Goal: Task Accomplishment & Management: Use online tool/utility

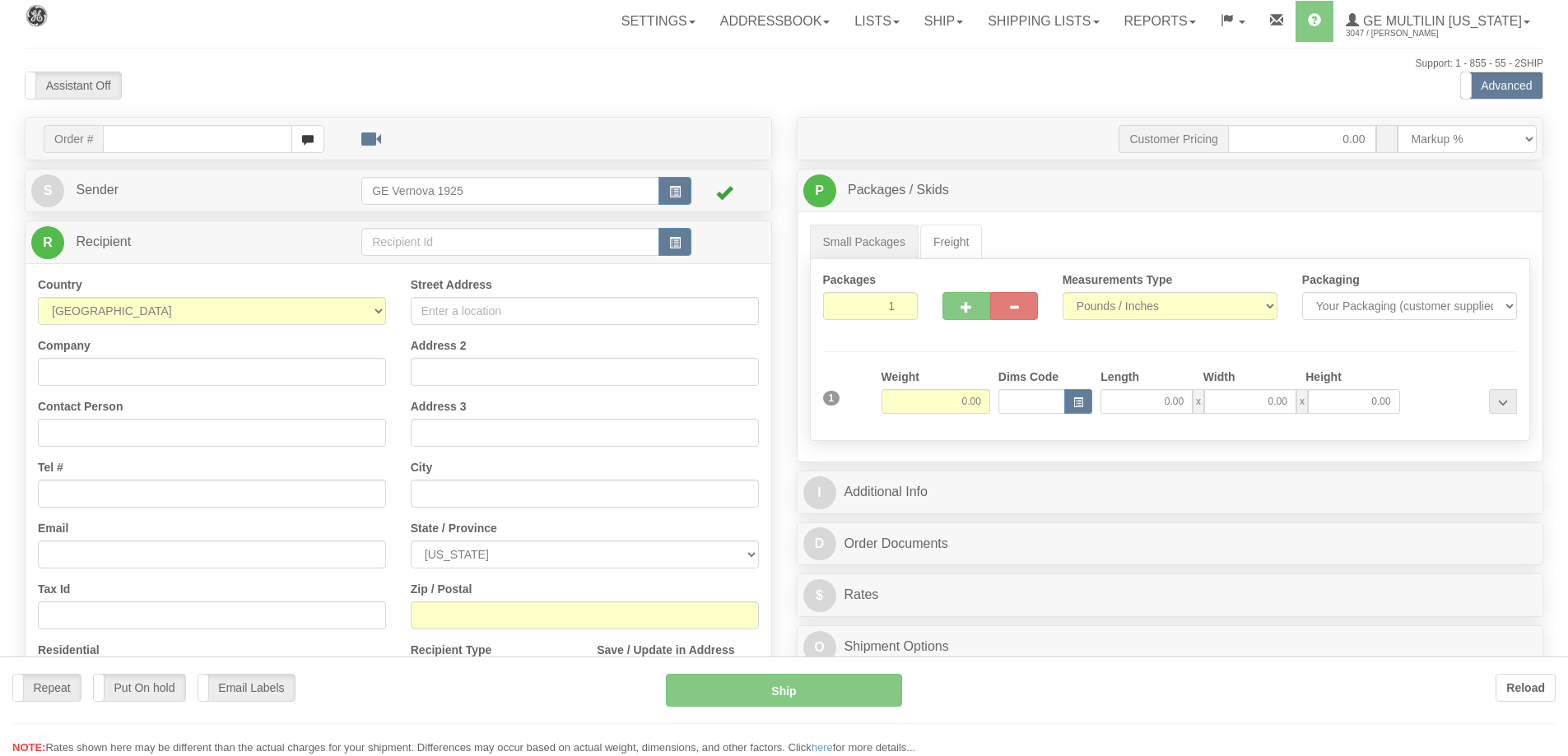
click at [130, 133] on div at bounding box center [784, 378] width 1568 height 756
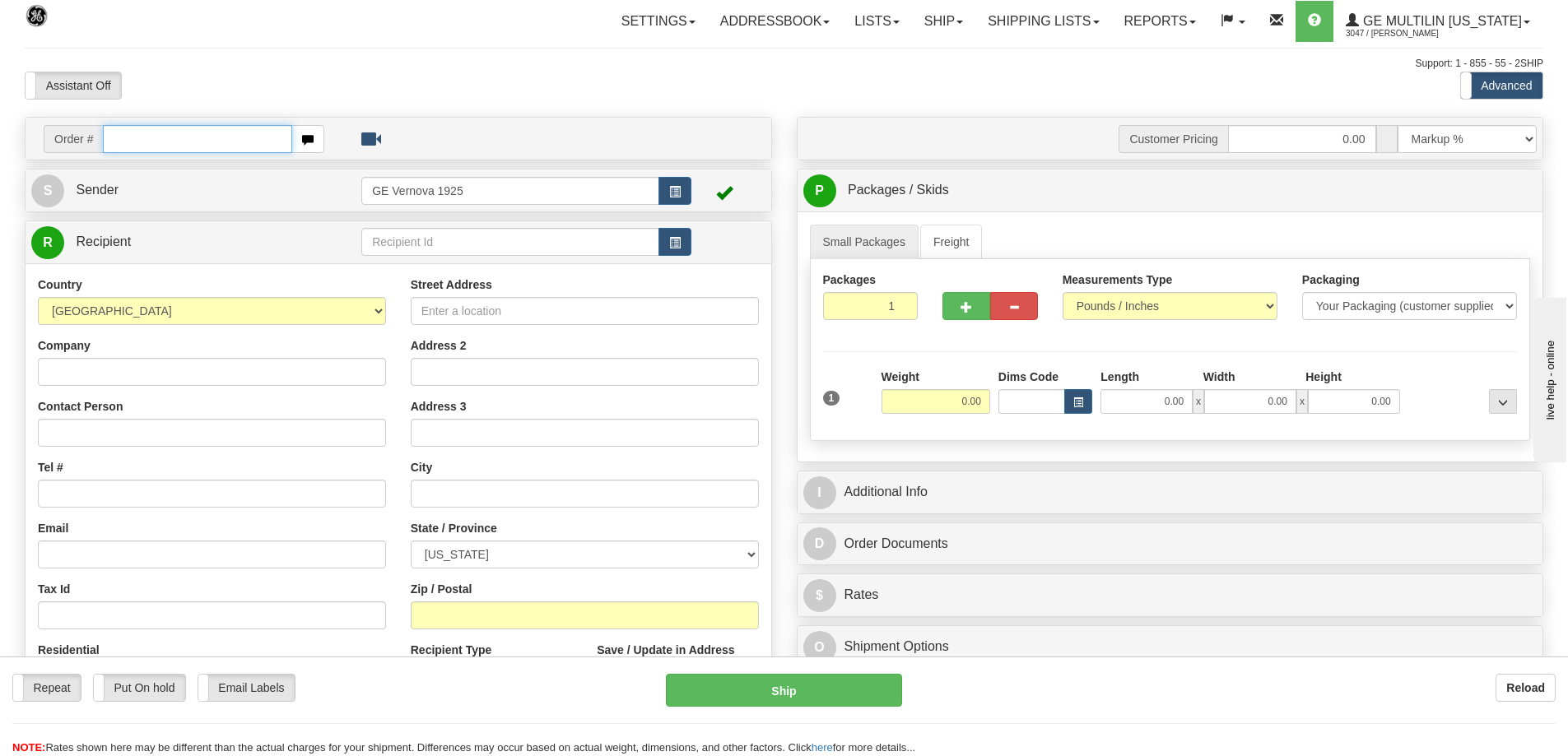
click at [128, 141] on input "text" at bounding box center [198, 139] width 189 height 28
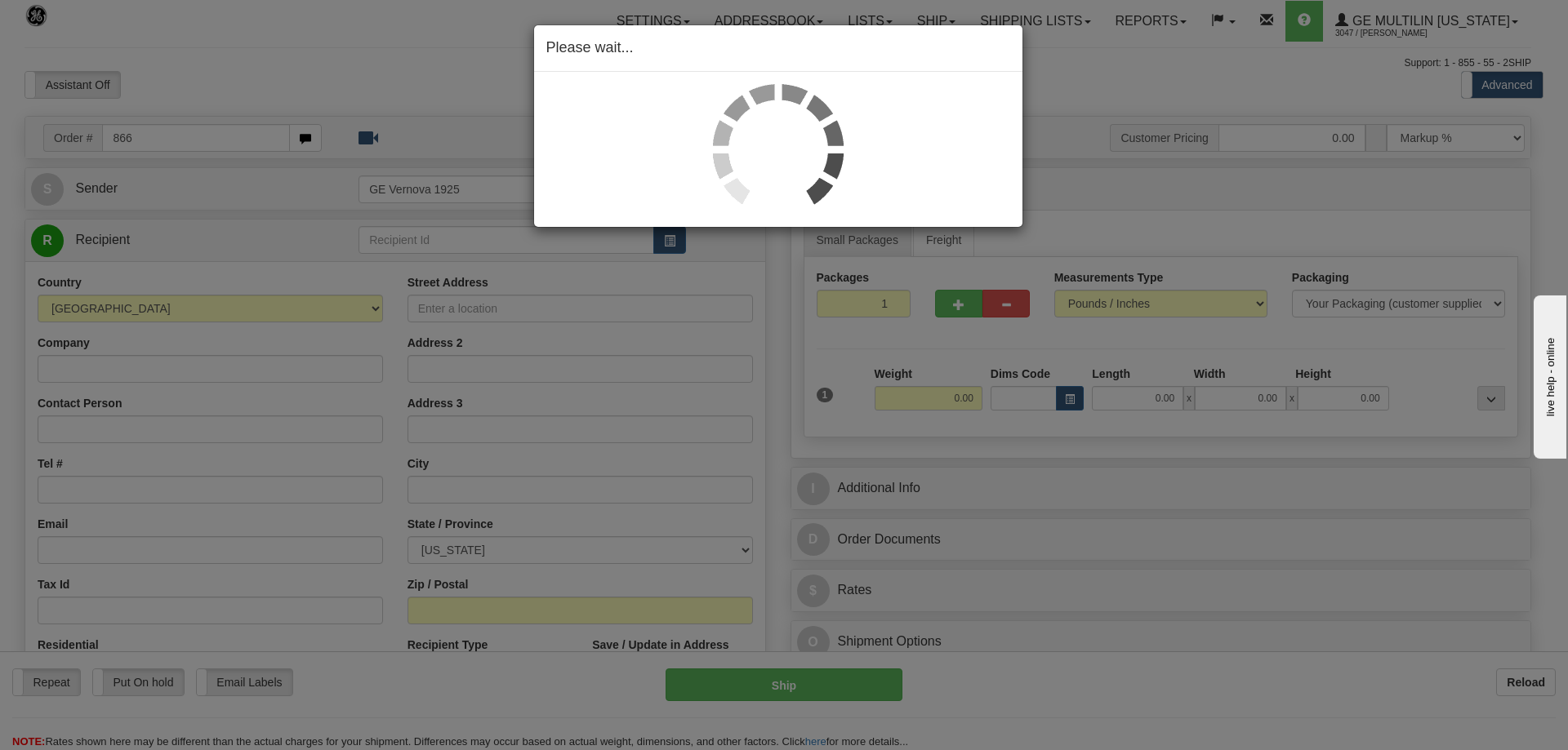
click at [166, 139] on div "Please wait..." at bounding box center [784, 375] width 1568 height 750
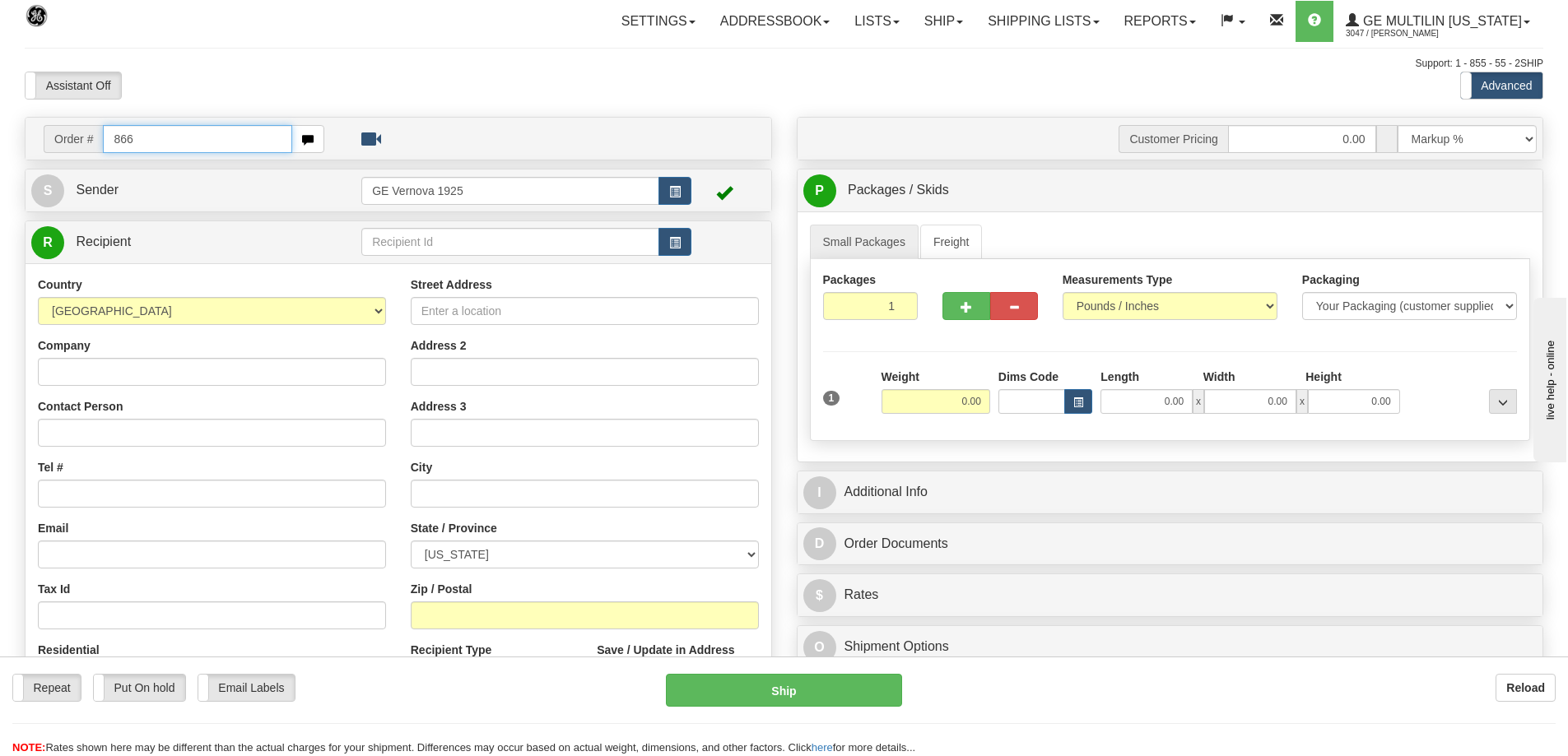
click at [138, 139] on input "866" at bounding box center [198, 139] width 189 height 28
type input "86683459"
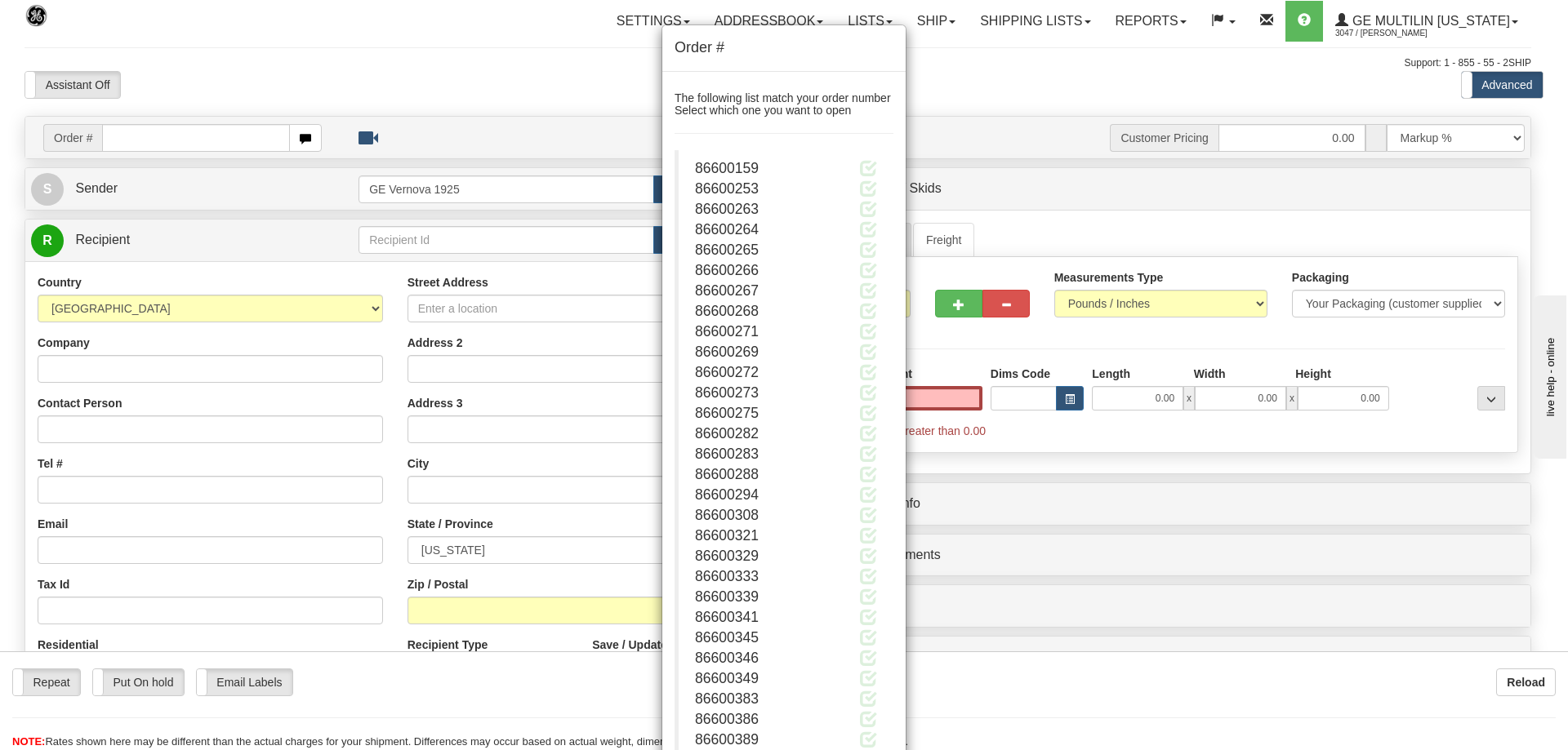
click at [481, 85] on div "Order # The following list match your order number Select which one you want to…" at bounding box center [784, 375] width 1568 height 750
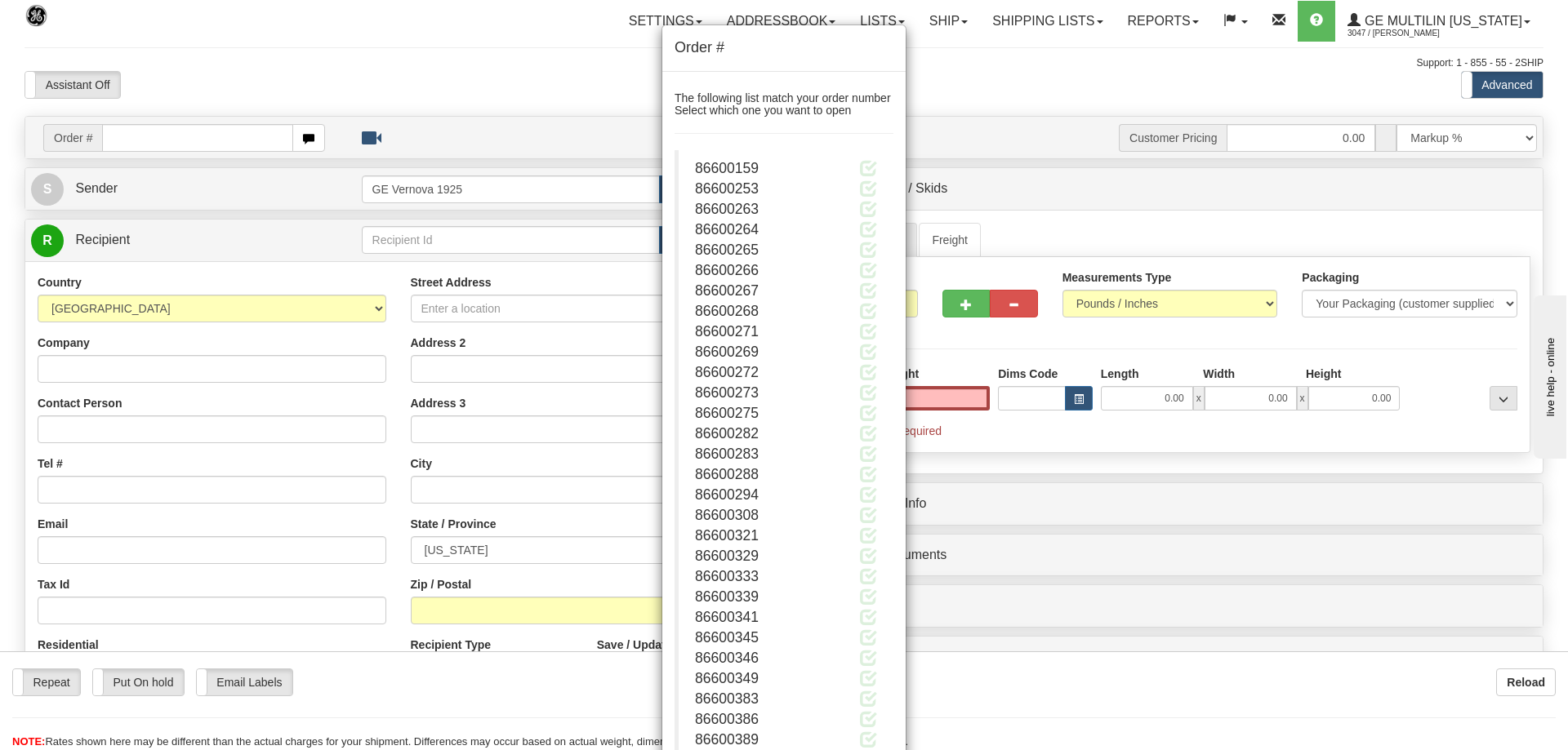
type input "0.00"
click at [958, 89] on div "Order # The following list match your order number Select which one you want to…" at bounding box center [784, 375] width 1568 height 750
click at [176, 141] on div "Order # The following list match your order number Select which one you want to…" at bounding box center [784, 375] width 1568 height 750
click at [181, 138] on div "Order # The following list match your order number Select which one you want to…" at bounding box center [784, 375] width 1568 height 750
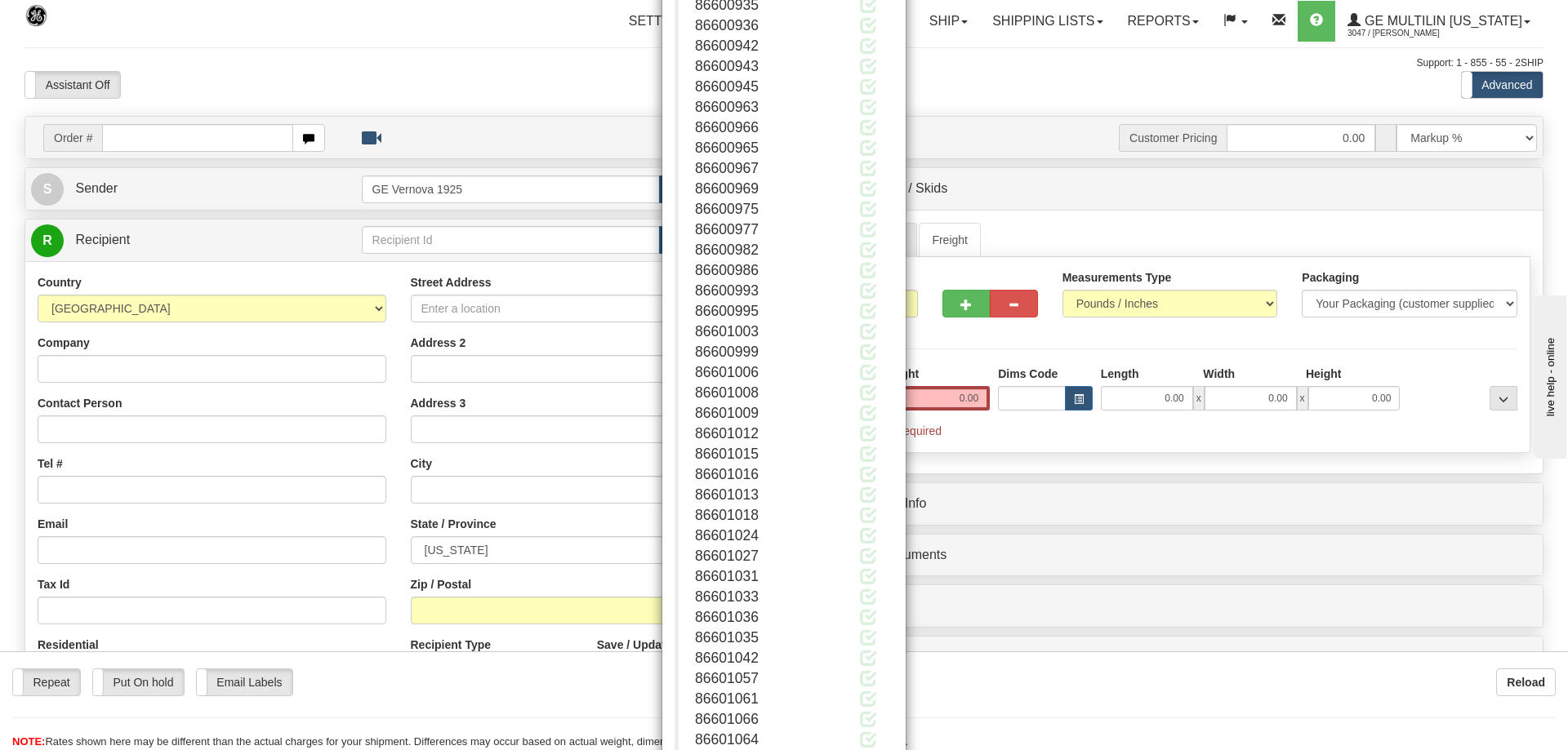
scroll to position [2367, 0]
click at [1070, 75] on div "Order # The following list match your order number Select which one you want to…" at bounding box center [784, 375] width 1568 height 750
click at [1068, 73] on div "Order # The following list match your order number Select which one you want to…" at bounding box center [784, 375] width 1568 height 750
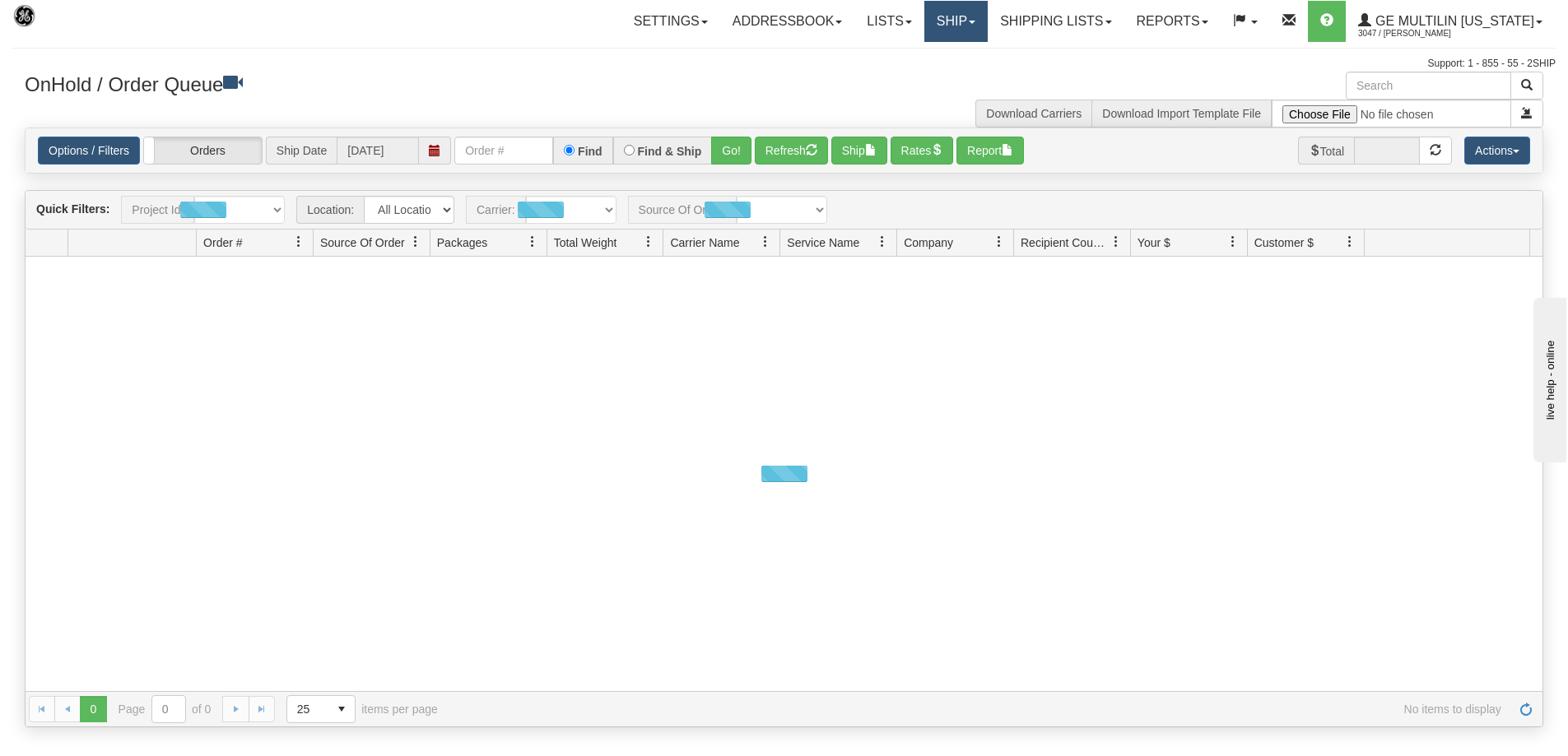
click at [987, 19] on link "Ship" at bounding box center [956, 21] width 63 height 41
click at [966, 54] on link "Ship Screen" at bounding box center [912, 57] width 149 height 21
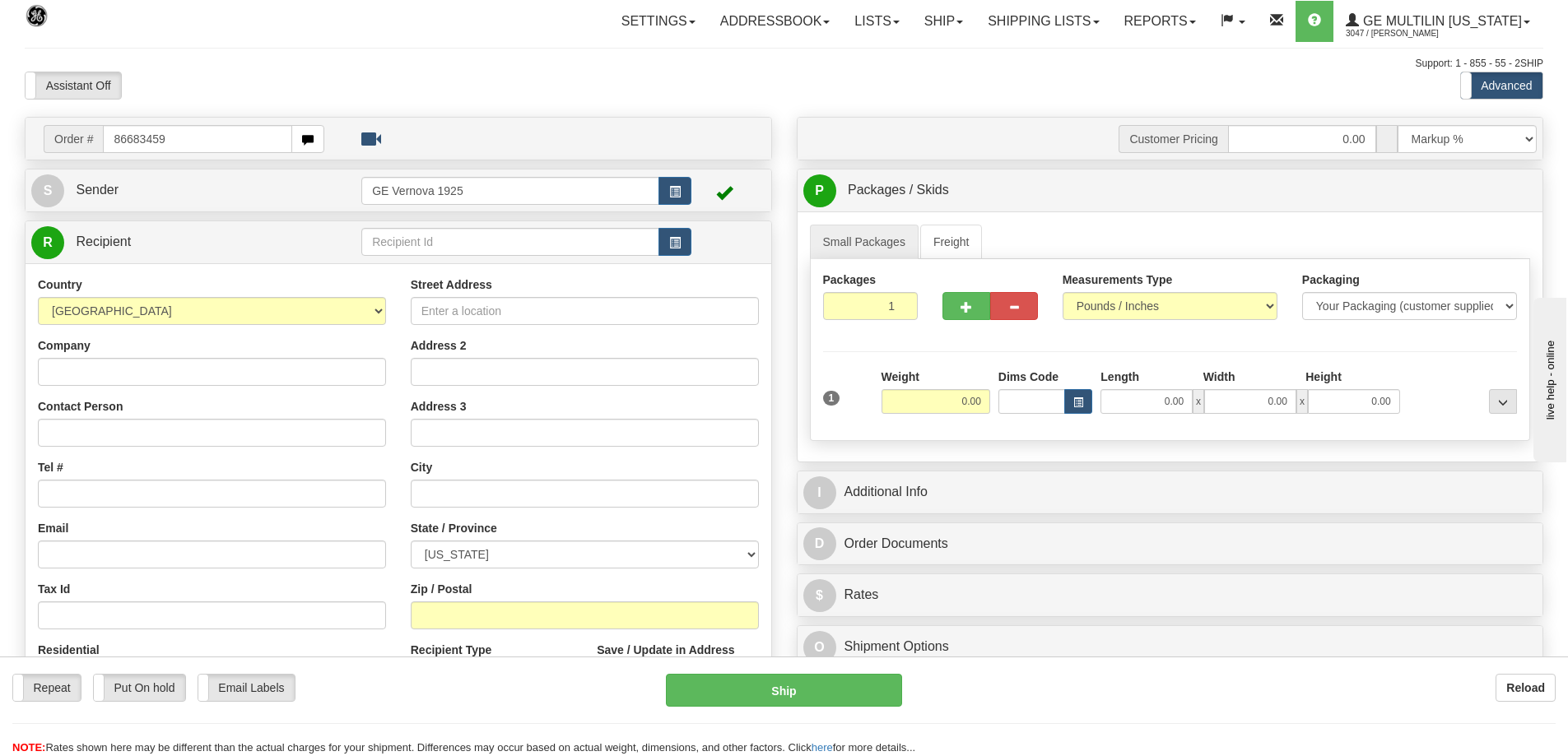
type input "86683459"
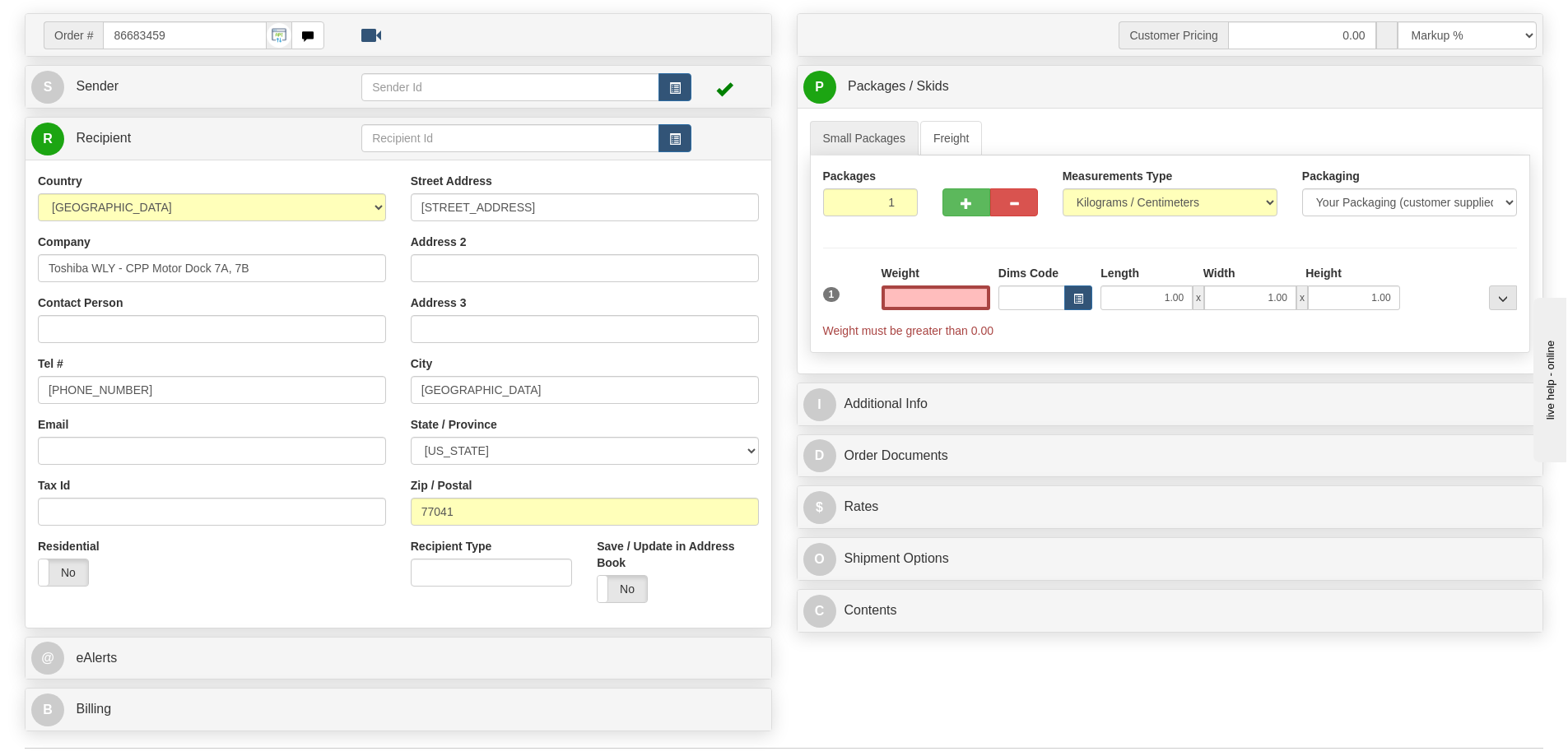
scroll to position [411, 0]
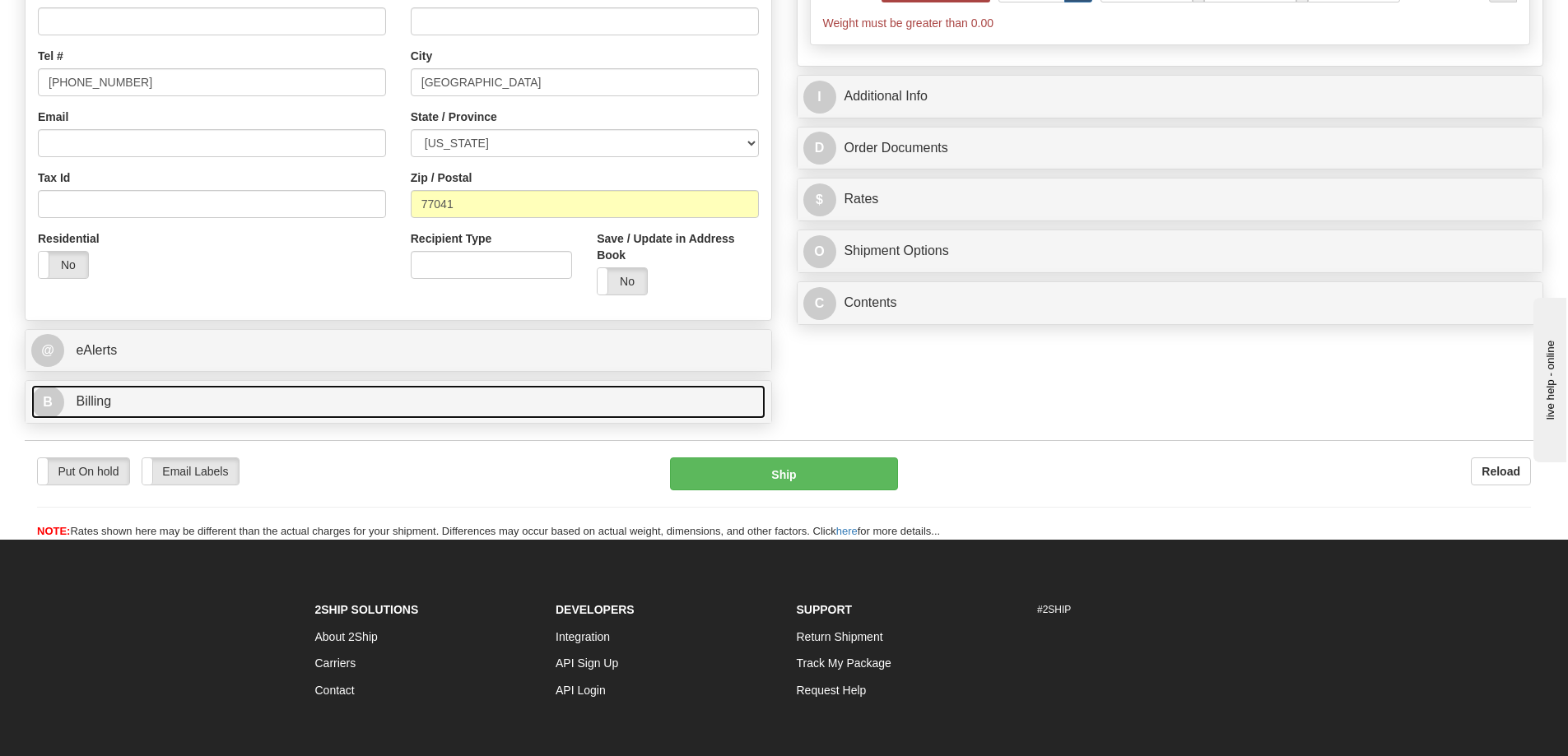
type input "0.00"
click at [206, 413] on link "B Billing" at bounding box center [398, 402] width 734 height 34
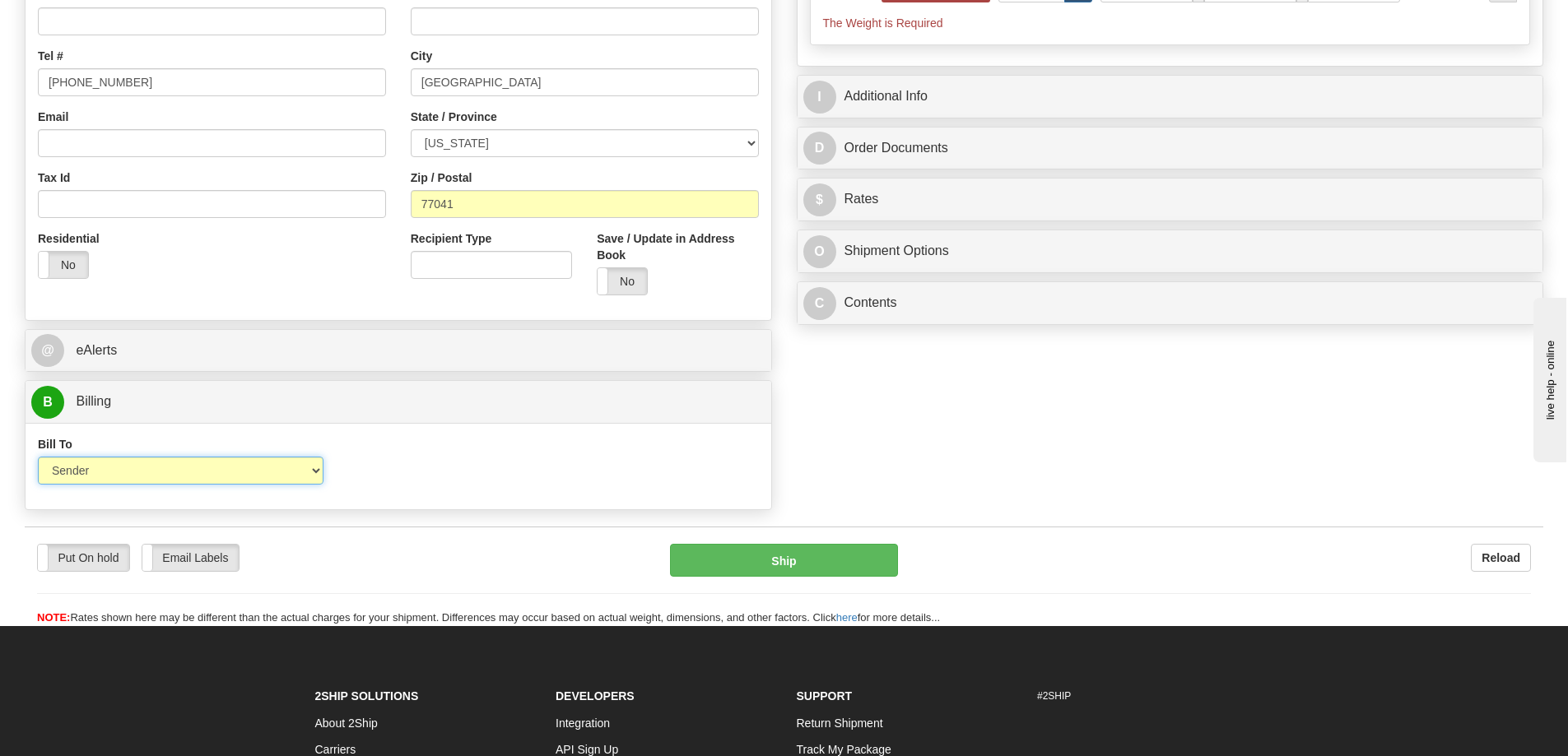
click at [311, 470] on select "Sender Recipient Third Party Collect" at bounding box center [181, 470] width 286 height 28
select select "2"
click at [38, 457] on select "Sender Recipient Third Party Collect" at bounding box center [181, 470] width 286 height 28
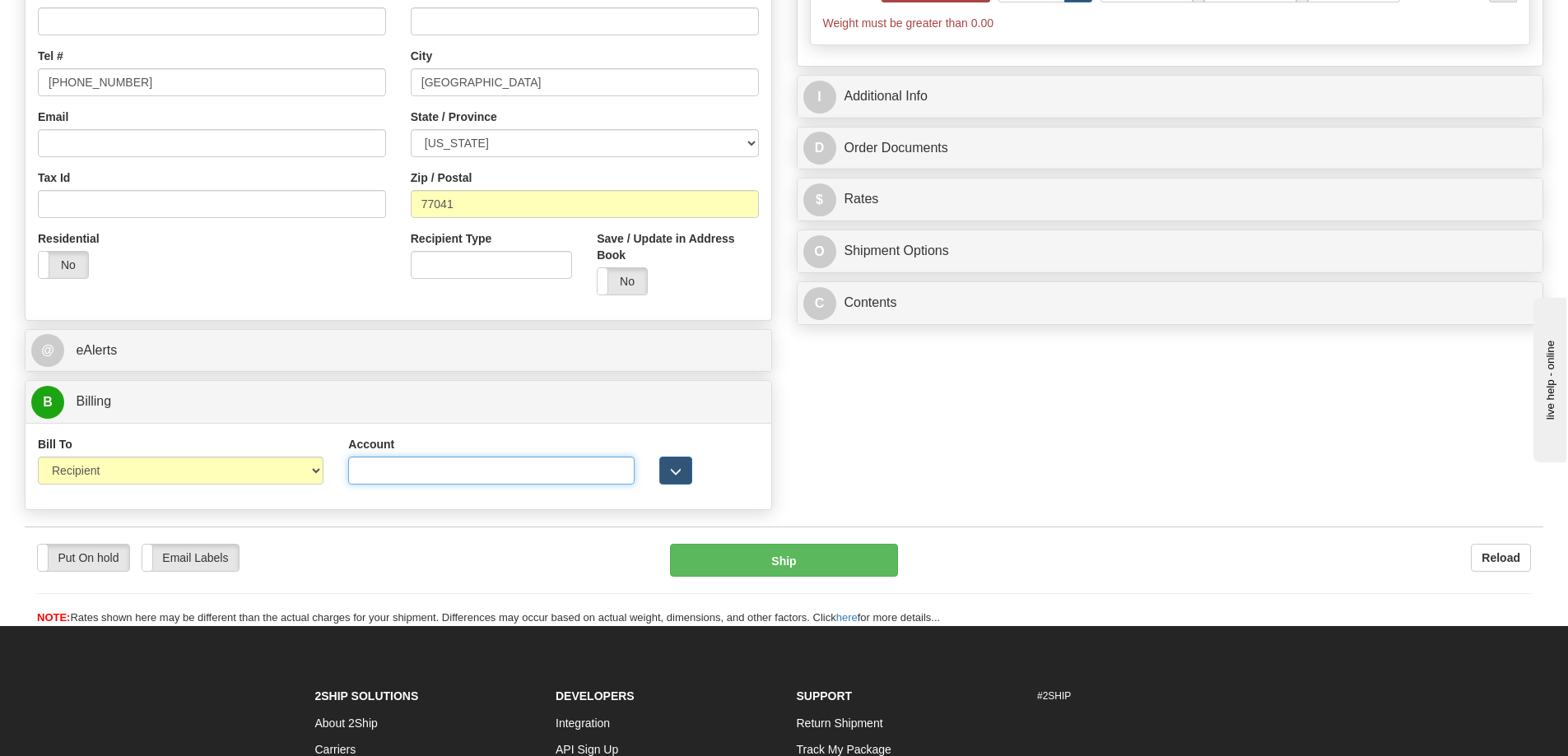
click at [371, 471] on input "Account" at bounding box center [491, 470] width 286 height 28
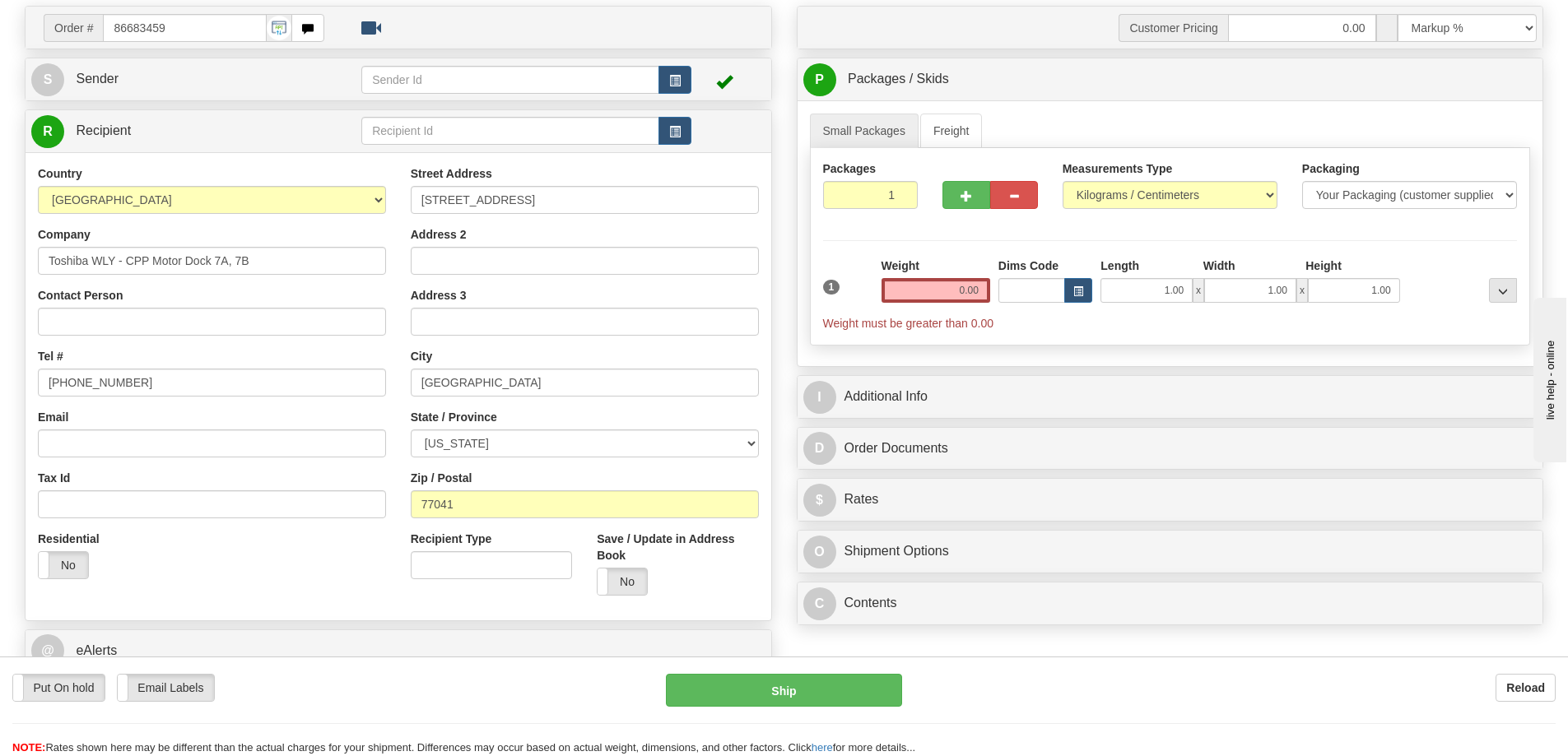
scroll to position [82, 0]
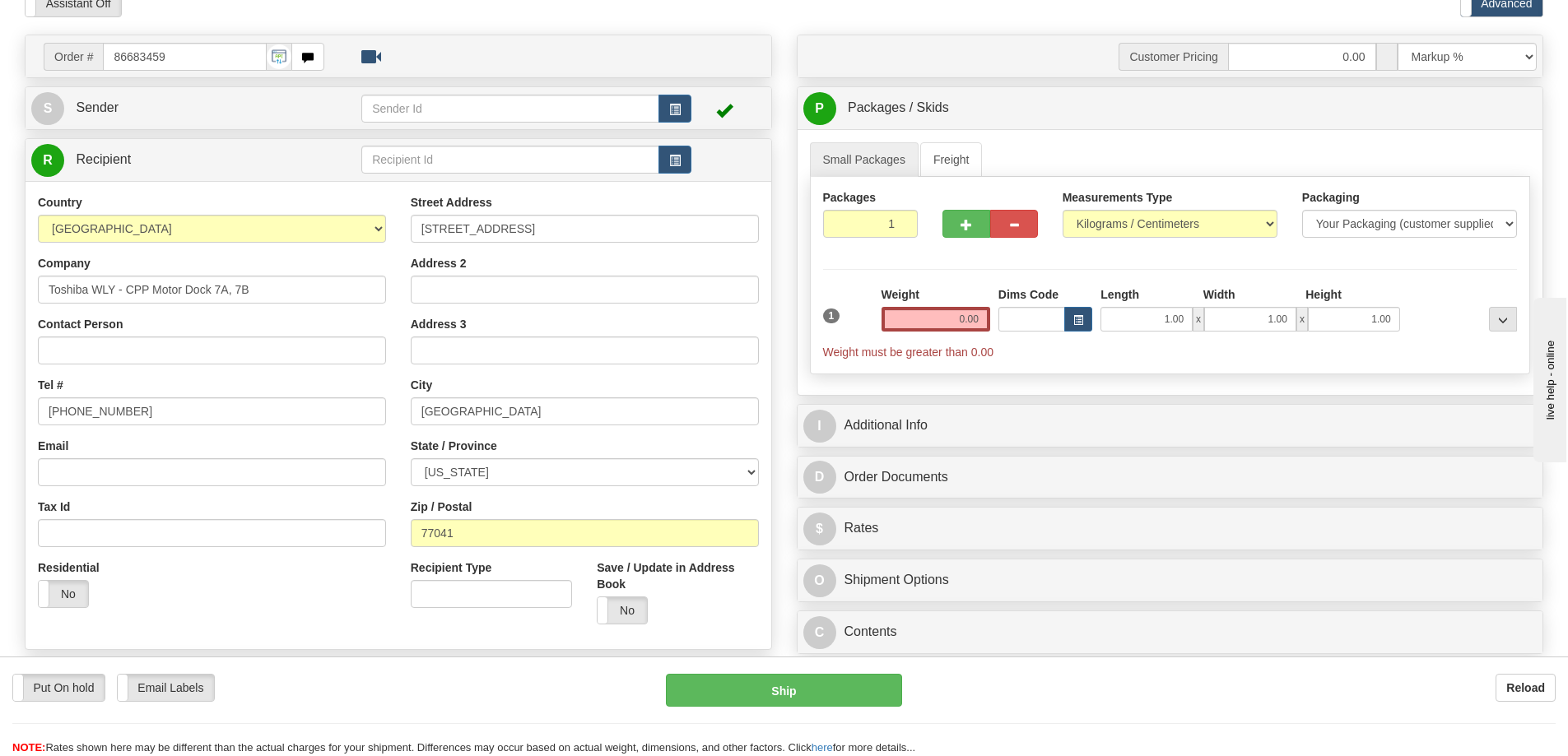
type input "976391039"
click at [1271, 215] on select "Pounds / Inches Kilograms / Centimeters" at bounding box center [1170, 223] width 215 height 28
select select "0"
click at [1063, 209] on select "Pounds / Inches Kilograms / Centimeters" at bounding box center [1170, 223] width 215 height 28
click at [984, 321] on input "0.00" at bounding box center [935, 318] width 109 height 24
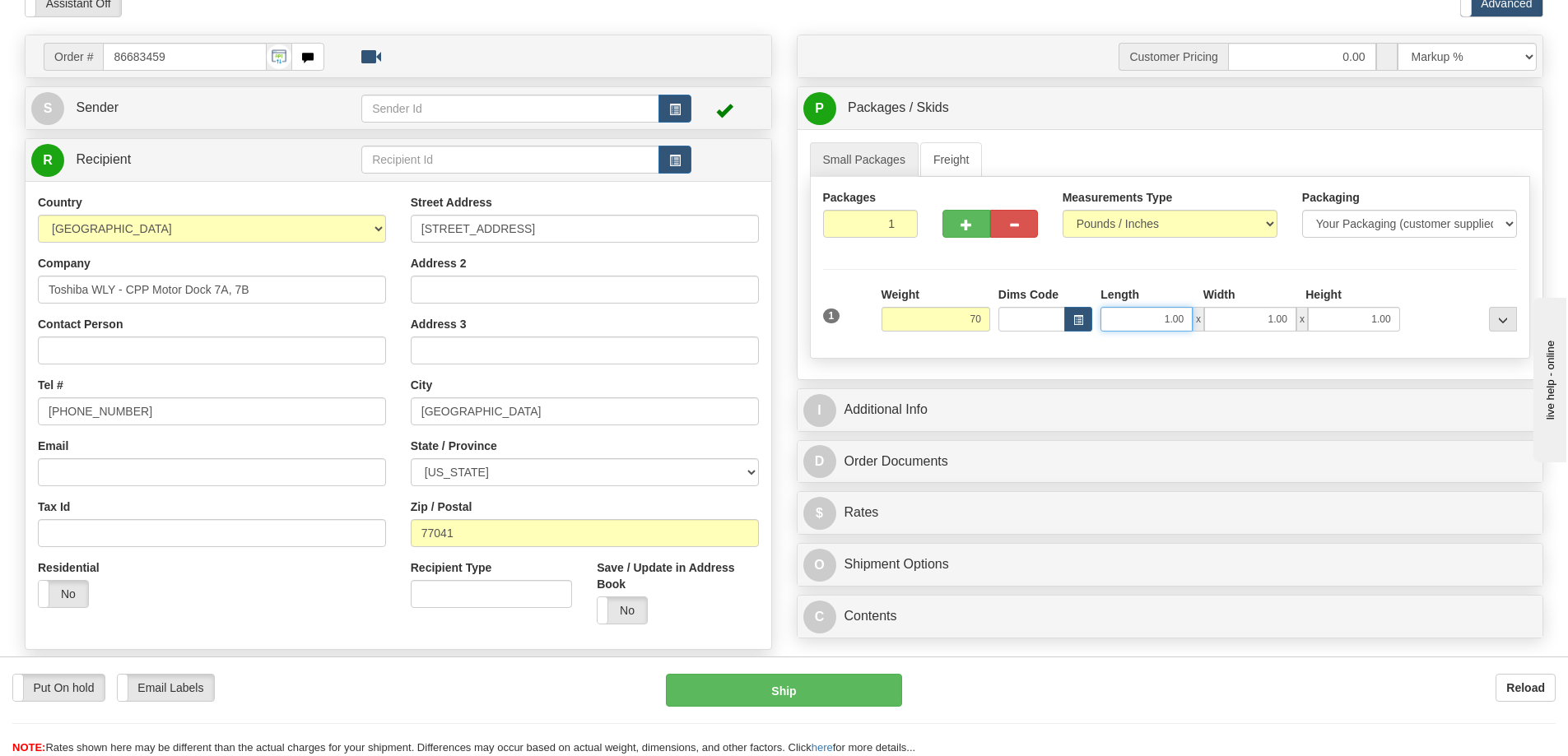
type input "70.00"
click at [1187, 320] on input "1.00" at bounding box center [1146, 318] width 92 height 24
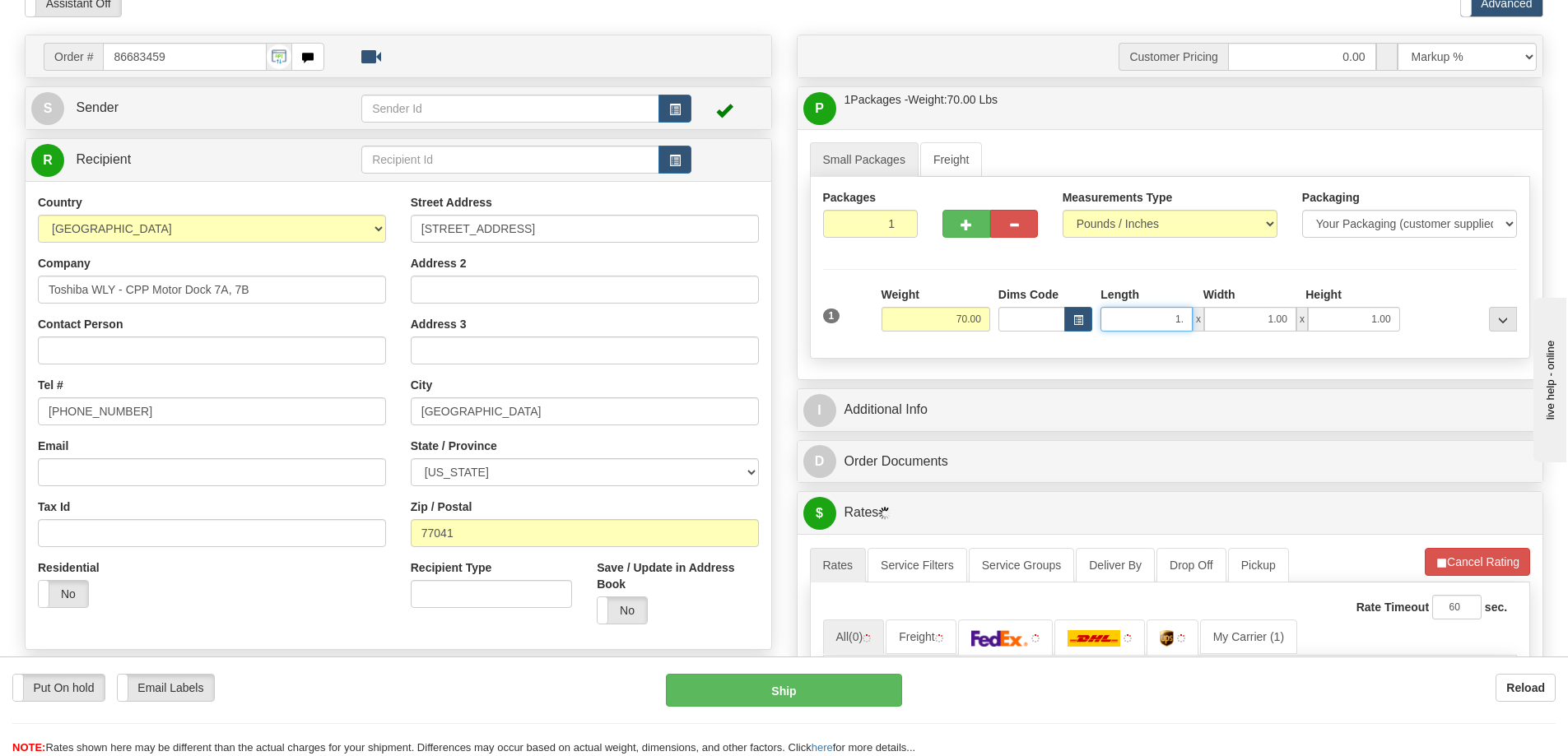
type input "1"
type input "34.00"
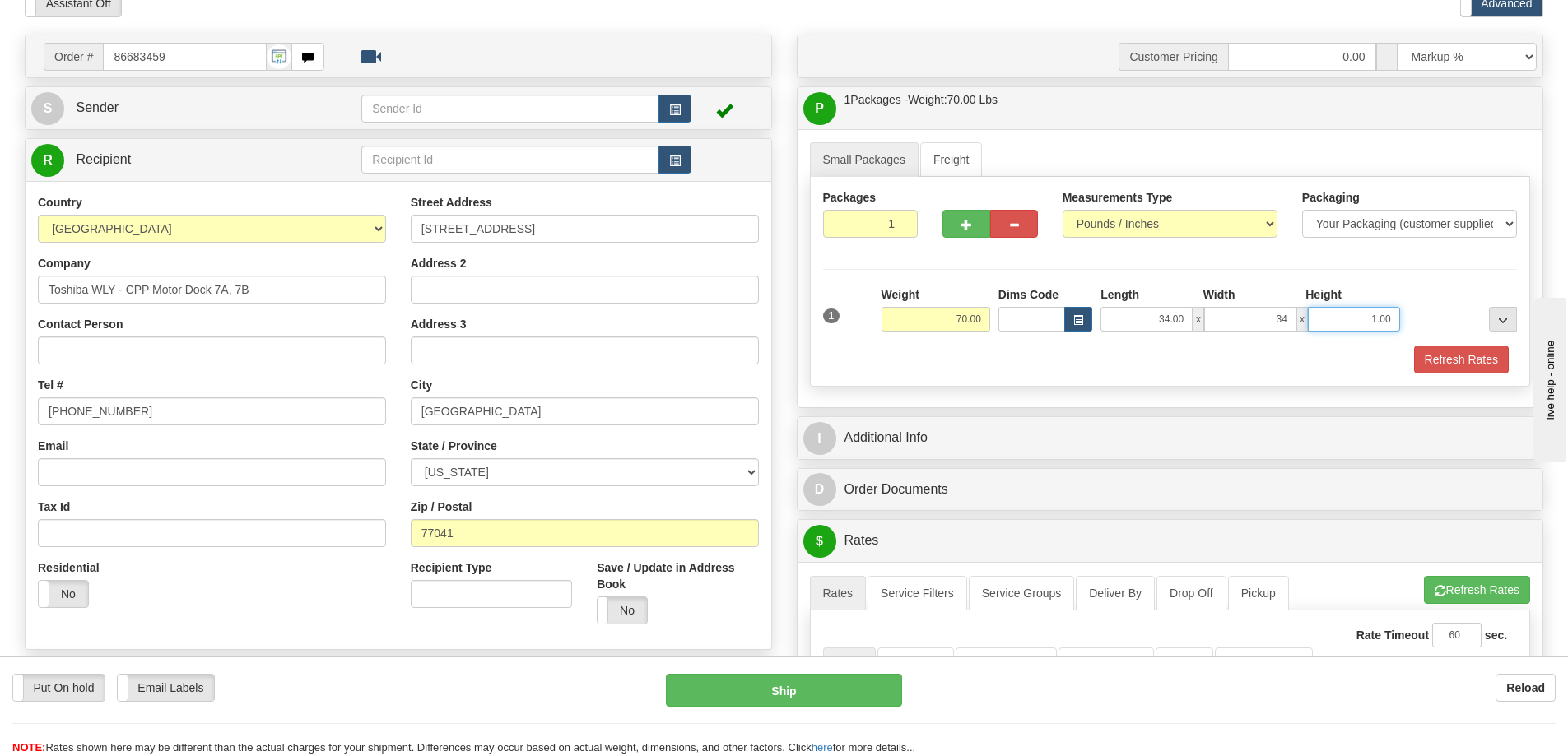
type input "34.00"
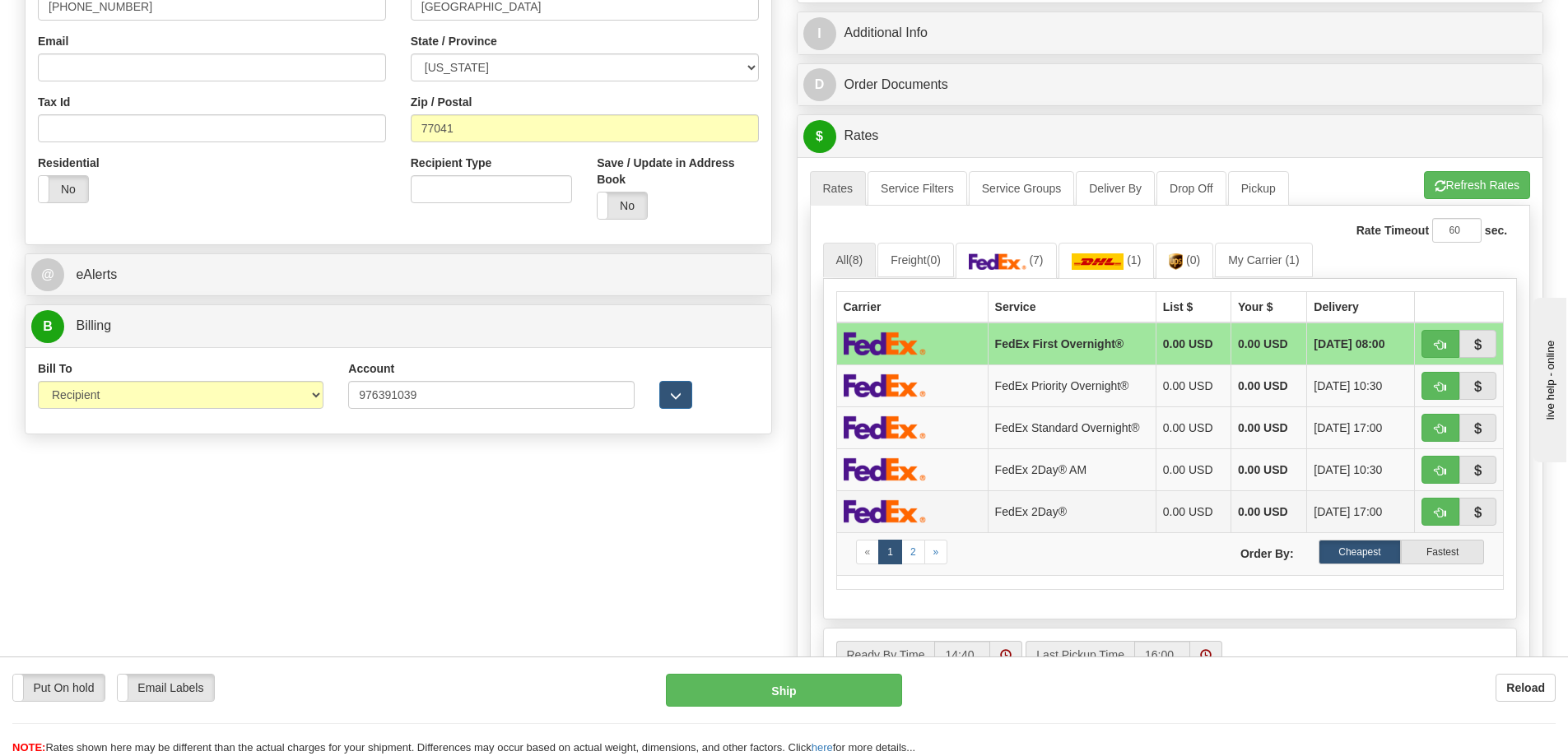
scroll to position [493, 0]
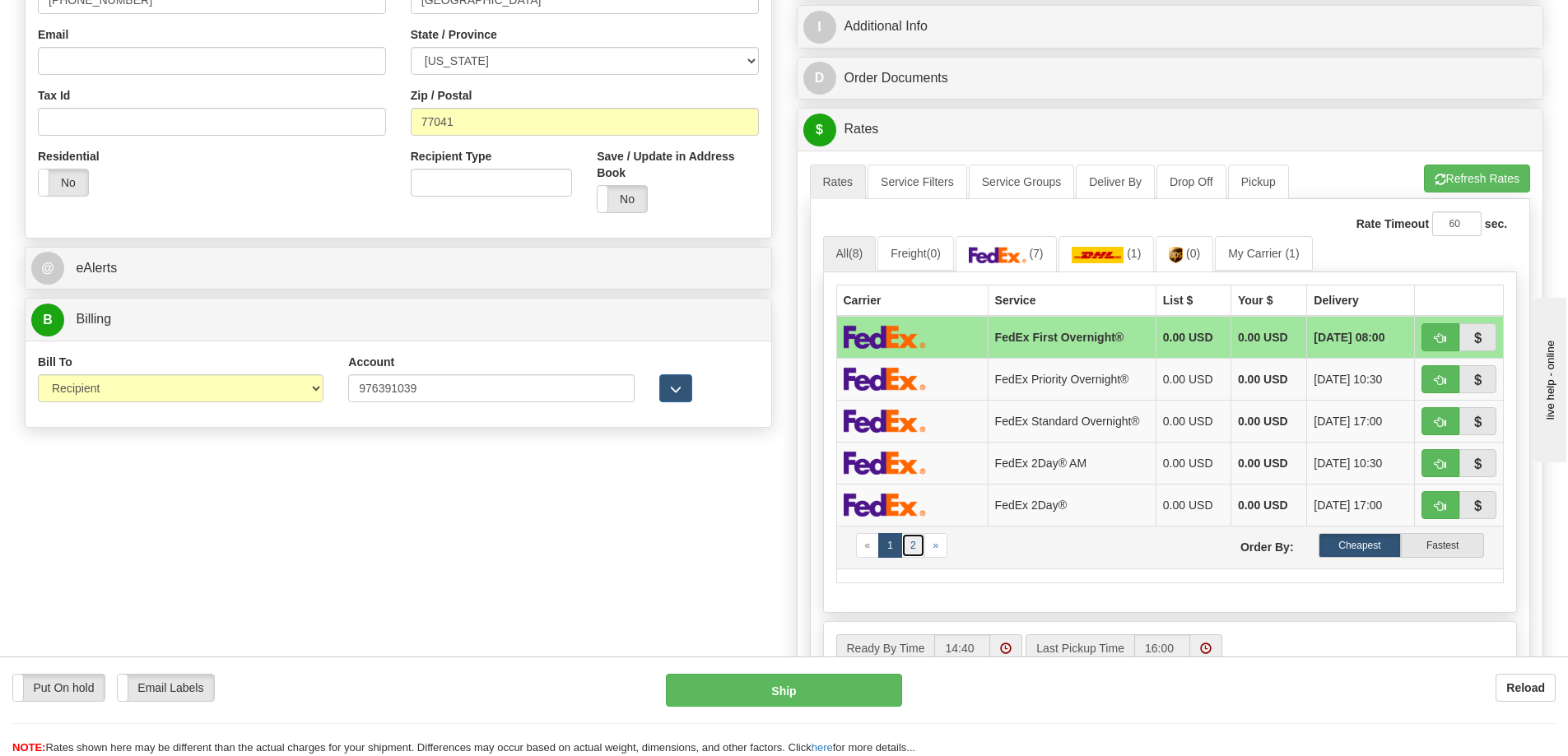
type input "23.00"
click at [913, 548] on link "2" at bounding box center [913, 545] width 24 height 24
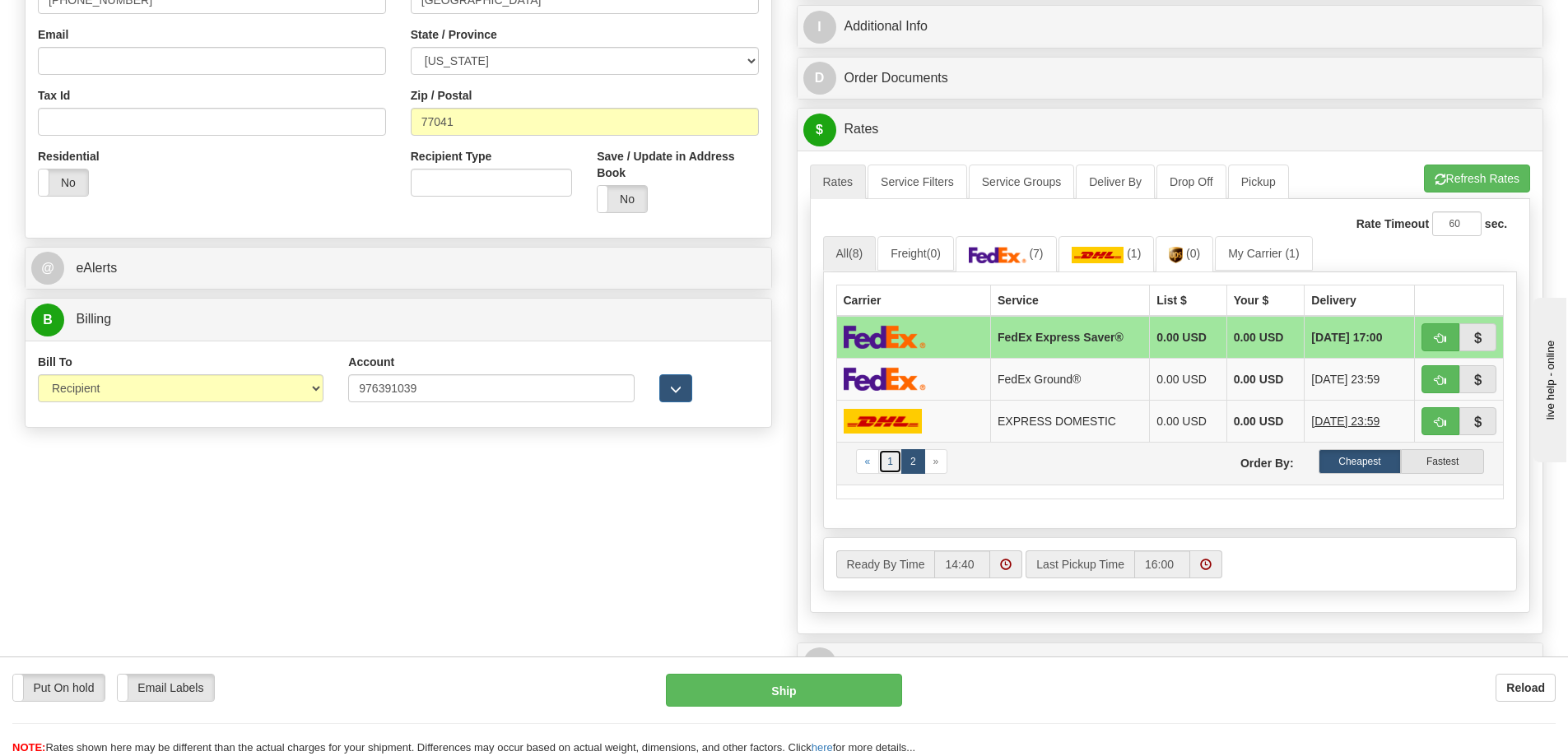
click at [888, 462] on link "1" at bounding box center [890, 461] width 24 height 24
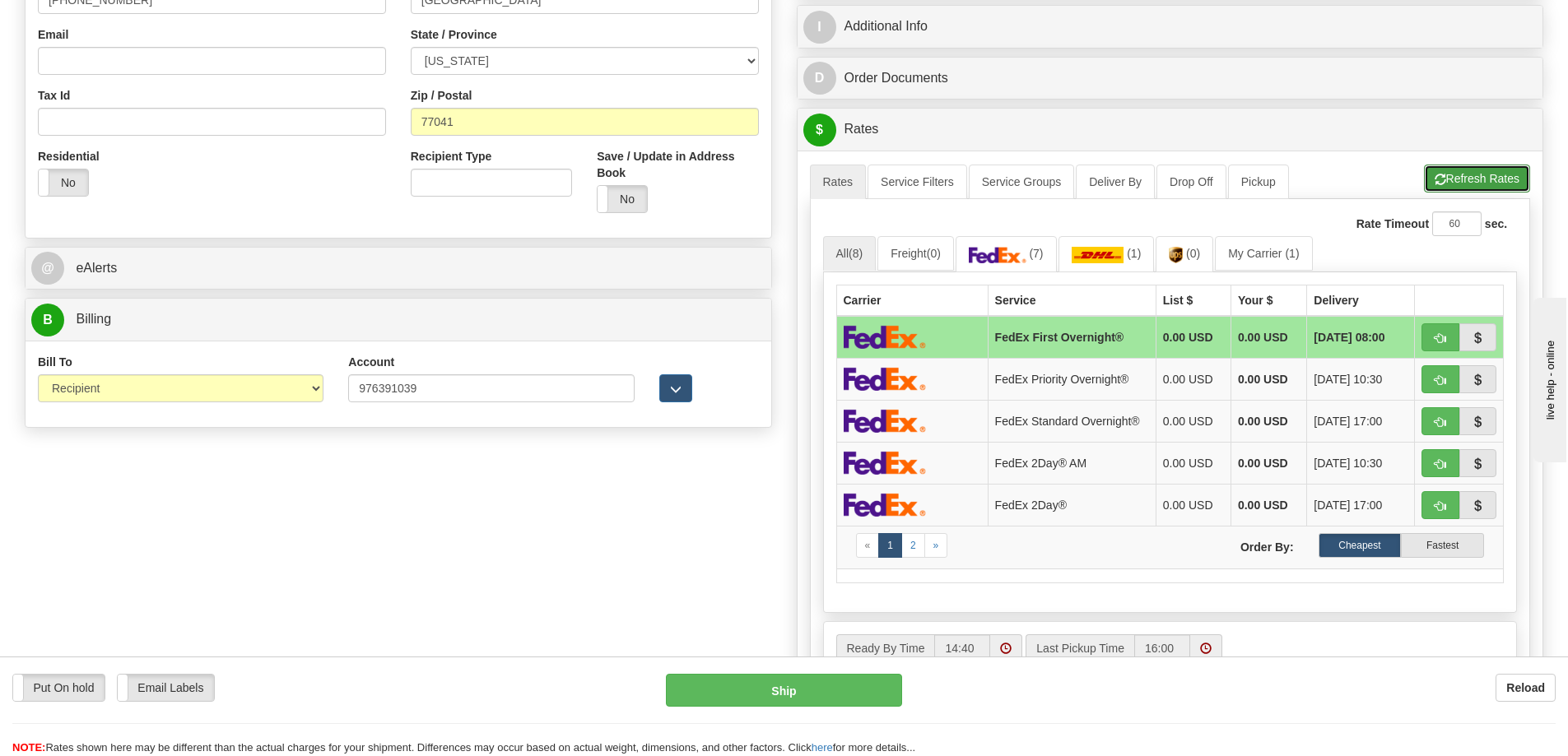
click at [1471, 178] on button "Refresh Rates" at bounding box center [1477, 178] width 106 height 28
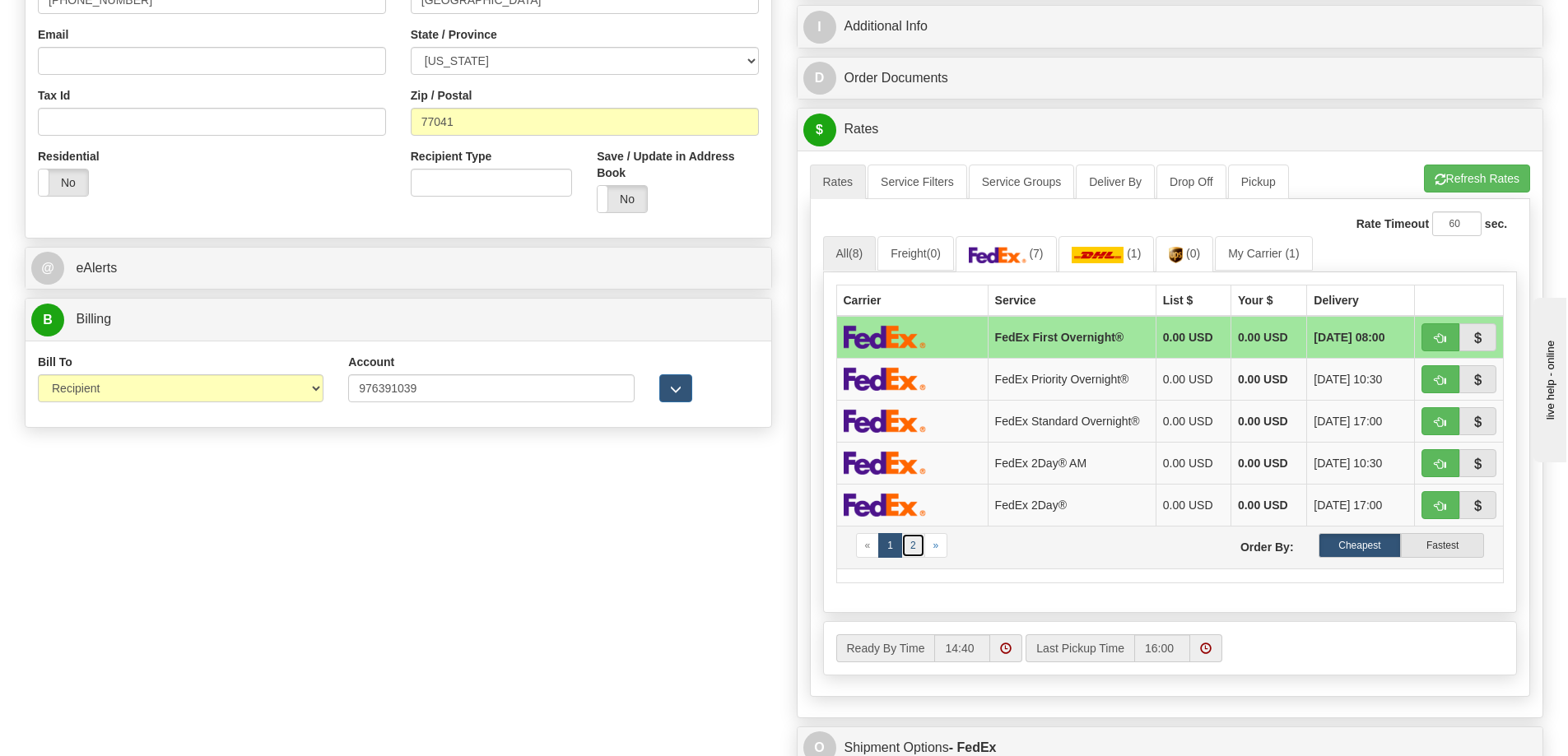
click at [906, 548] on link "2" at bounding box center [913, 545] width 24 height 24
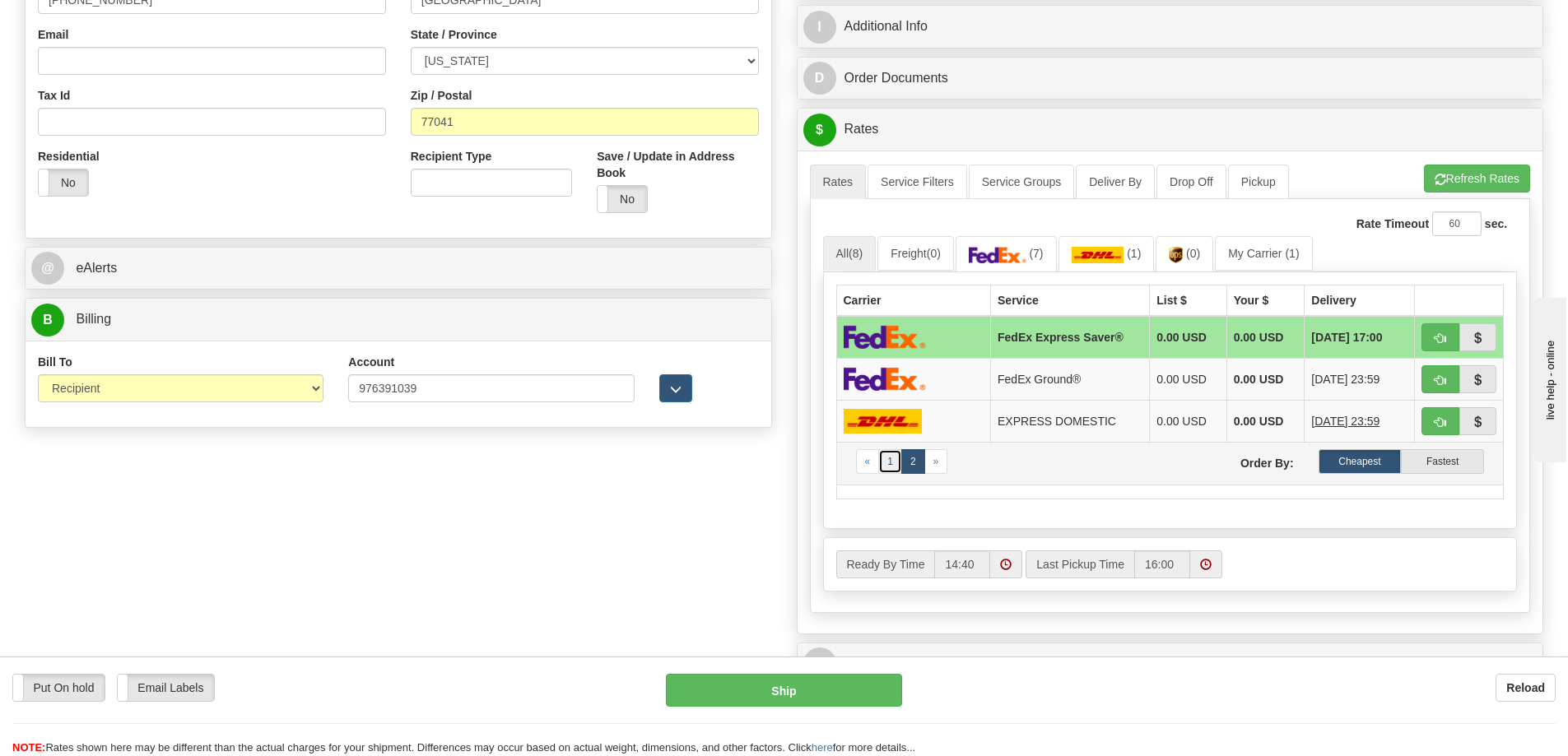
click at [890, 463] on link "1" at bounding box center [890, 461] width 24 height 24
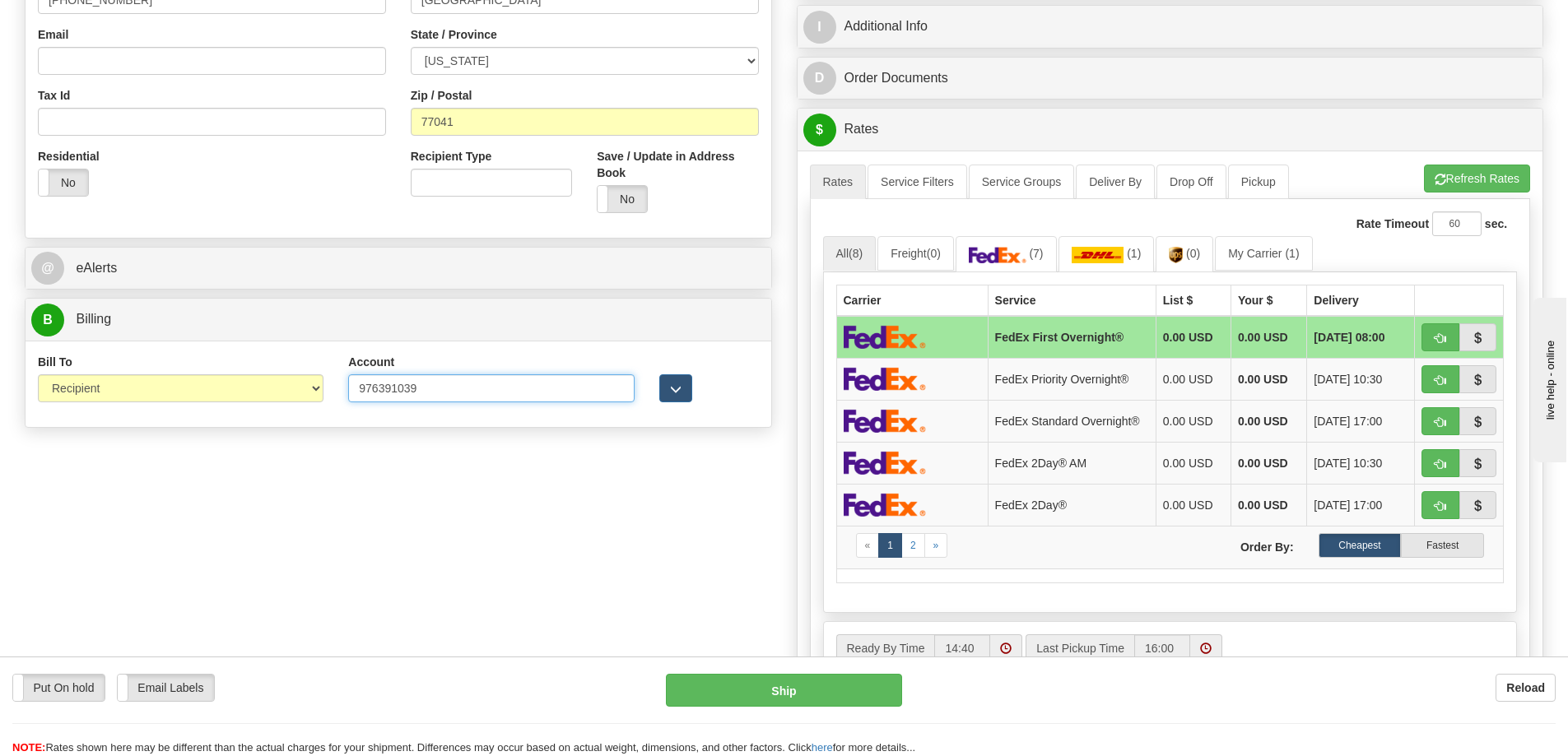
click at [430, 391] on input "976391039" at bounding box center [491, 388] width 286 height 28
click at [430, 389] on input "976391039" at bounding box center [491, 388] width 286 height 28
type input "9"
click button "Delete" at bounding box center [0, 0] width 0 height 0
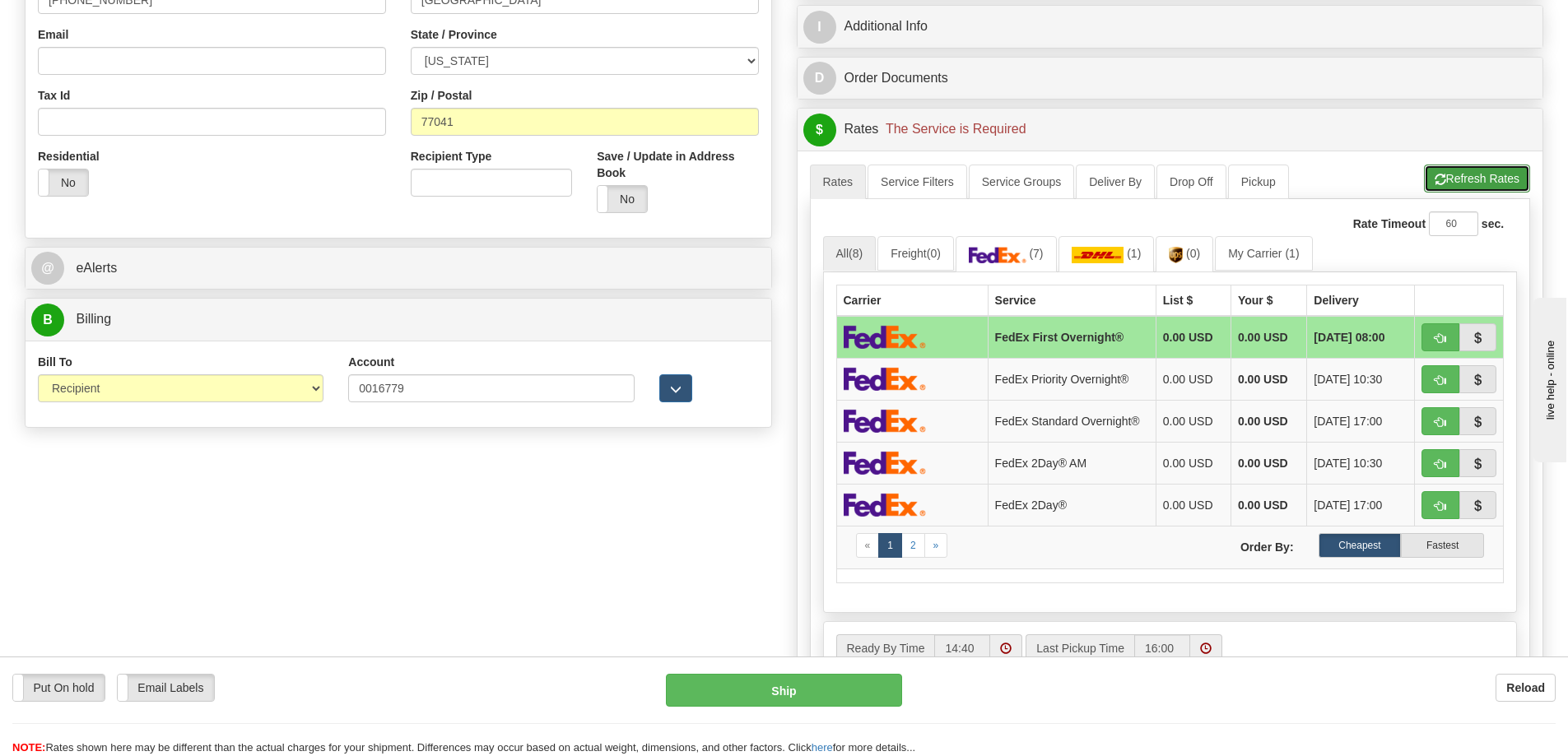
click at [1484, 174] on button "Refresh Rates" at bounding box center [1477, 178] width 106 height 28
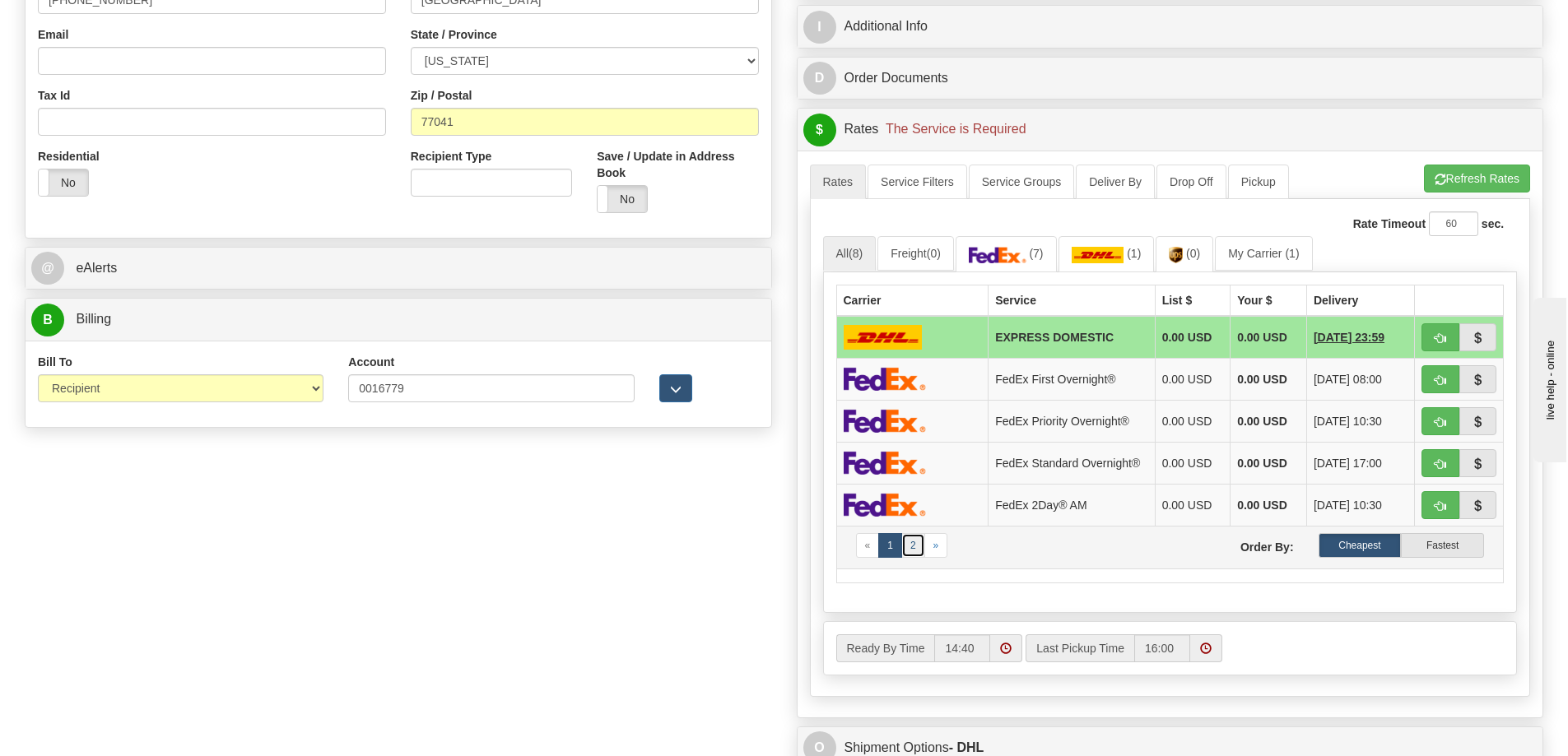
click at [915, 550] on link "2" at bounding box center [913, 545] width 24 height 24
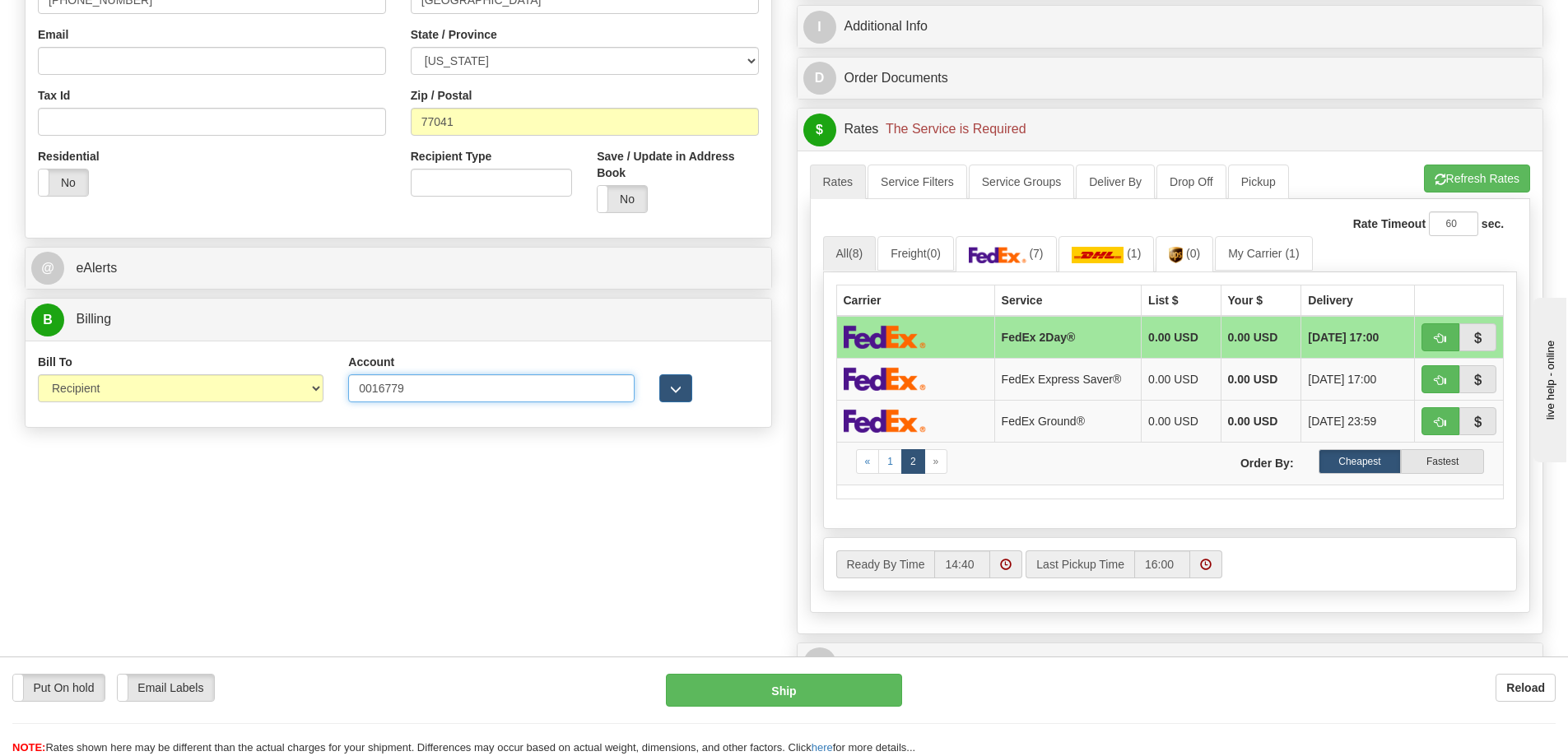
click at [415, 389] on input "0016779" at bounding box center [491, 388] width 286 height 28
type input "0"
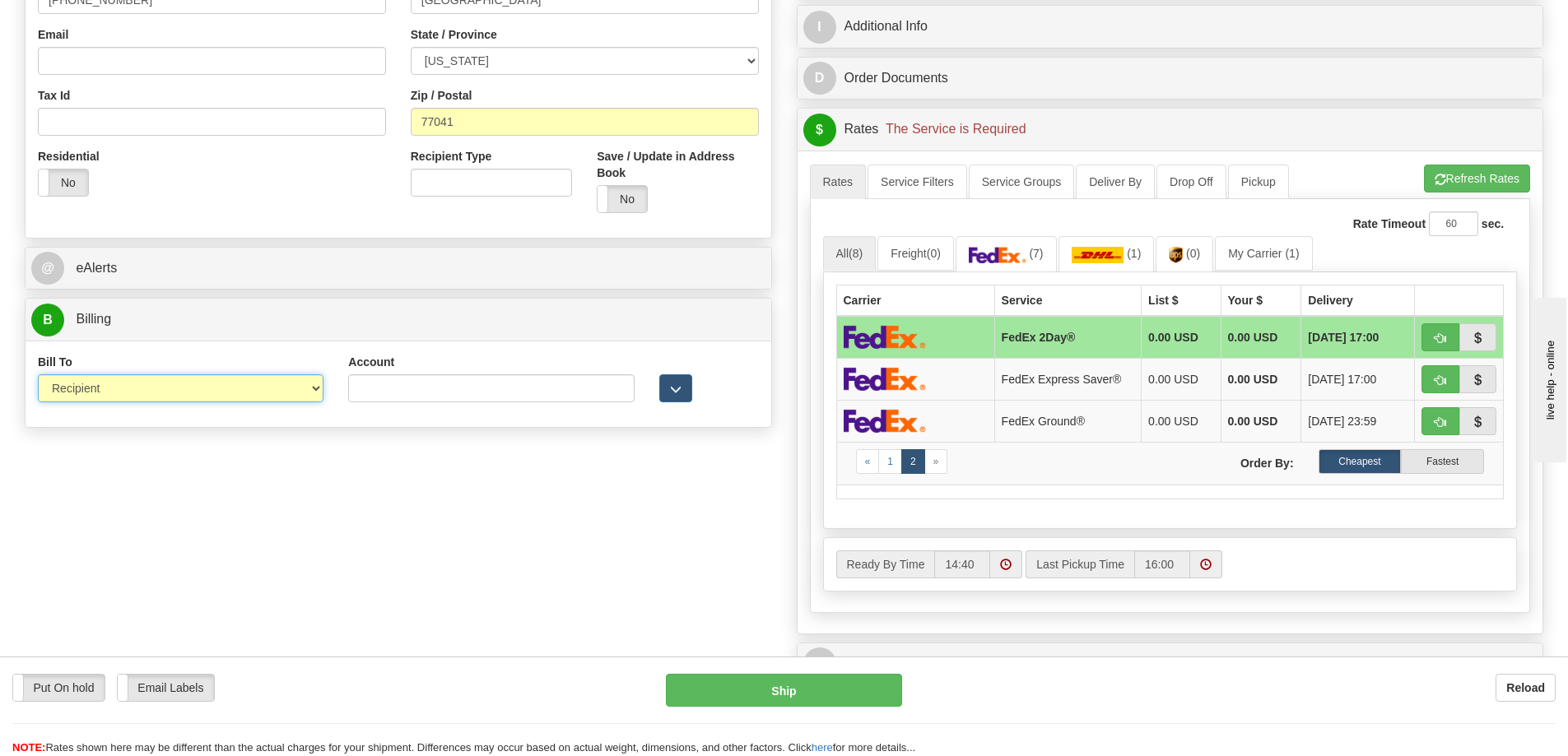
click at [309, 389] on select "Sender Recipient Third Party Collect" at bounding box center [181, 388] width 286 height 28
select select "3"
click at [38, 374] on select "Sender Recipient Third Party Collect" at bounding box center [181, 388] width 286 height 28
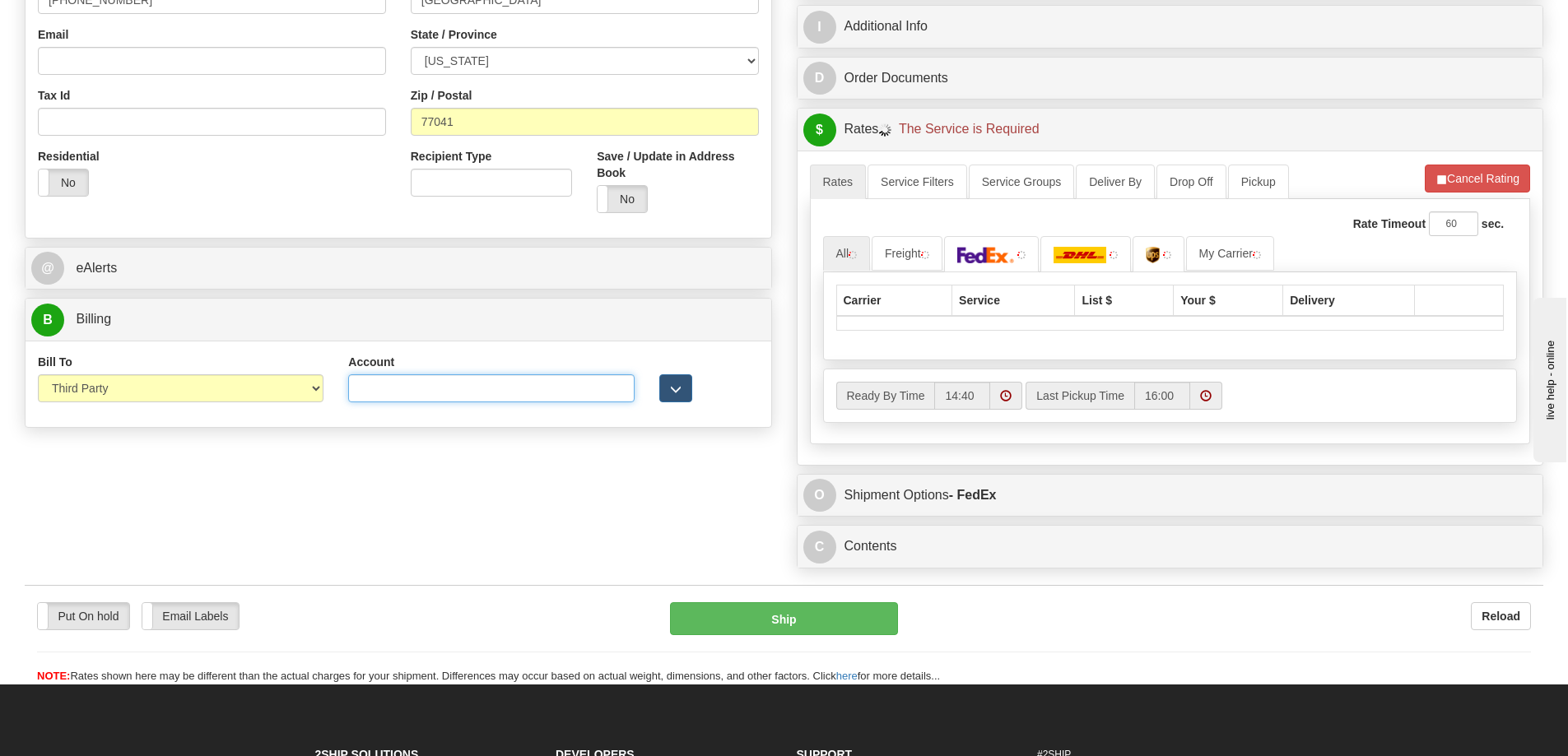
click at [377, 384] on input "Account" at bounding box center [491, 388] width 286 height 28
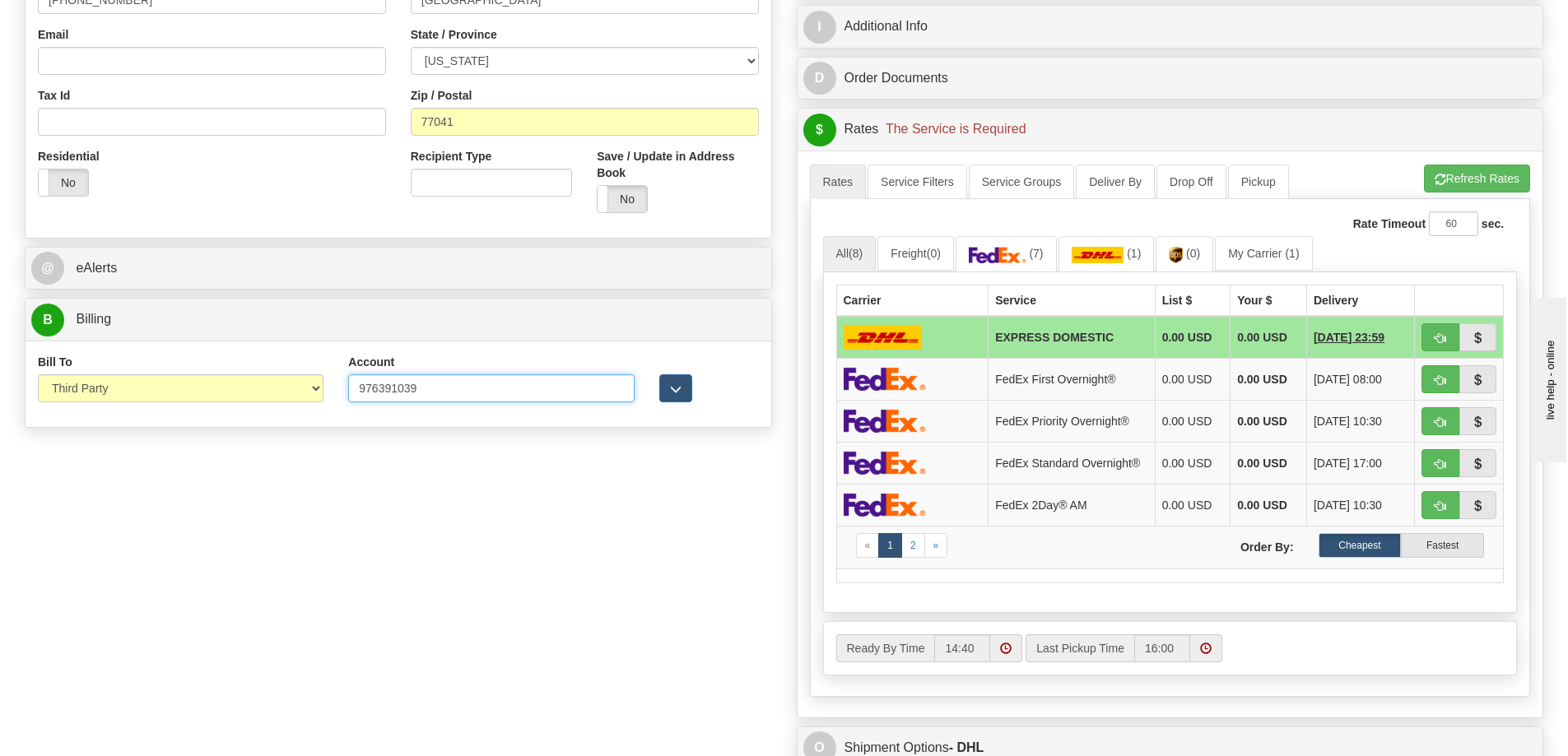
type input "976391039"
click button "Delete" at bounding box center [0, 0] width 0 height 0
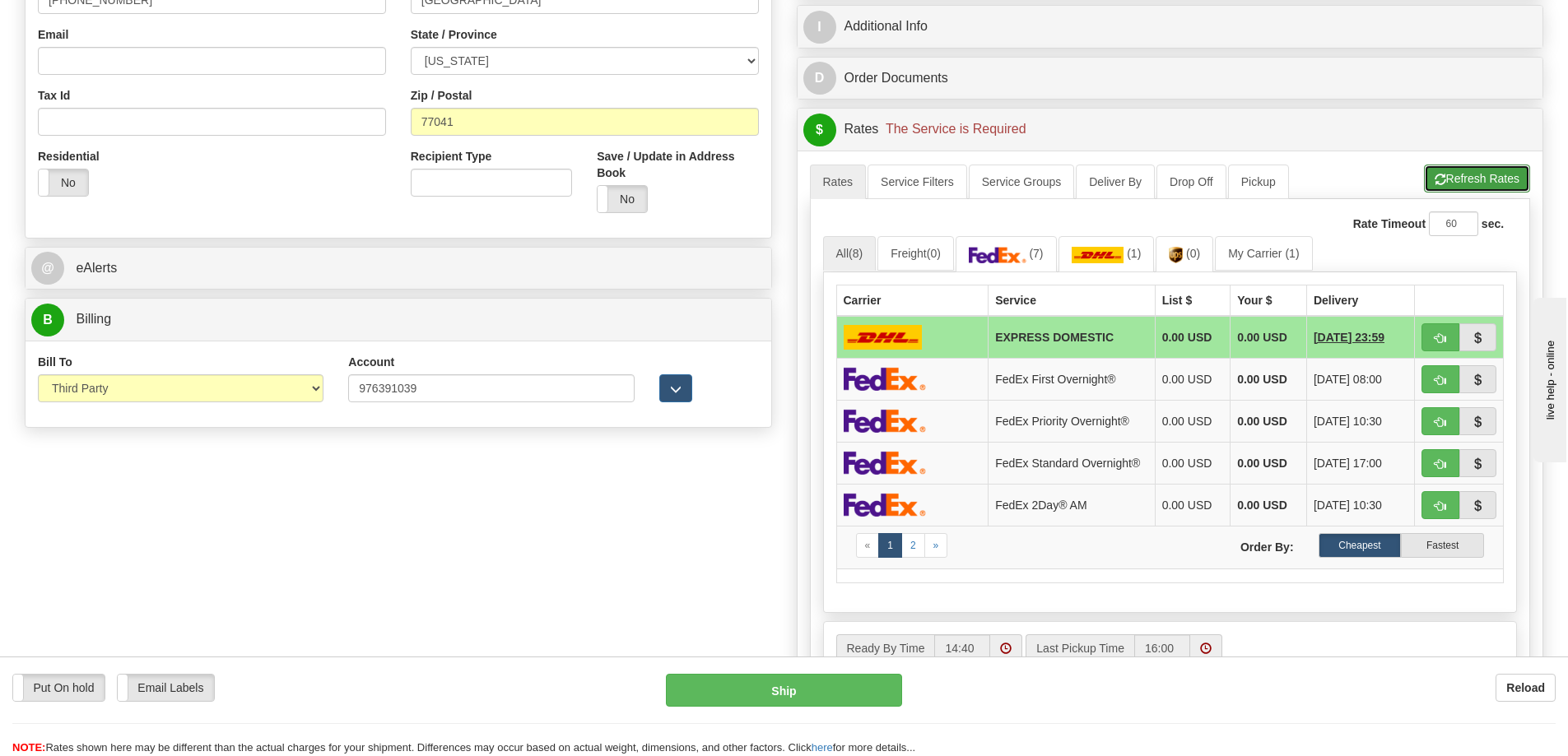
click at [1489, 189] on button "Refresh Rates" at bounding box center [1477, 178] width 106 height 28
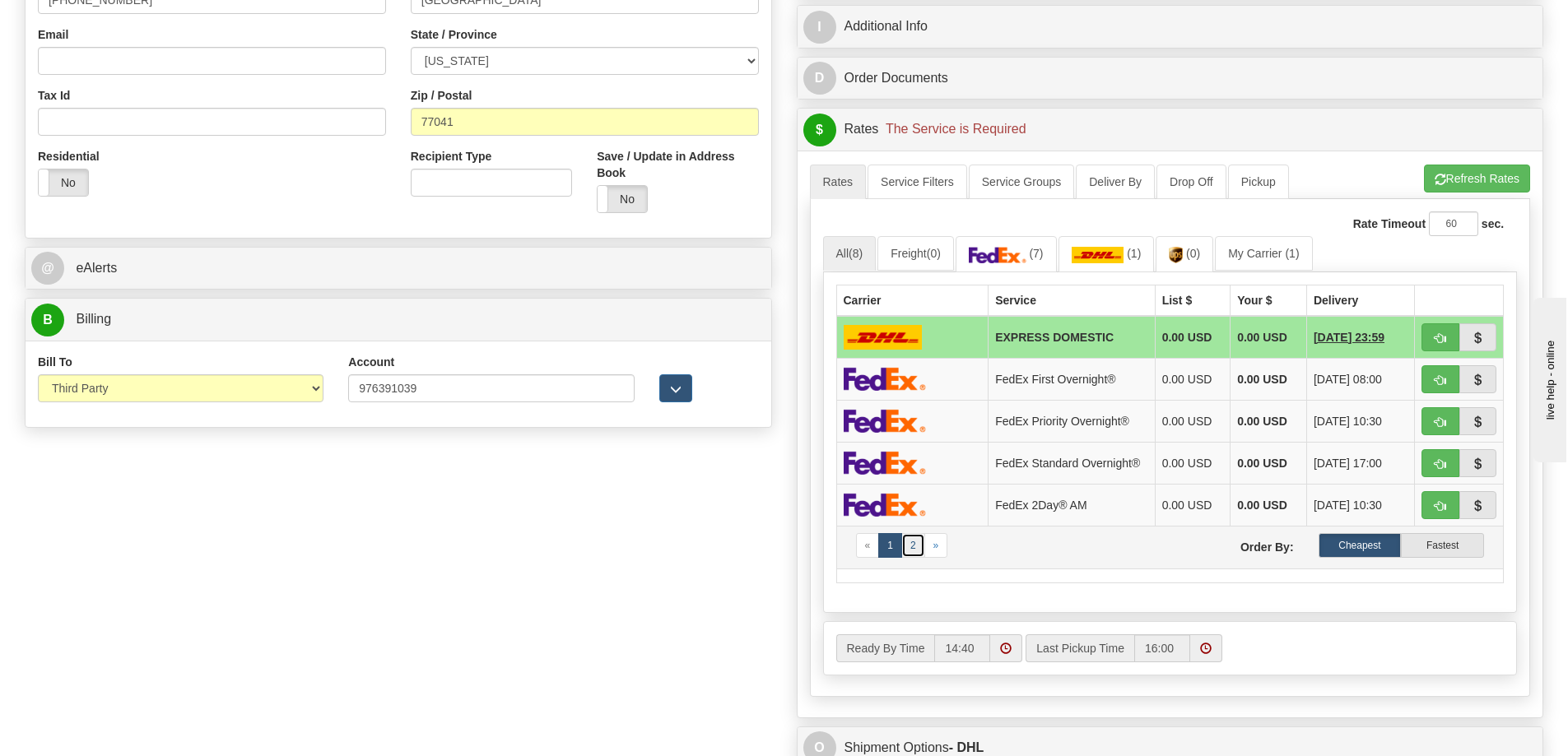
click at [912, 553] on link "2" at bounding box center [913, 545] width 24 height 24
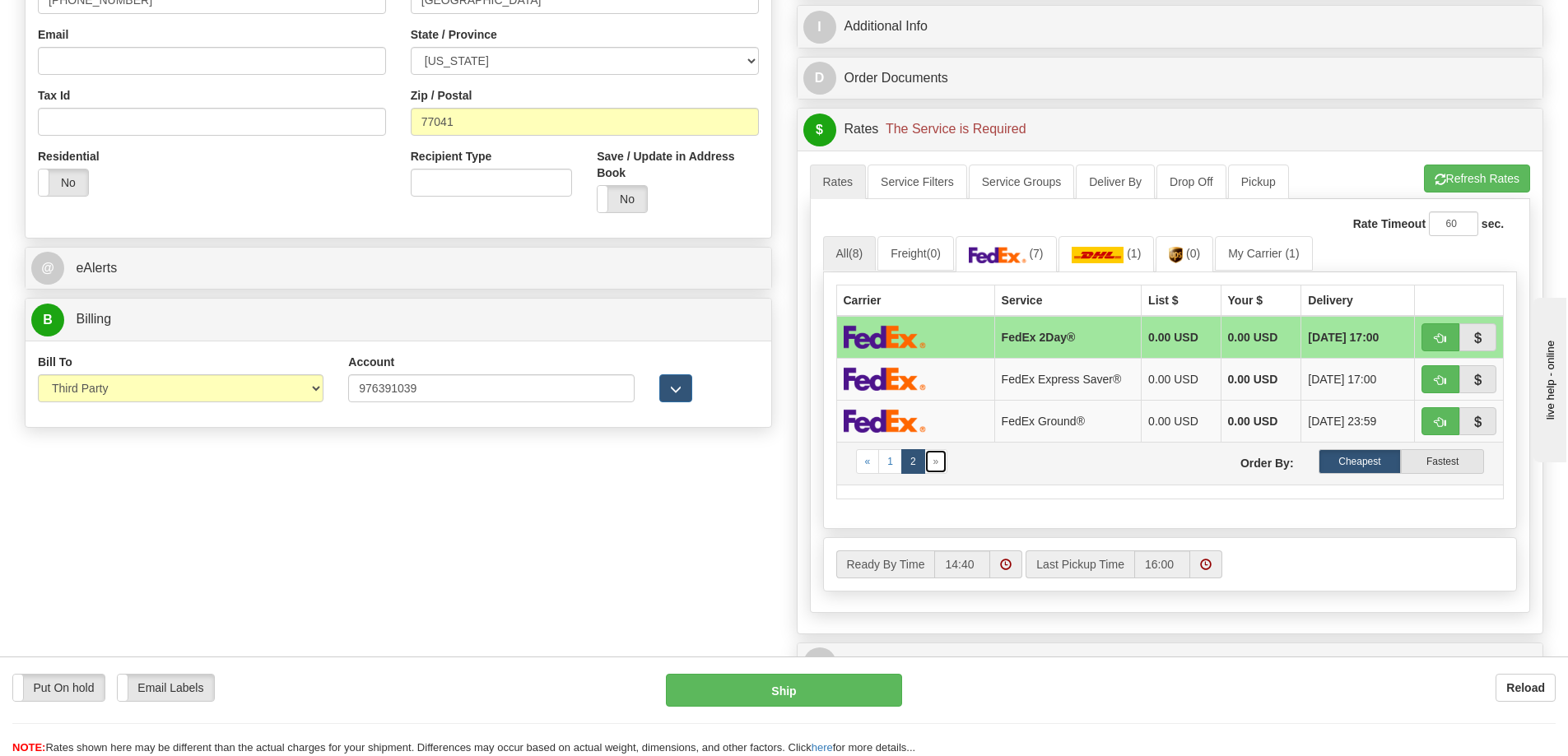
click at [937, 468] on link "»" at bounding box center [936, 461] width 24 height 24
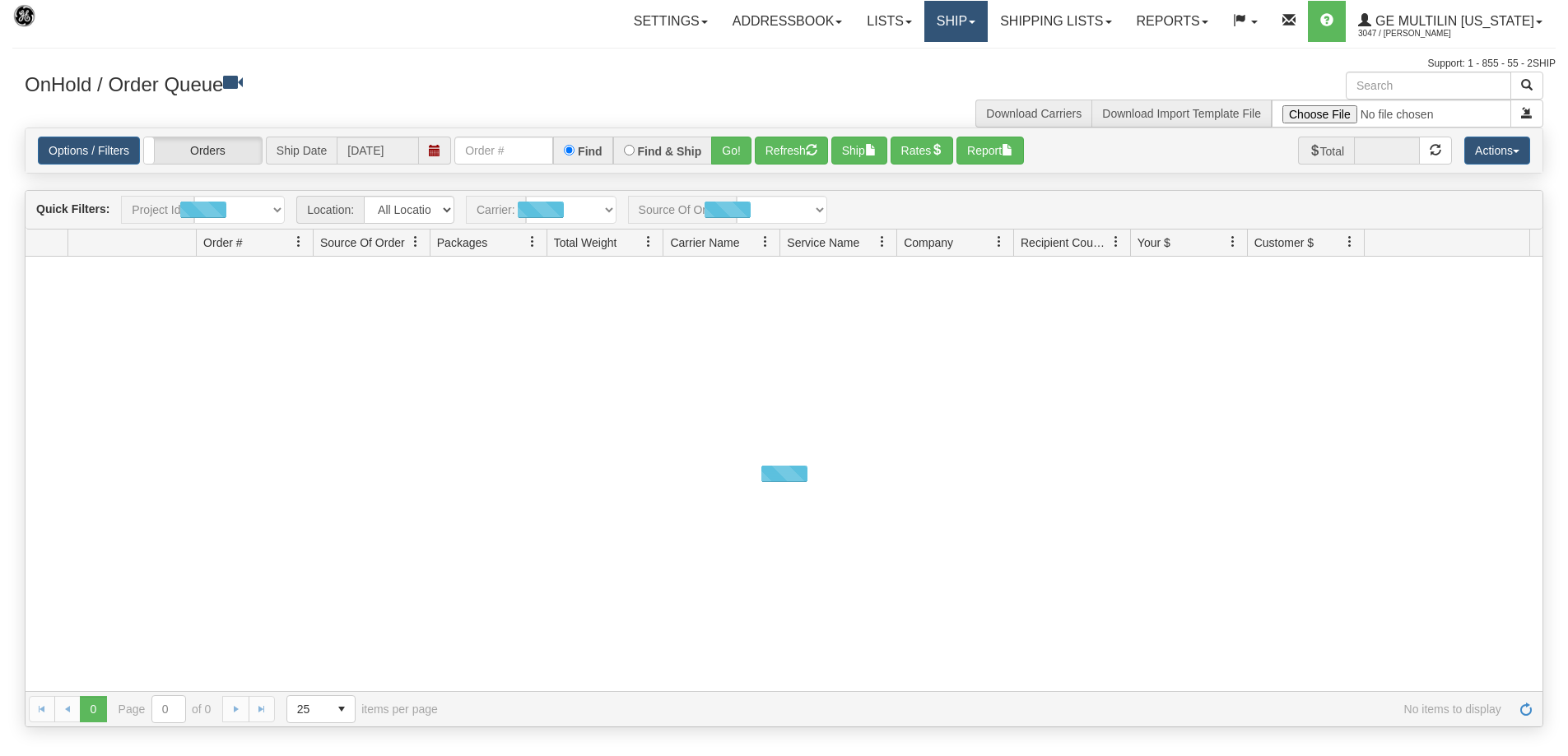
click at [975, 22] on span at bounding box center [972, 22] width 7 height 3
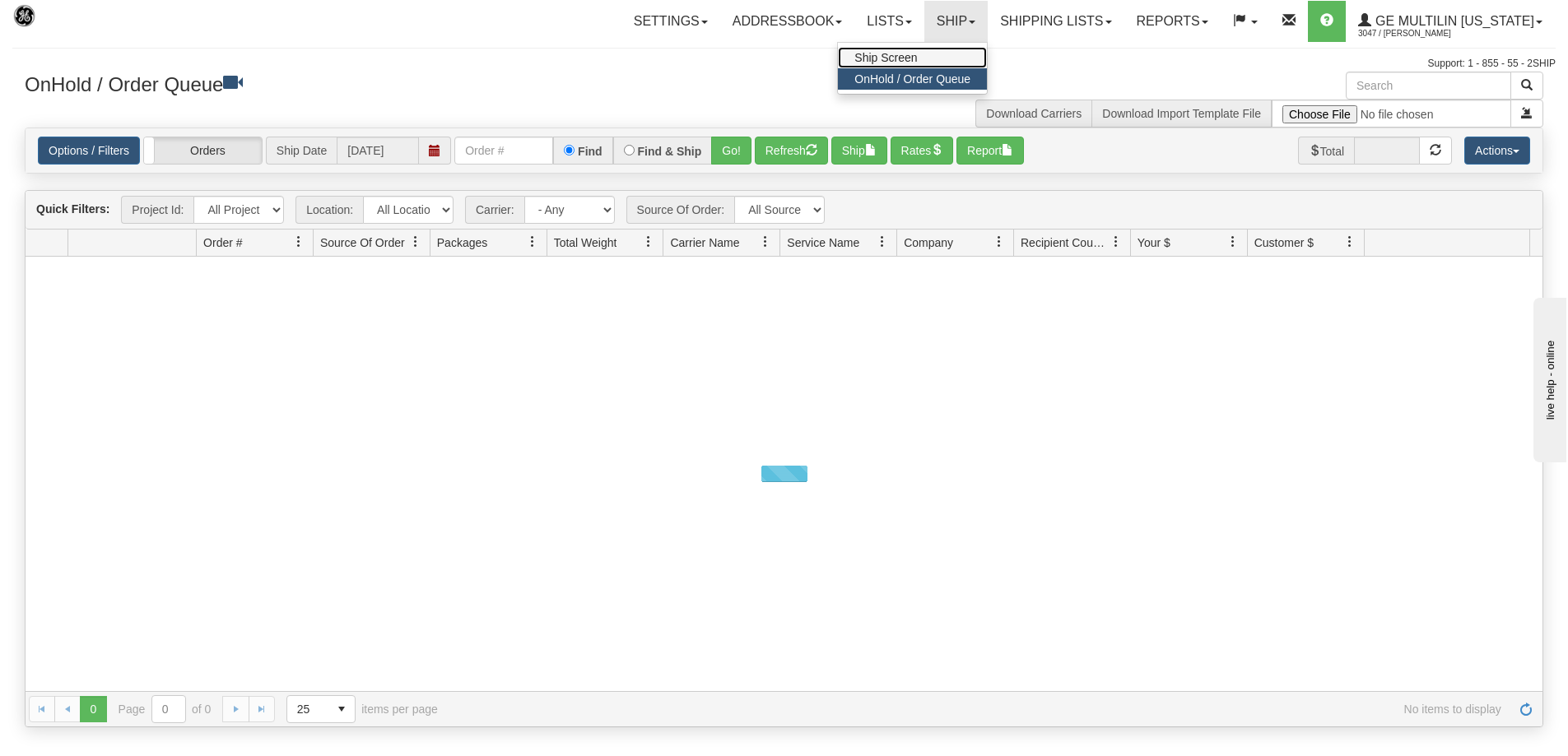
click at [968, 47] on link "Ship Screen" at bounding box center [912, 57] width 149 height 21
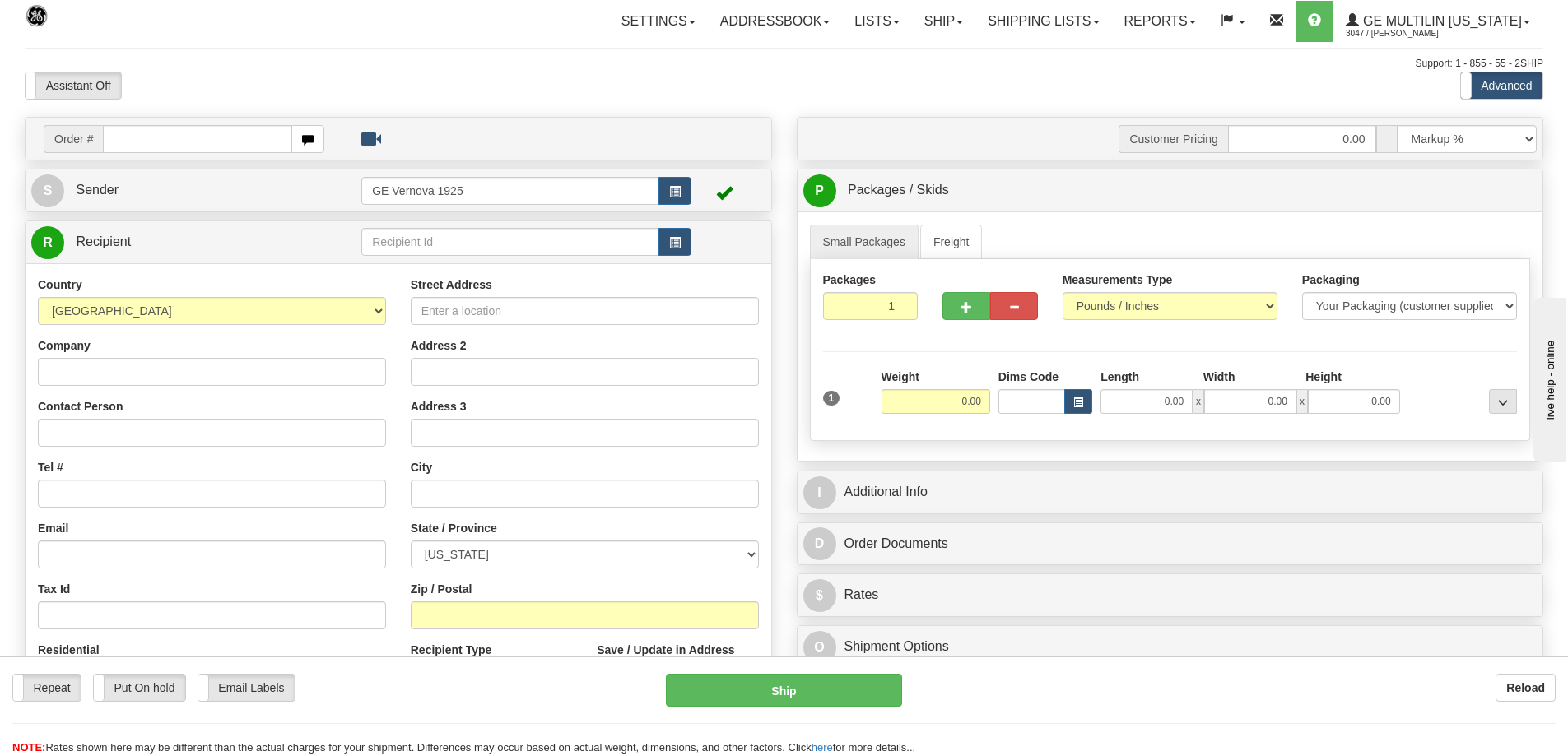
click at [129, 138] on input "text" at bounding box center [198, 139] width 189 height 28
type input "86683459"
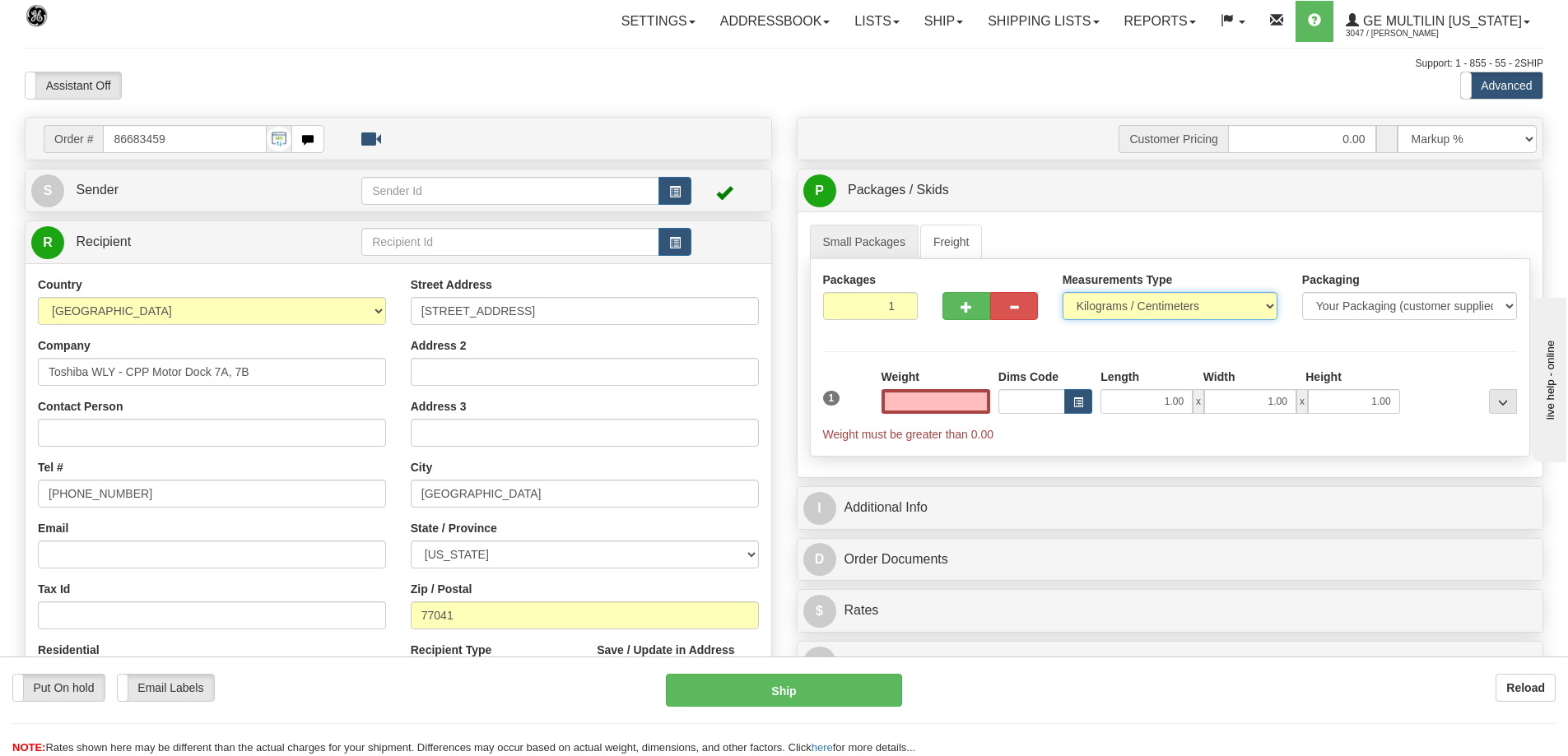
type input "0.00"
click at [1270, 305] on select "Pounds / Inches Kilograms / Centimeters" at bounding box center [1170, 306] width 215 height 28
select select "0"
click at [1063, 292] on select "Pounds / Inches Kilograms / Centimeters" at bounding box center [1170, 306] width 215 height 28
click at [980, 403] on input "0.00" at bounding box center [935, 401] width 109 height 24
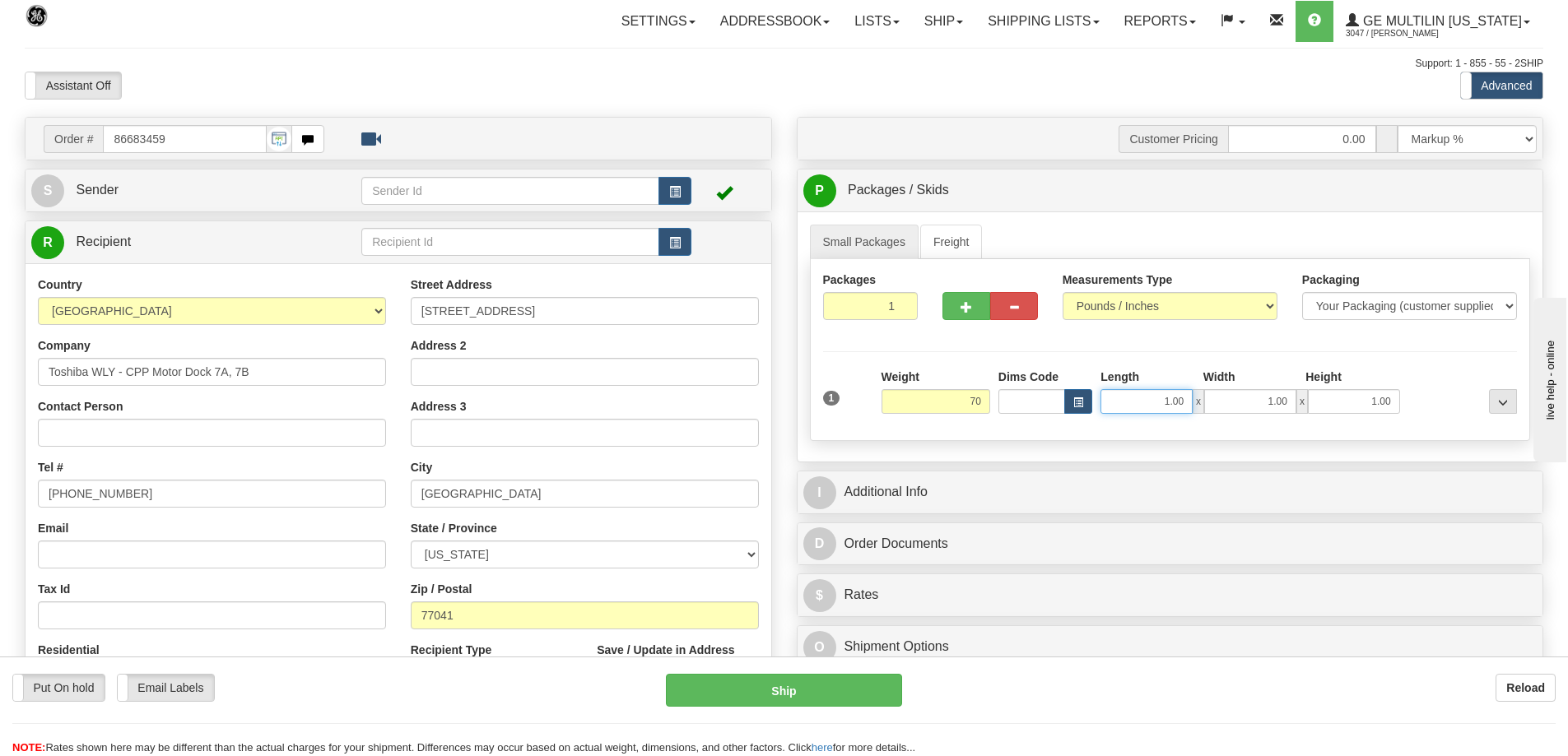
type input "70.00"
click at [1187, 399] on input "1.00" at bounding box center [1146, 401] width 92 height 24
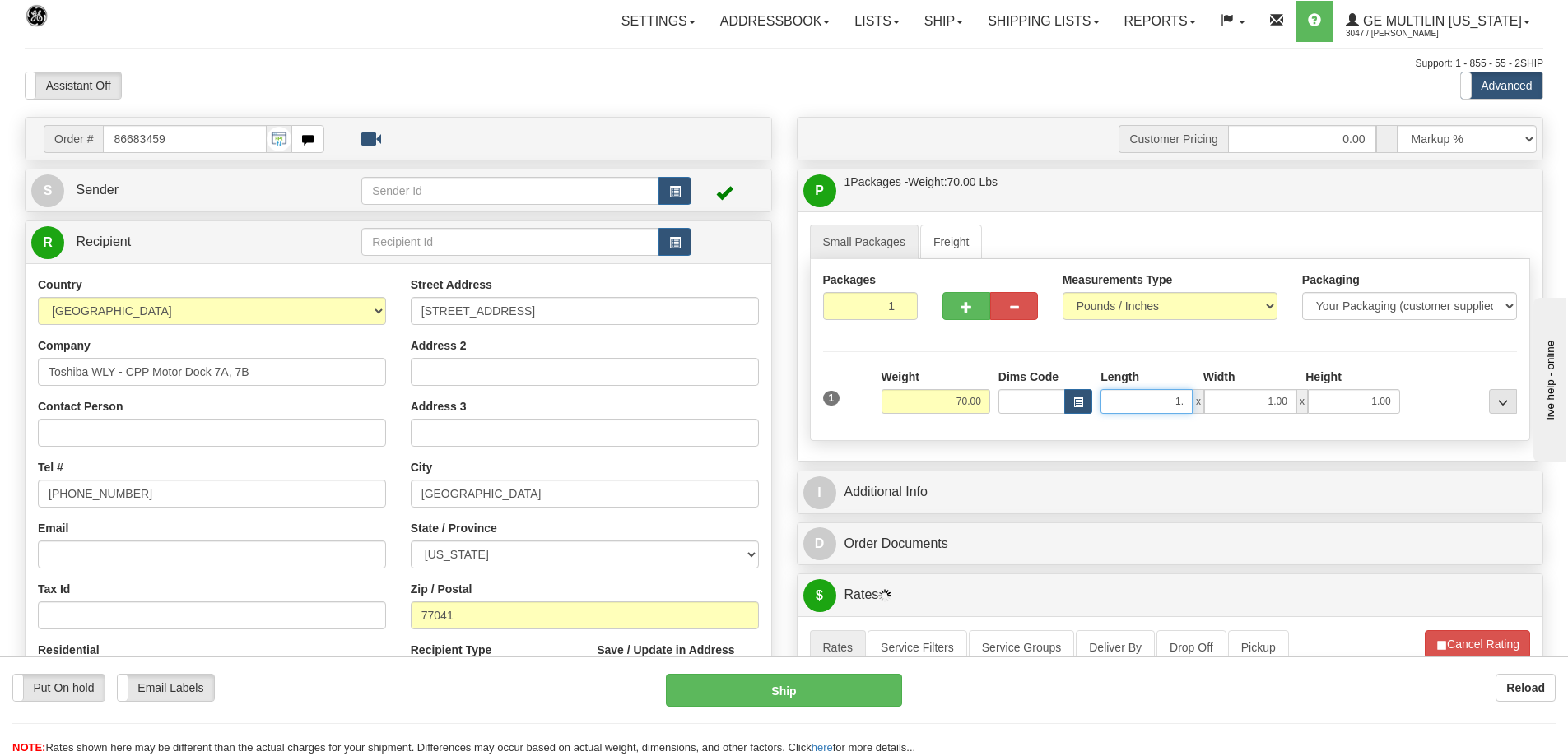
type input "1"
type input "34.00"
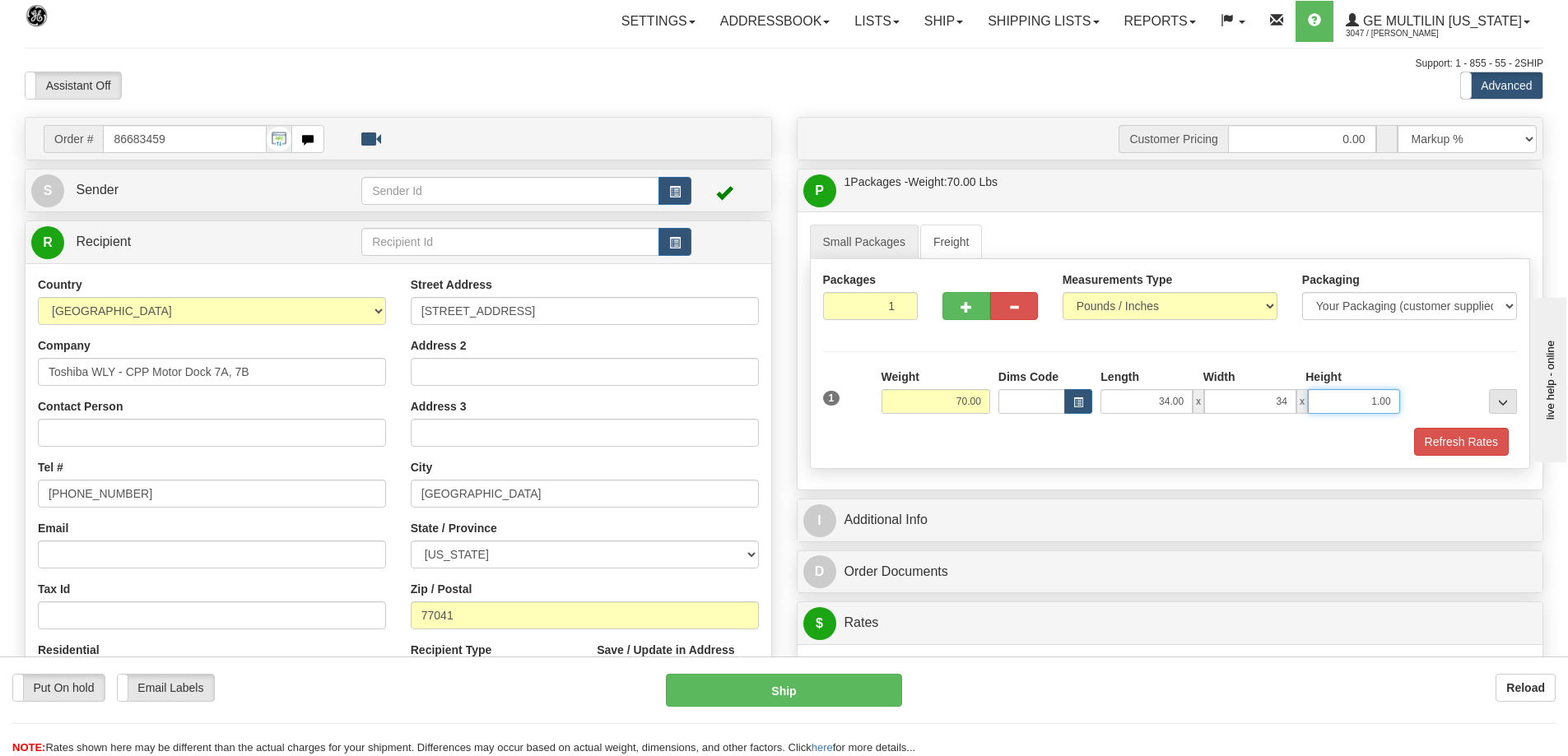
type input "34.00"
type input "23.00"
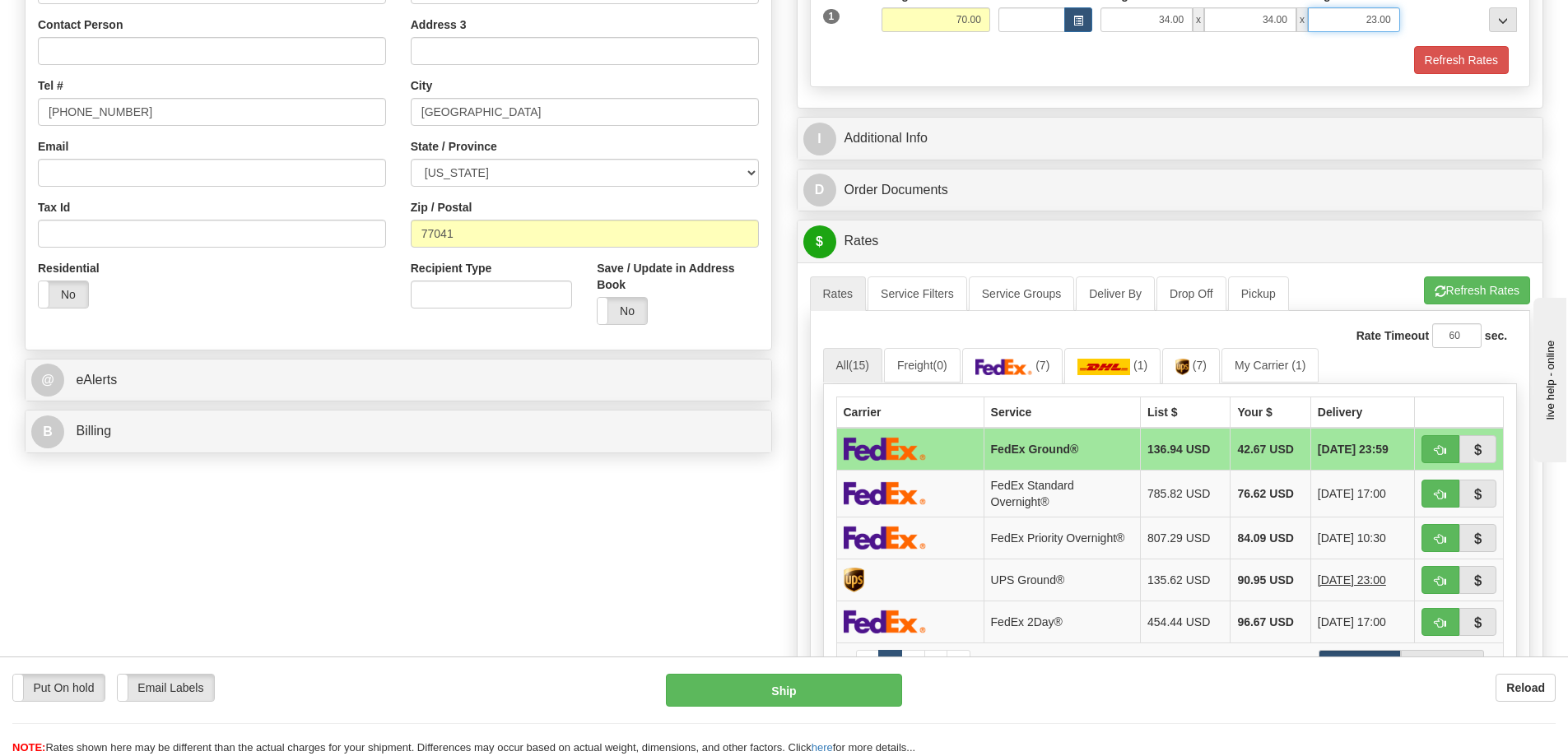
scroll to position [411, 0]
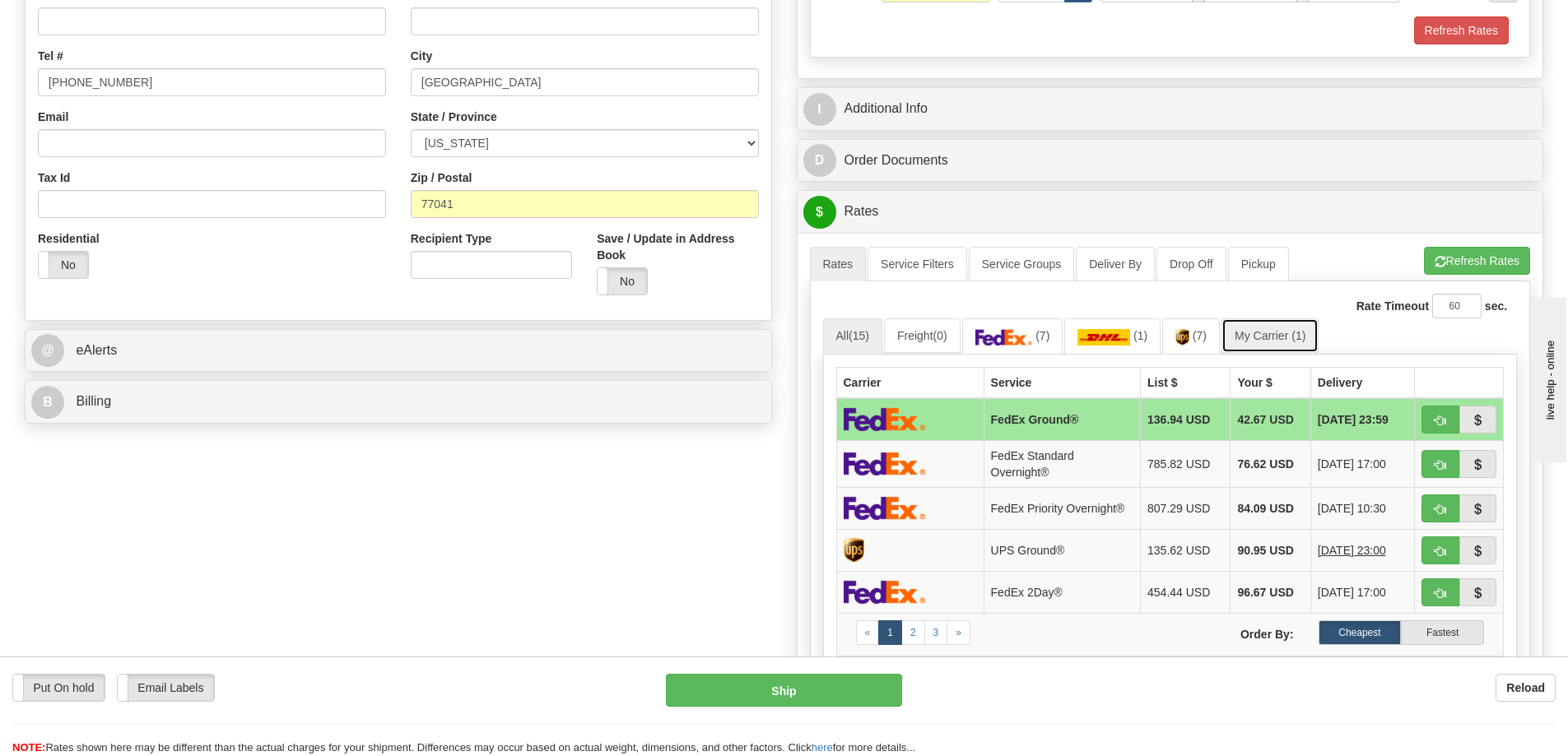
click at [1284, 331] on link "My Carrier (1)" at bounding box center [1270, 335] width 97 height 35
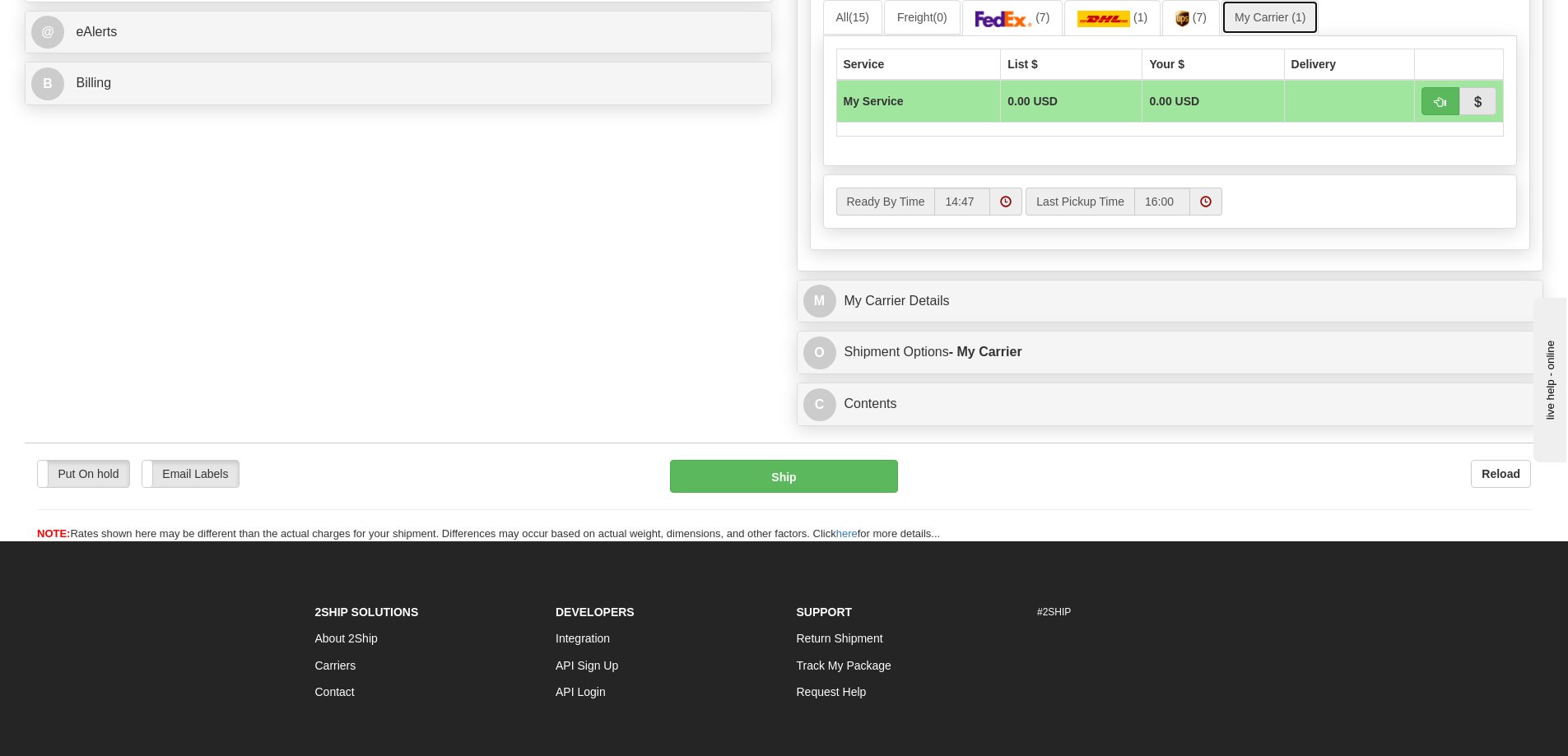
scroll to position [741, 0]
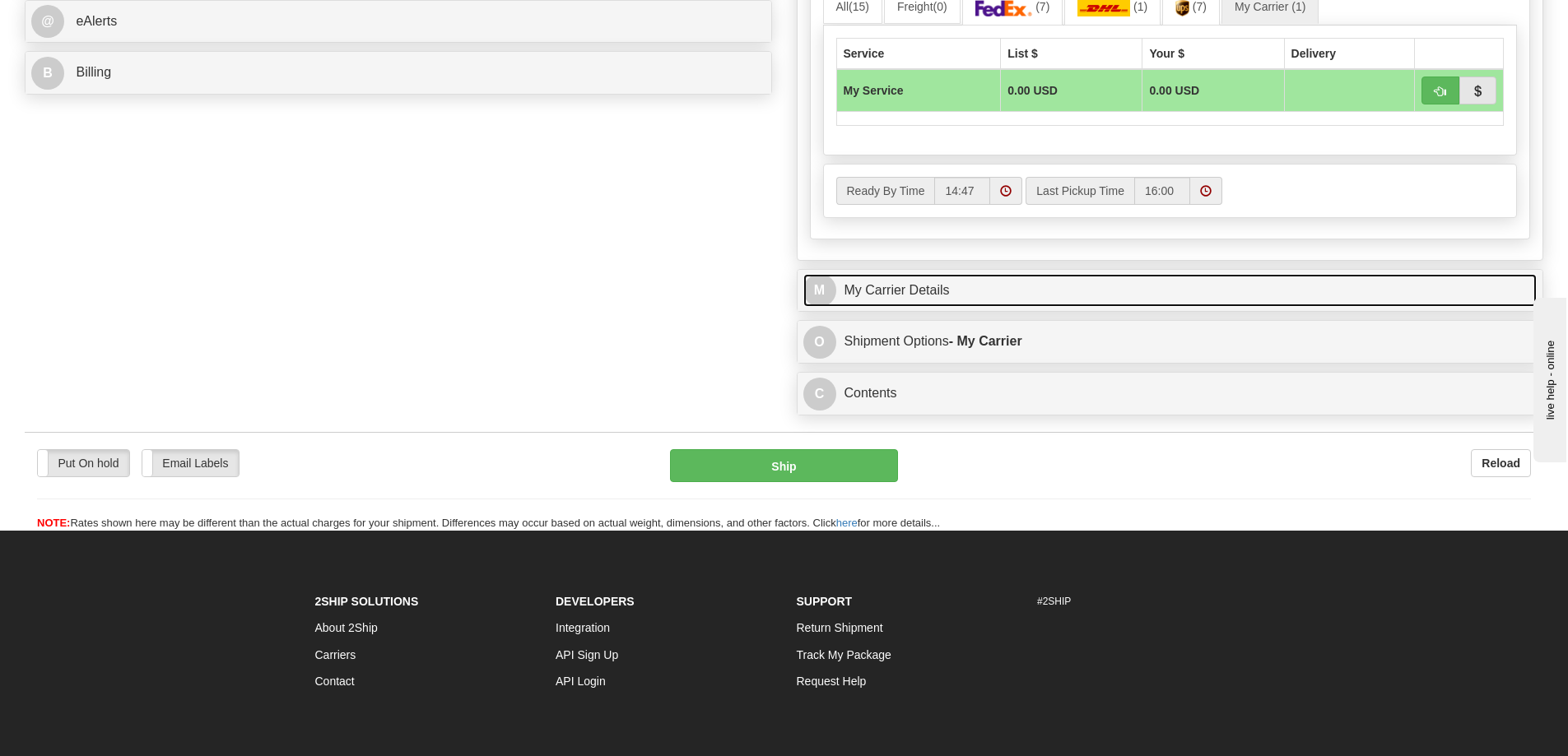
click at [942, 291] on link "M My Carrier Details" at bounding box center [1170, 291] width 734 height 34
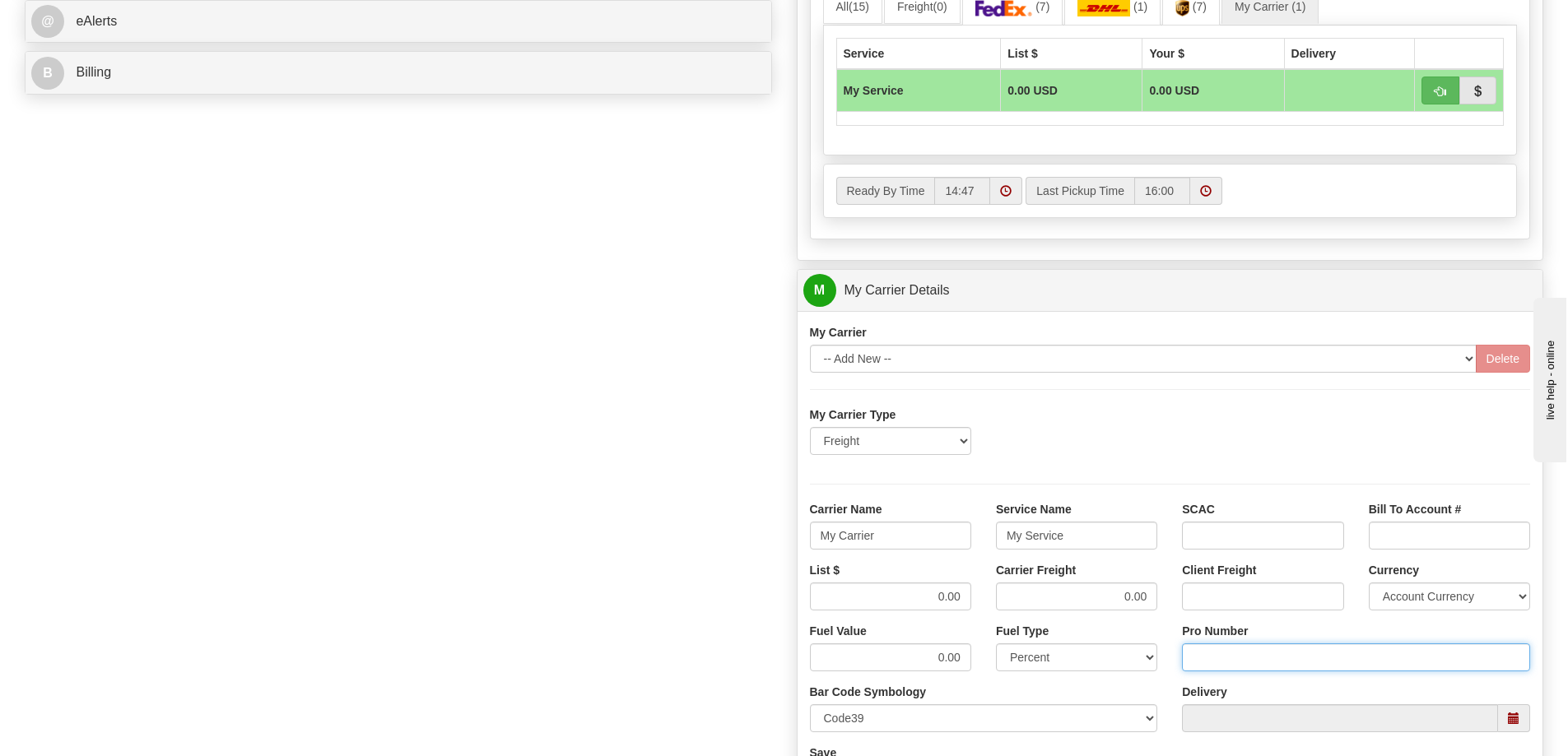
click at [1279, 660] on input "Pro Number" at bounding box center [1356, 657] width 348 height 28
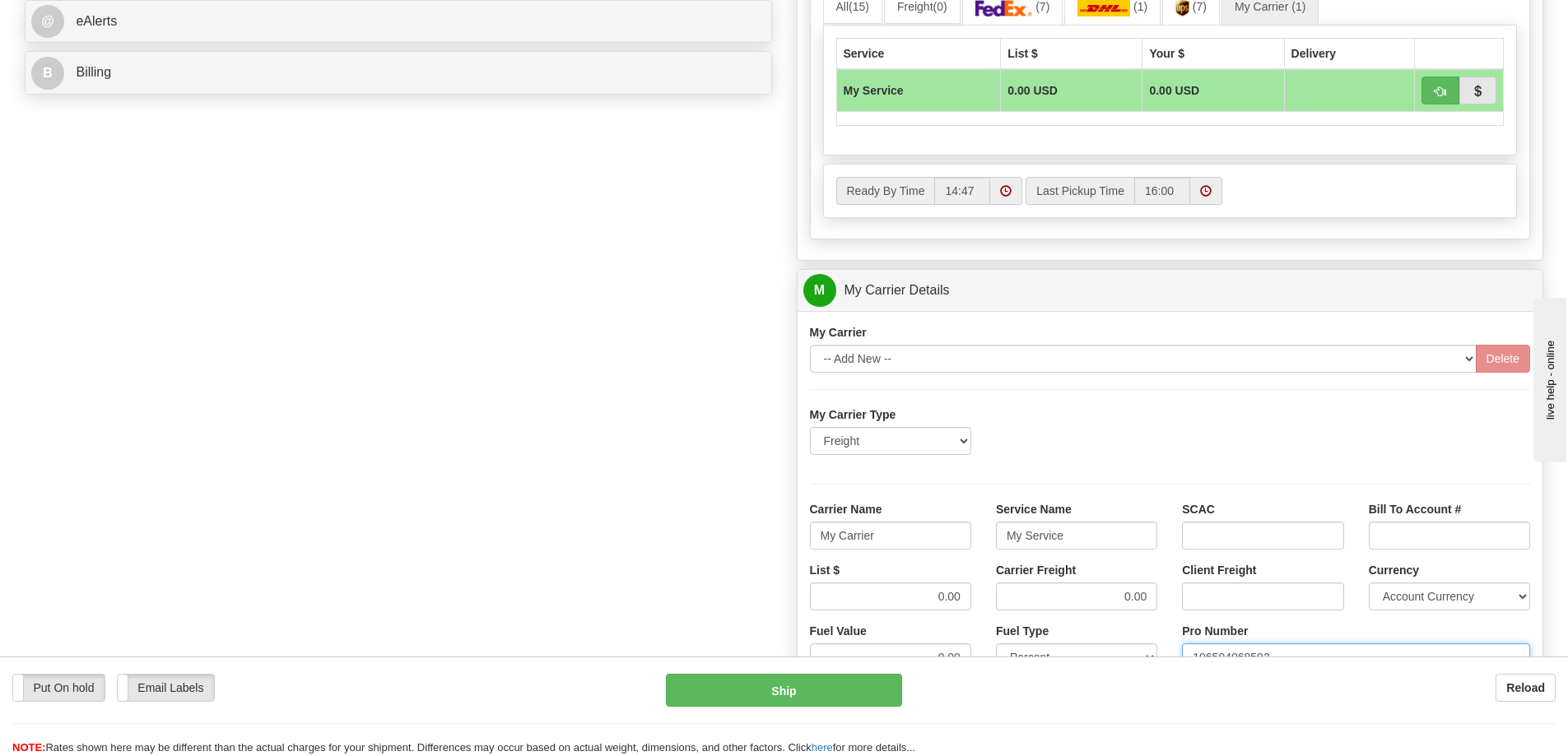
type input "106504068502"
click button "Delete" at bounding box center [0, 0] width 0 height 0
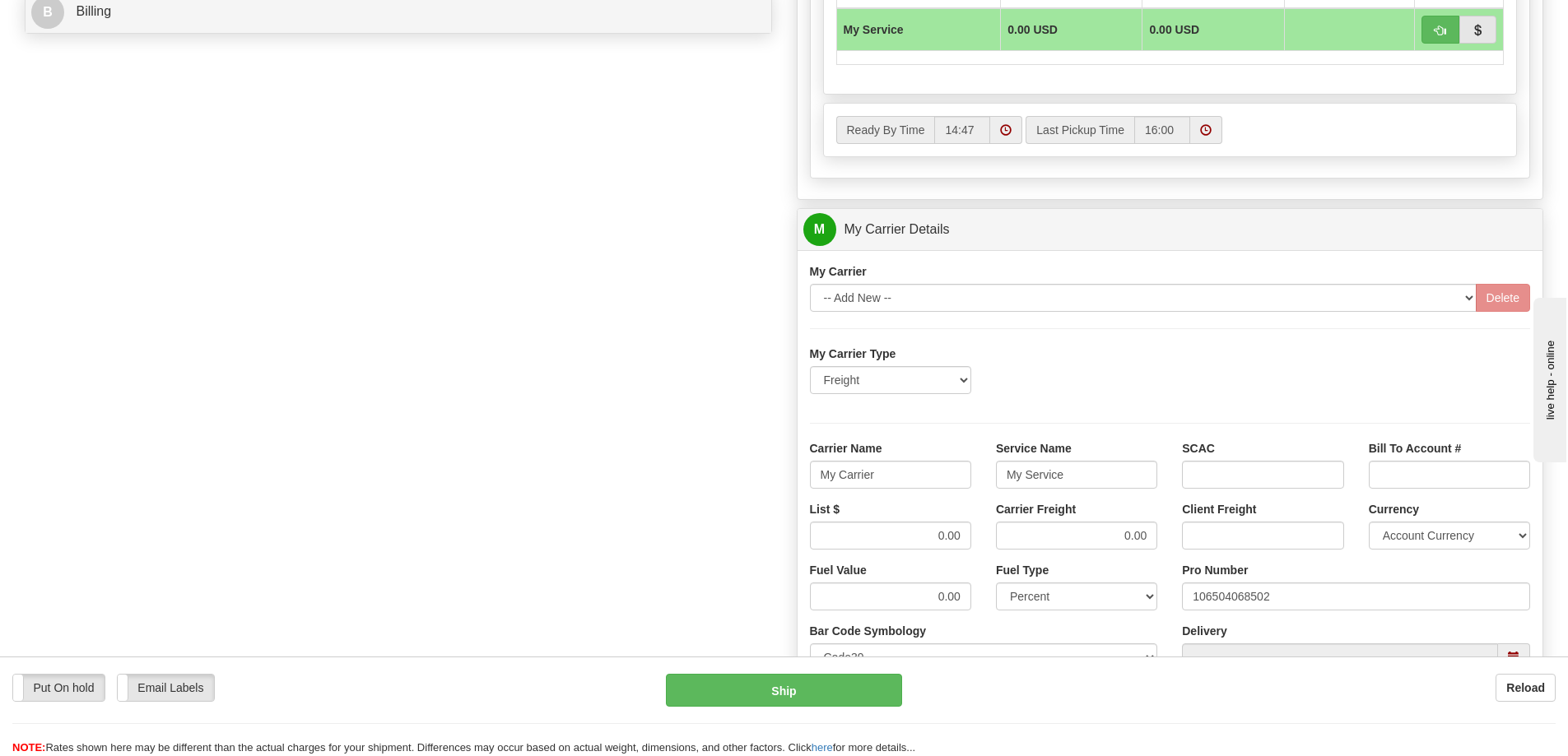
scroll to position [987, 0]
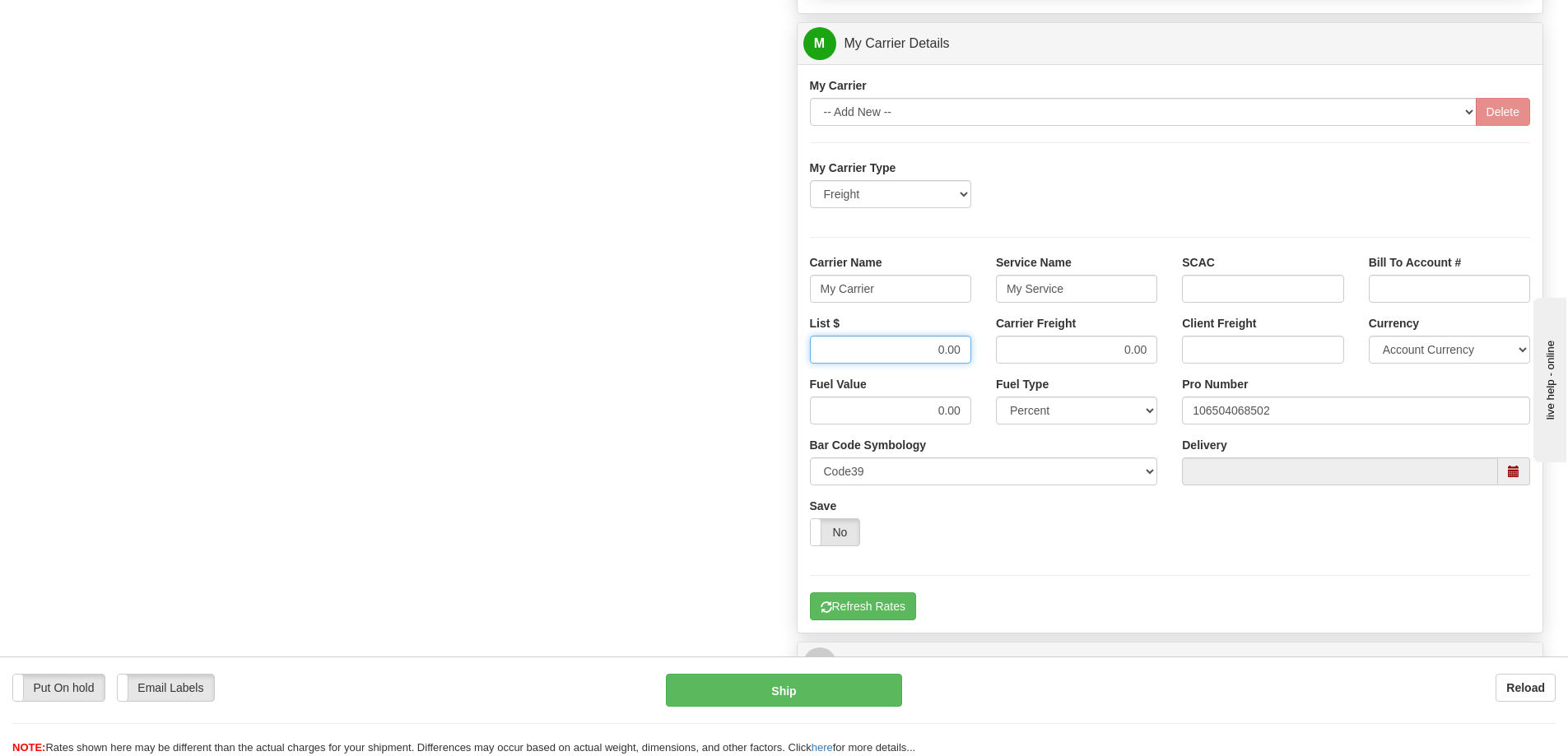
click at [966, 354] on input "0.00" at bounding box center [890, 349] width 161 height 28
type input "0"
type input "329.05"
click at [1151, 348] on input "0.00" at bounding box center [1076, 349] width 161 height 28
type input "0"
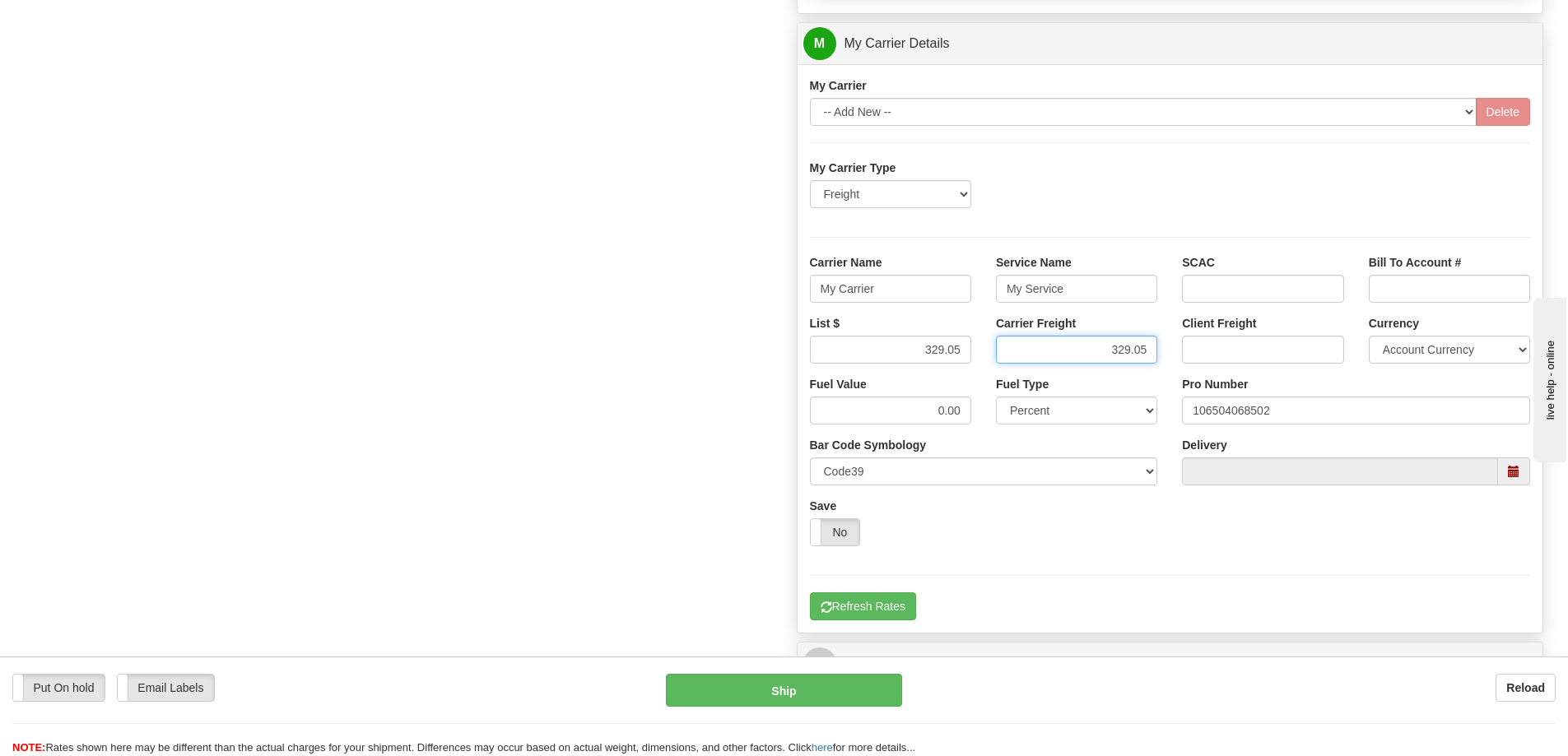
type input "329.05"
click at [901, 298] on input "My Carrier" at bounding box center [890, 288] width 161 height 28
type input "M"
type input "[PERSON_NAME]"
click at [1075, 288] on input "My Service" at bounding box center [1076, 288] width 161 height 28
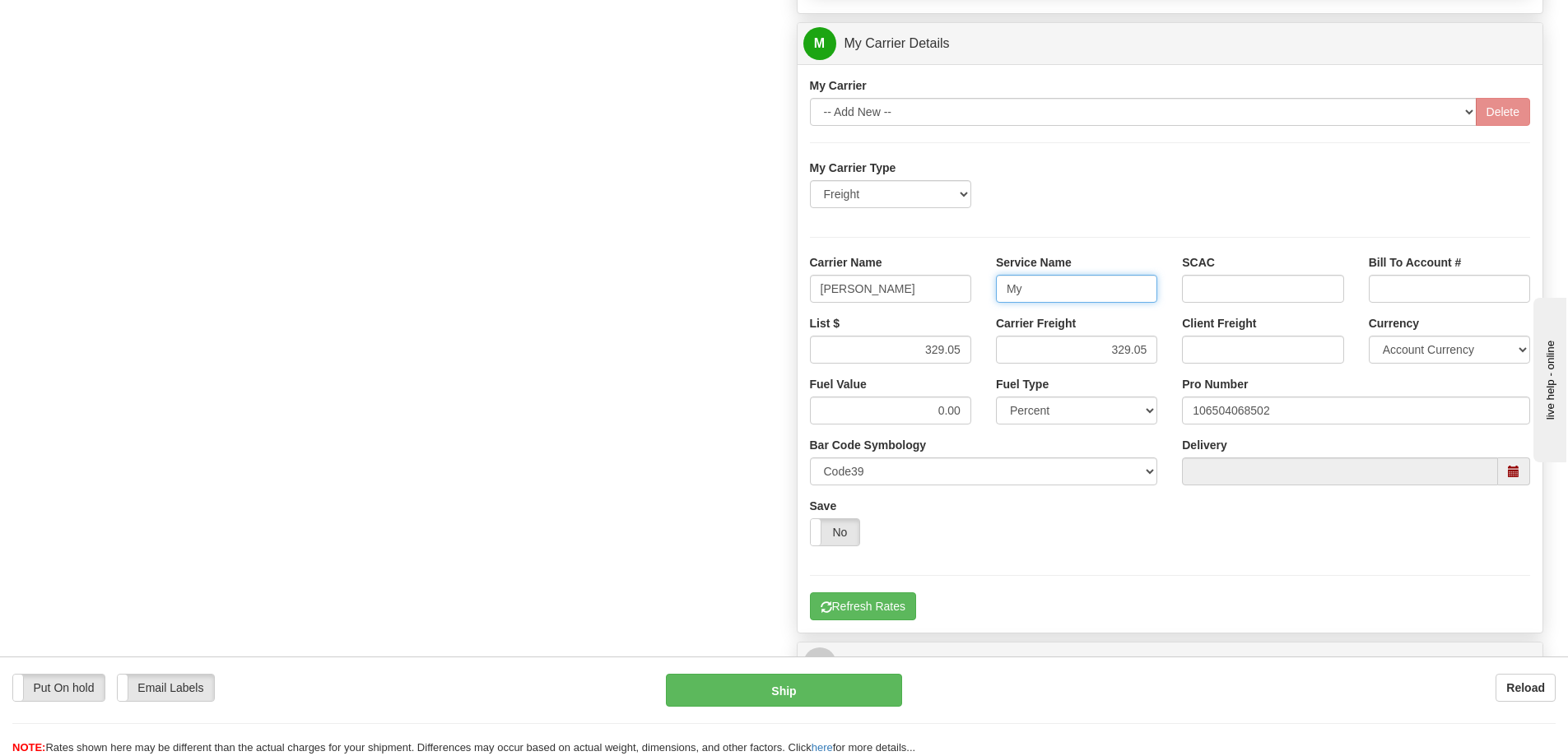
type input "M"
click at [886, 605] on button "Refresh Rates" at bounding box center [863, 606] width 106 height 28
click at [1044, 286] on input "LTL" at bounding box center [1076, 288] width 161 height 28
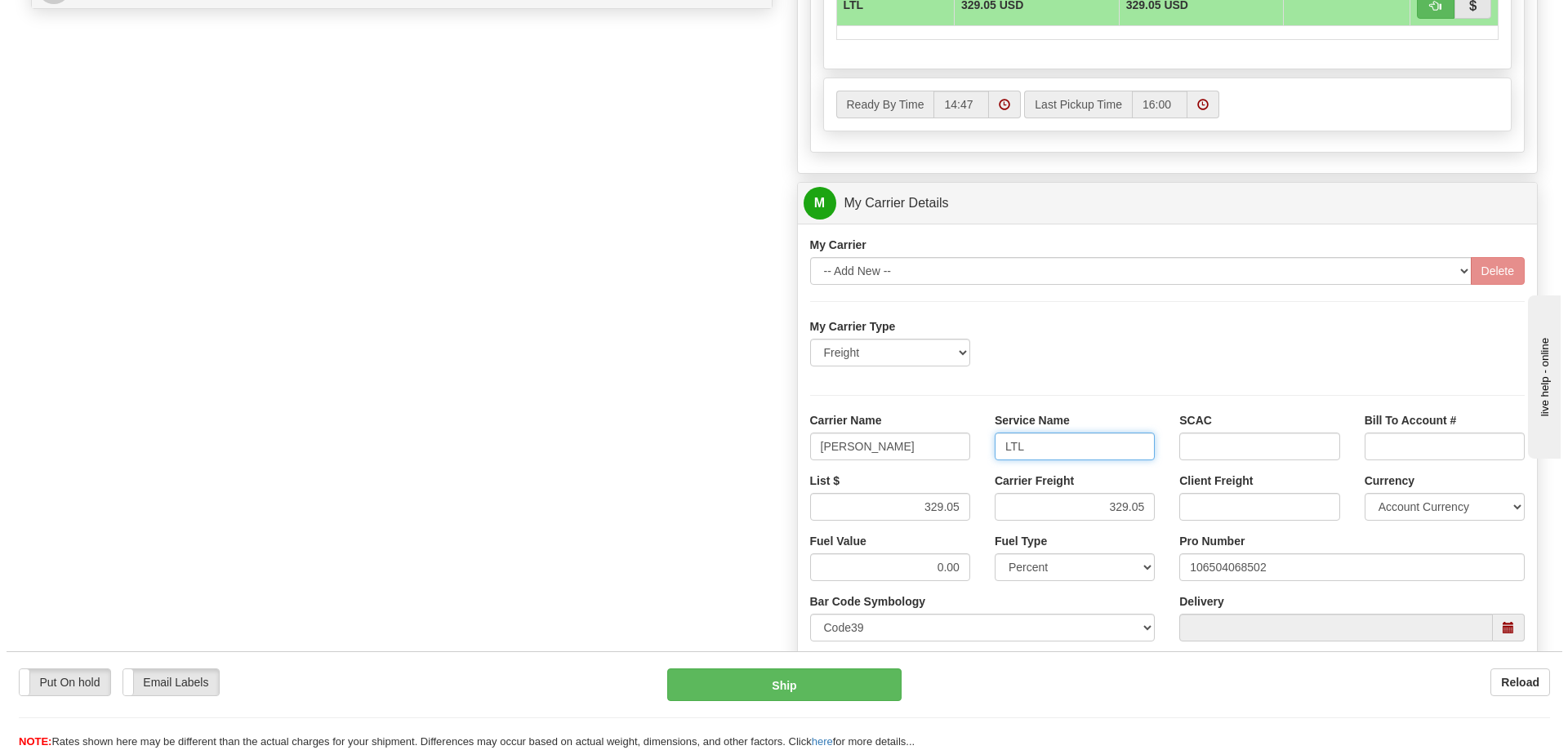
scroll to position [572, 0]
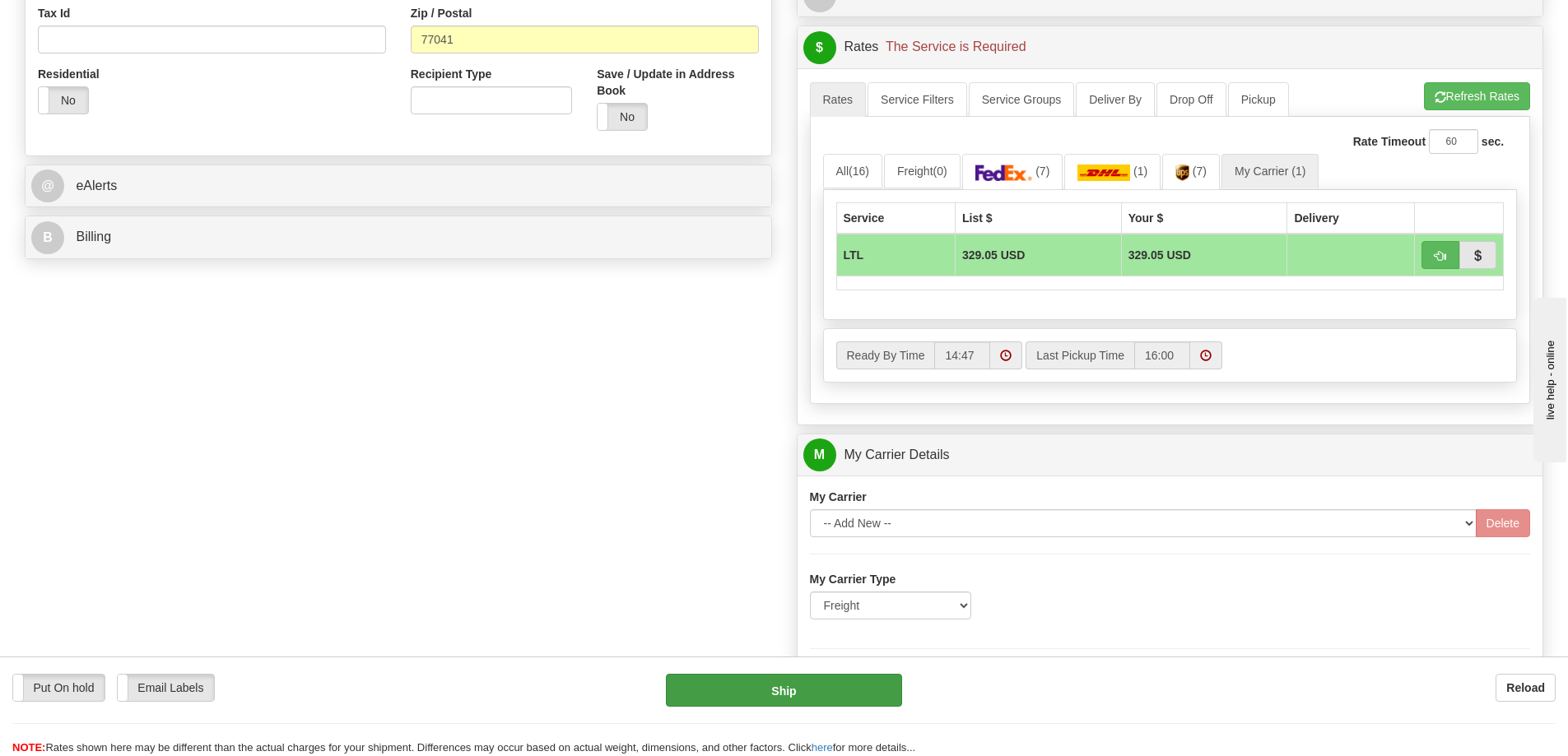
type input "LTL"
click at [793, 695] on button "Ship" at bounding box center [784, 690] width 237 height 33
type input "00"
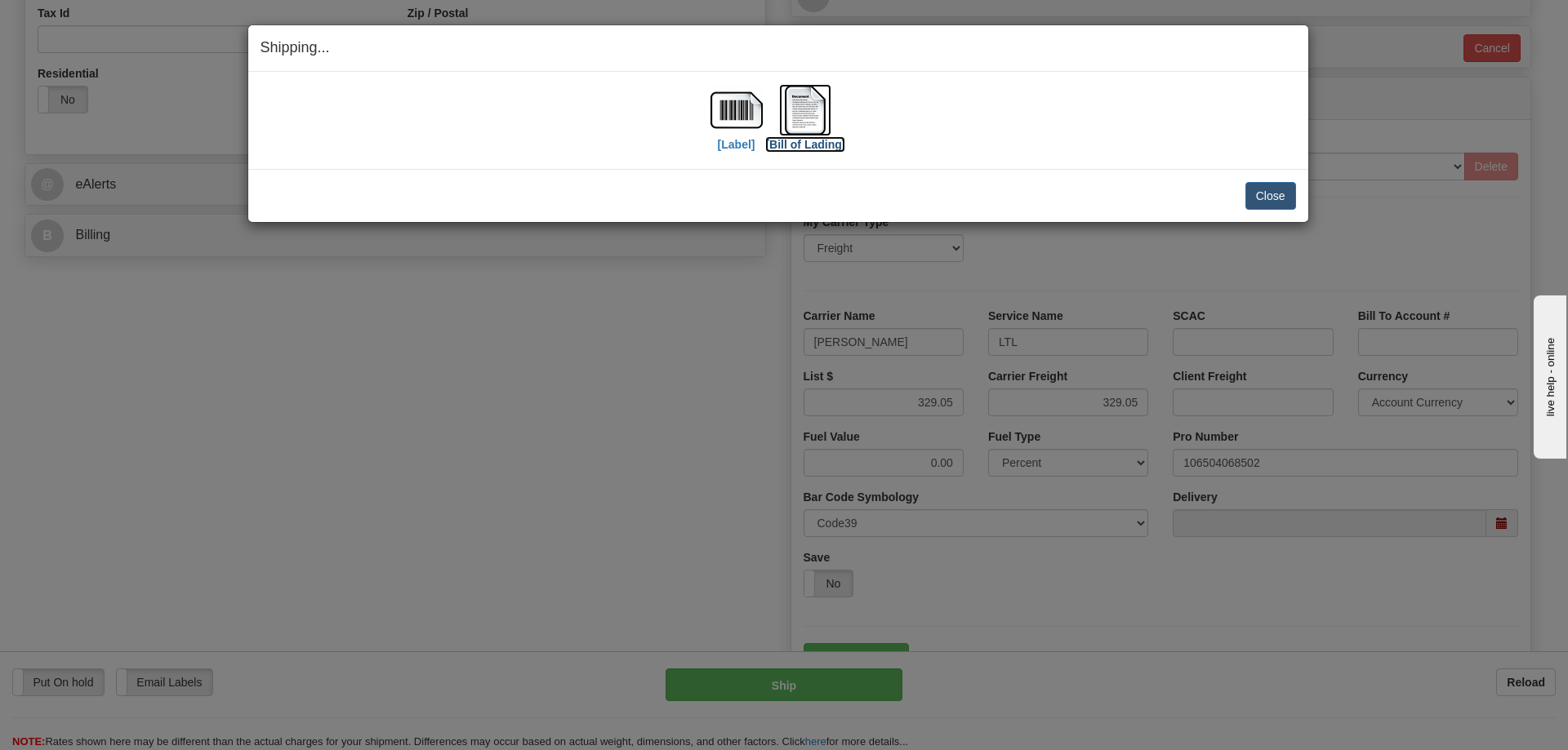
click at [814, 125] on img at bounding box center [805, 110] width 52 height 52
click at [814, 118] on img at bounding box center [805, 110] width 52 height 52
click at [1270, 196] on button "Close" at bounding box center [1271, 195] width 50 height 28
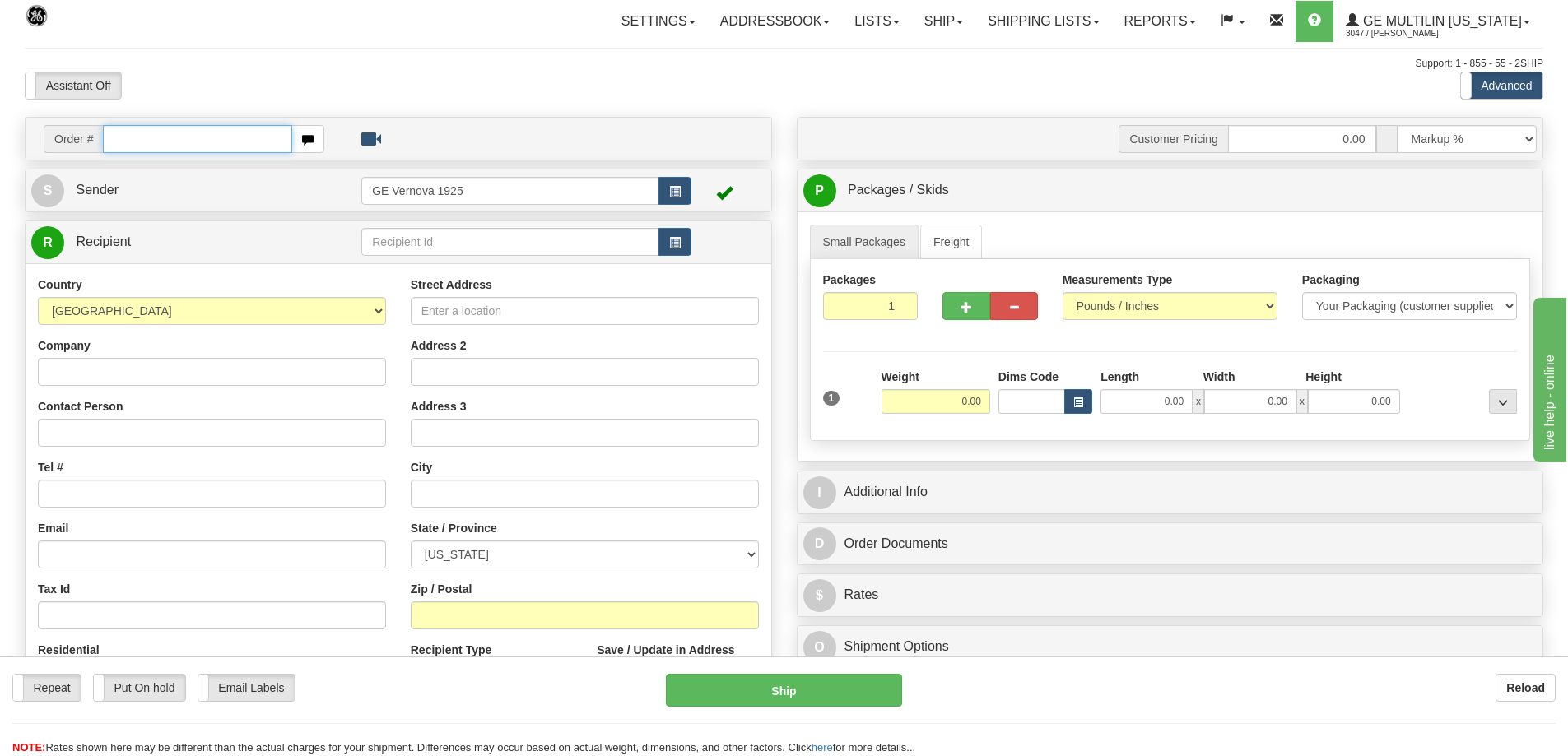
click at [134, 139] on input "text" at bounding box center [198, 139] width 189 height 28
type input "8"
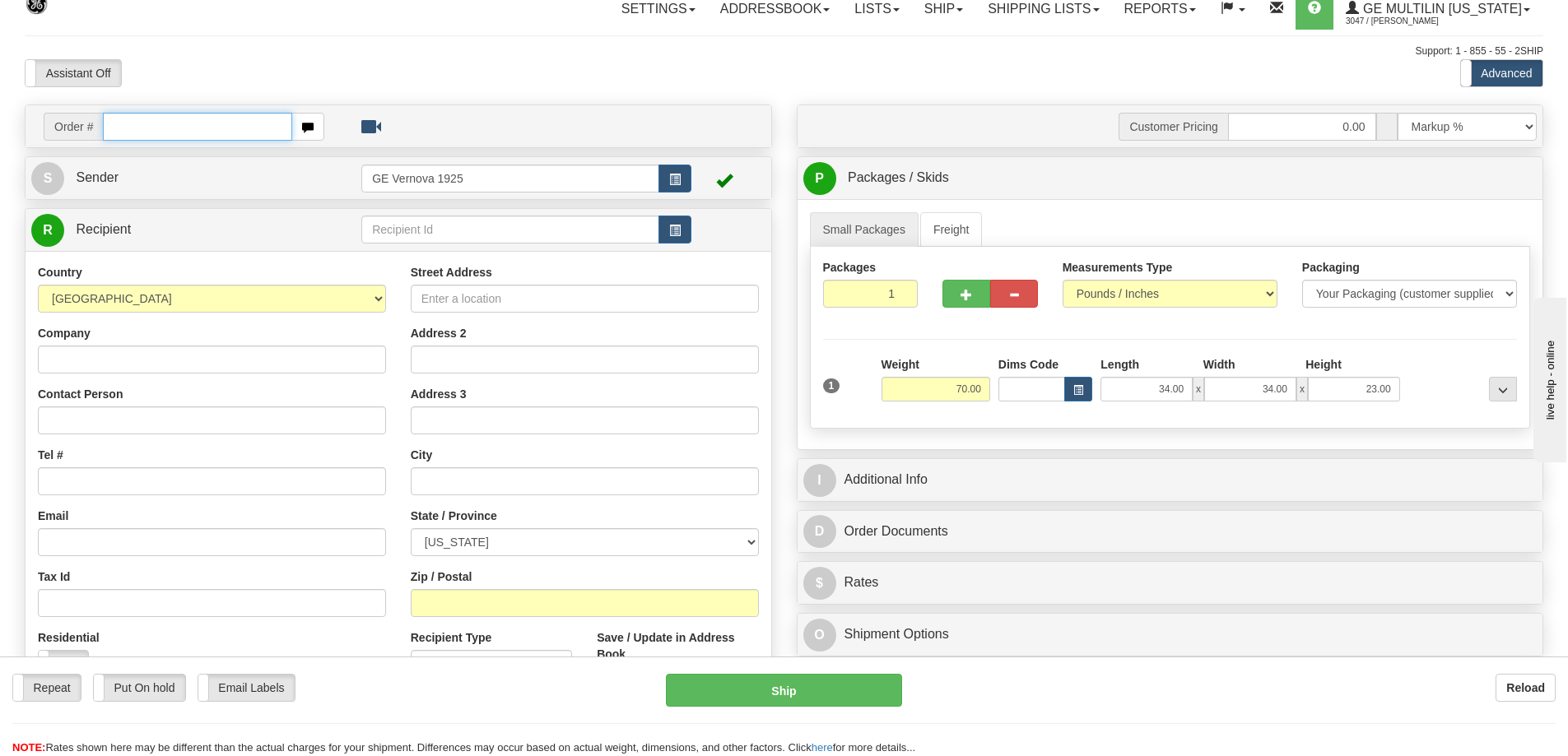
click at [150, 126] on input "text" at bounding box center [198, 126] width 189 height 28
type input "86683475"
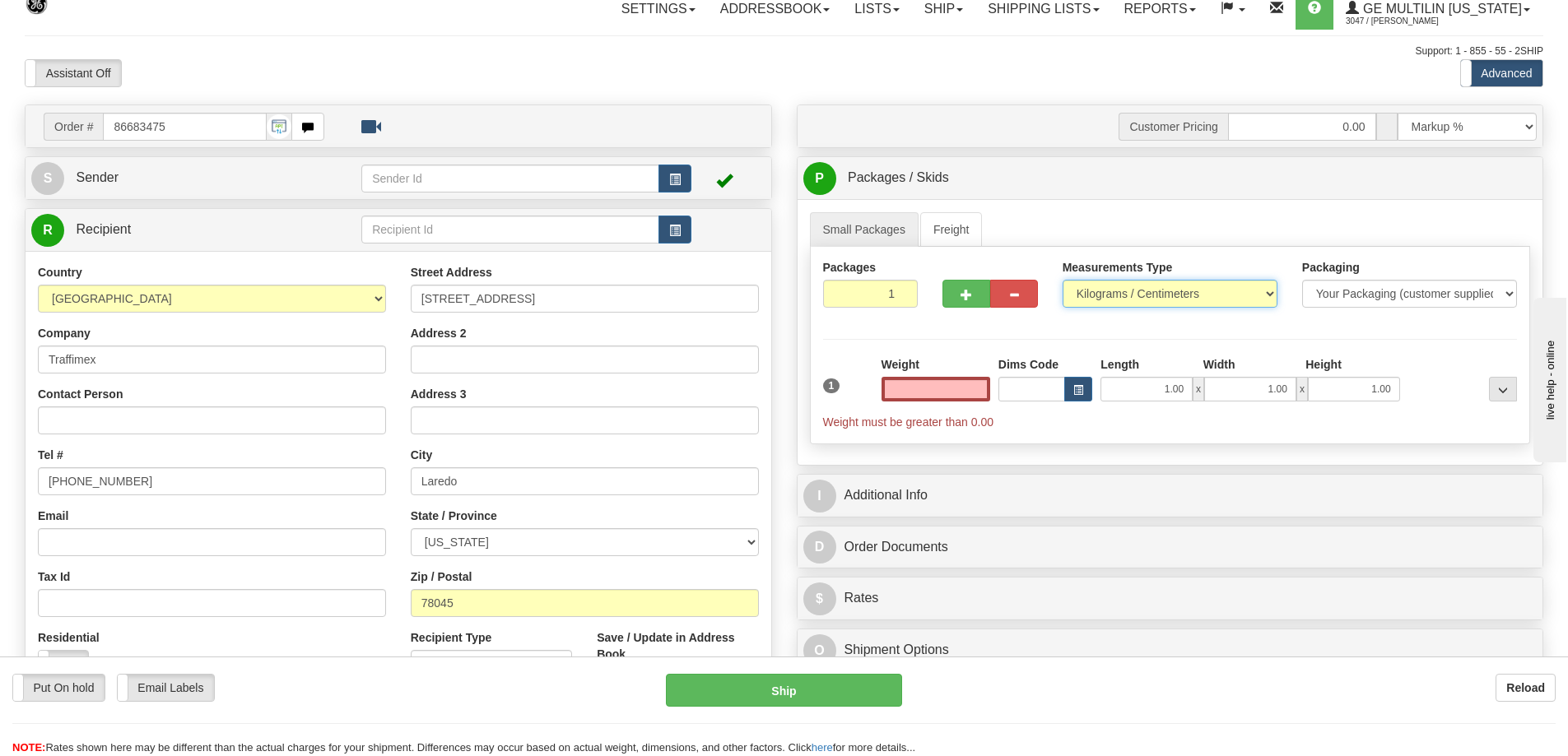
type input "0.00"
click at [1266, 291] on select "Pounds / Inches Kilograms / Centimeters" at bounding box center [1170, 293] width 215 height 28
select select "0"
click at [1063, 280] on select "Pounds / Inches Kilograms / Centimeters" at bounding box center [1170, 293] width 215 height 28
click at [984, 387] on input "0.00" at bounding box center [935, 389] width 109 height 24
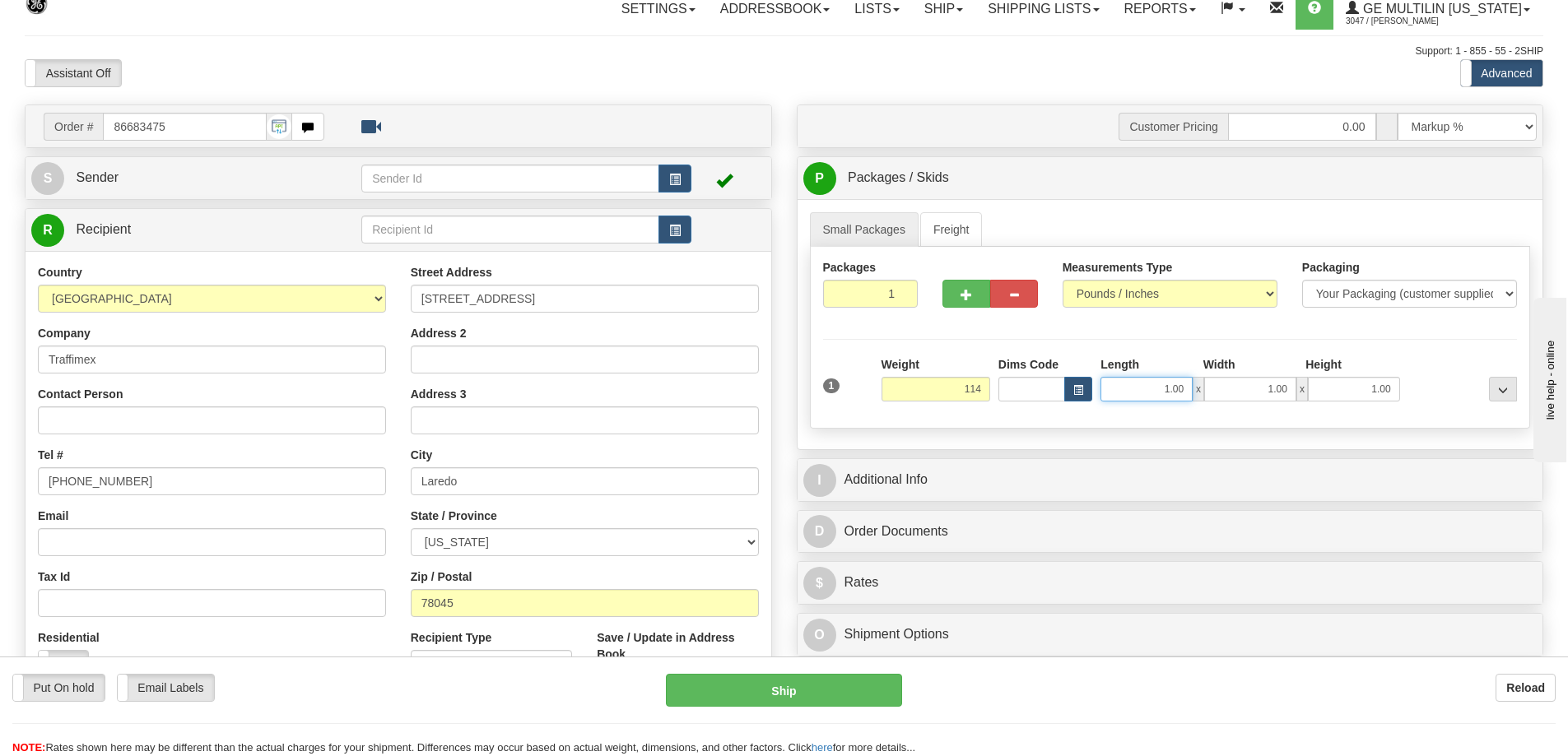
type input "114.00"
click at [1189, 393] on input "1.00" at bounding box center [1146, 389] width 92 height 24
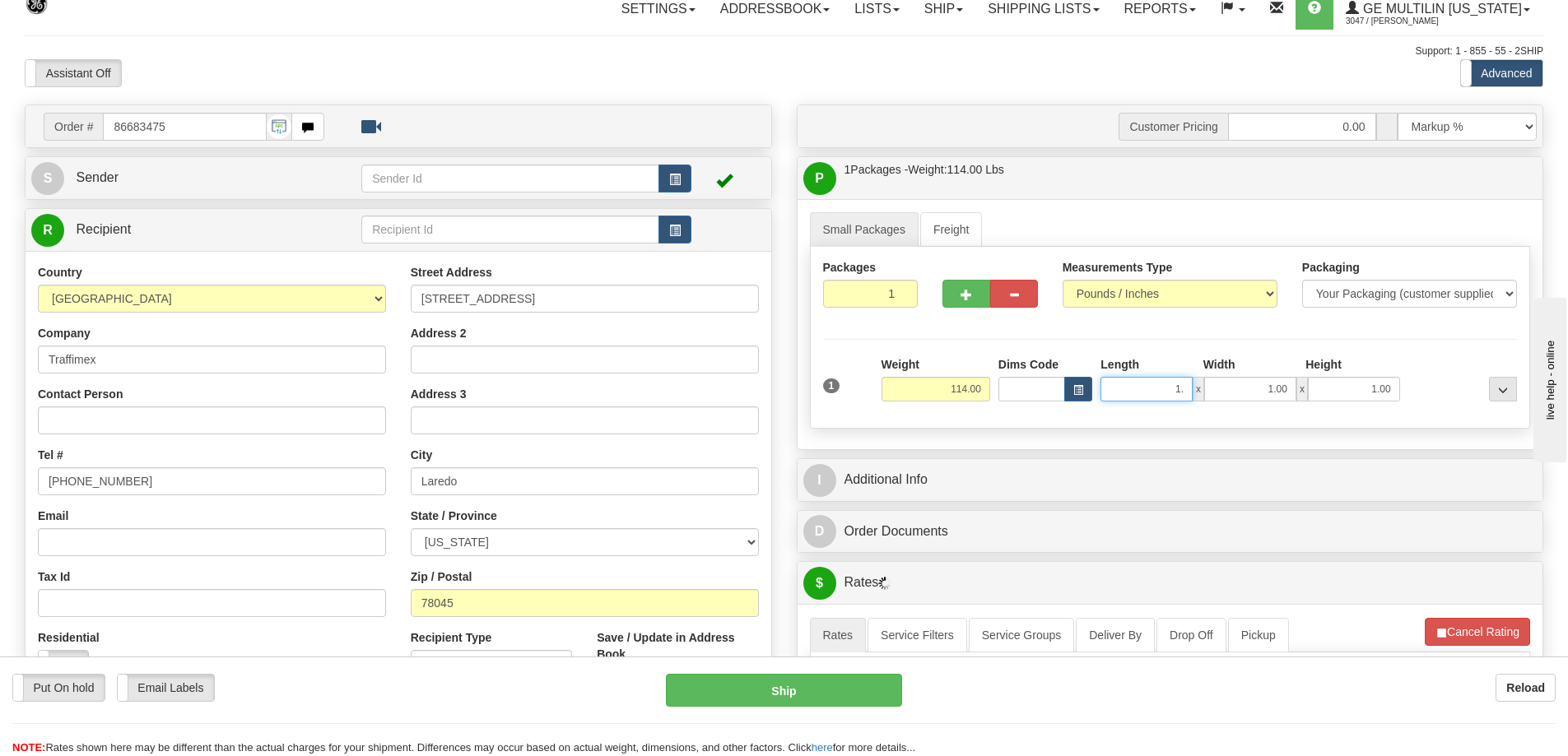
type input "1"
type input "34.00"
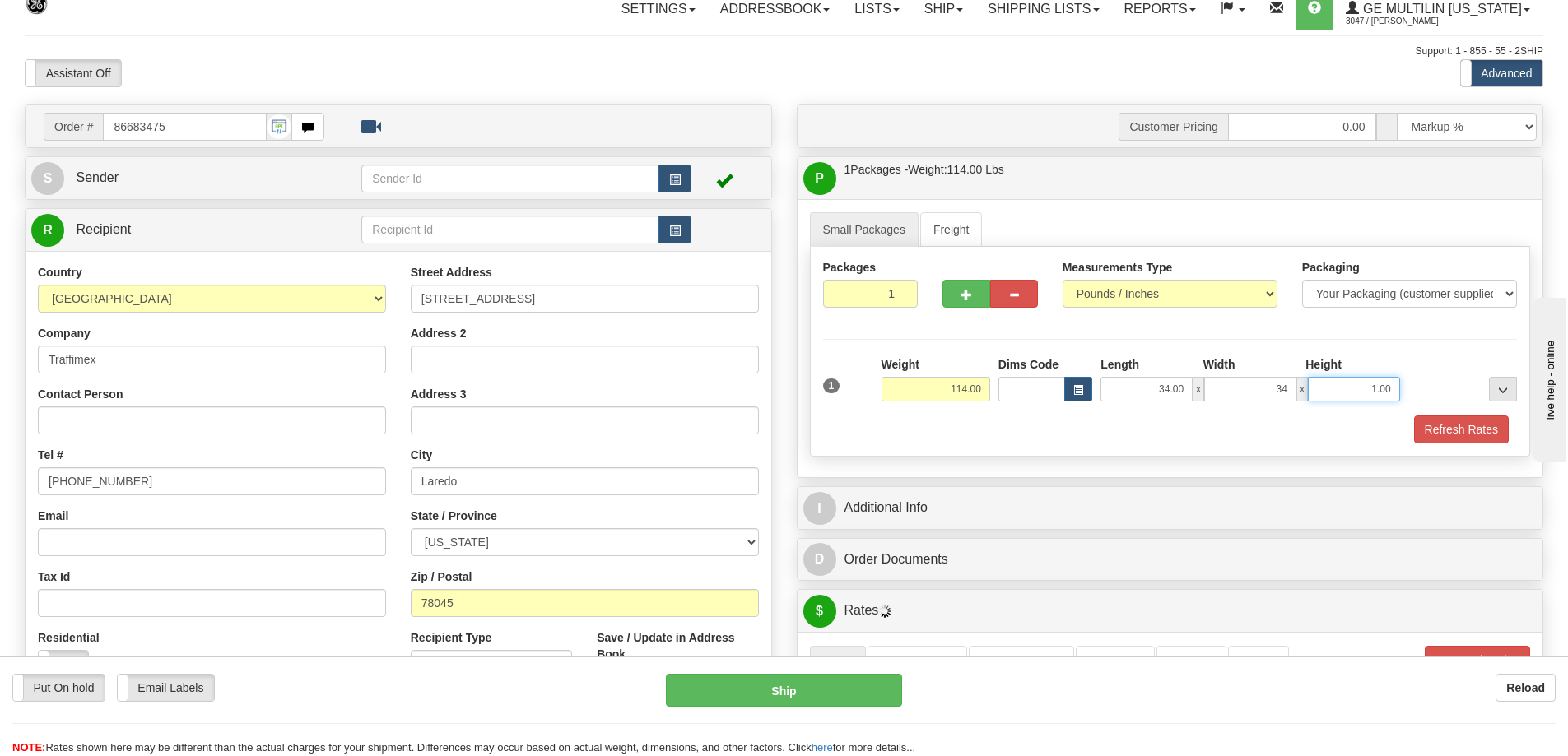
type input "34.00"
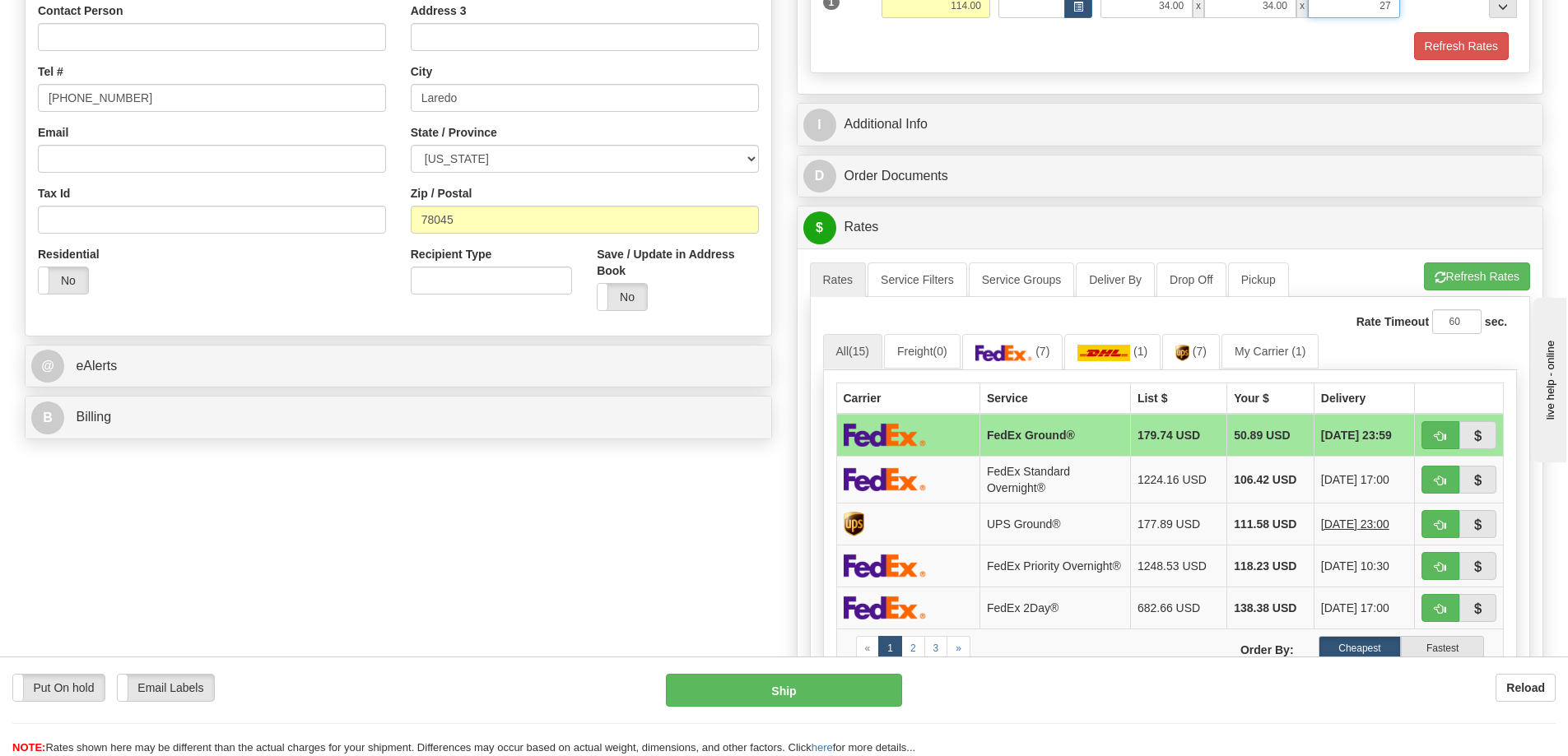
scroll to position [588, 0]
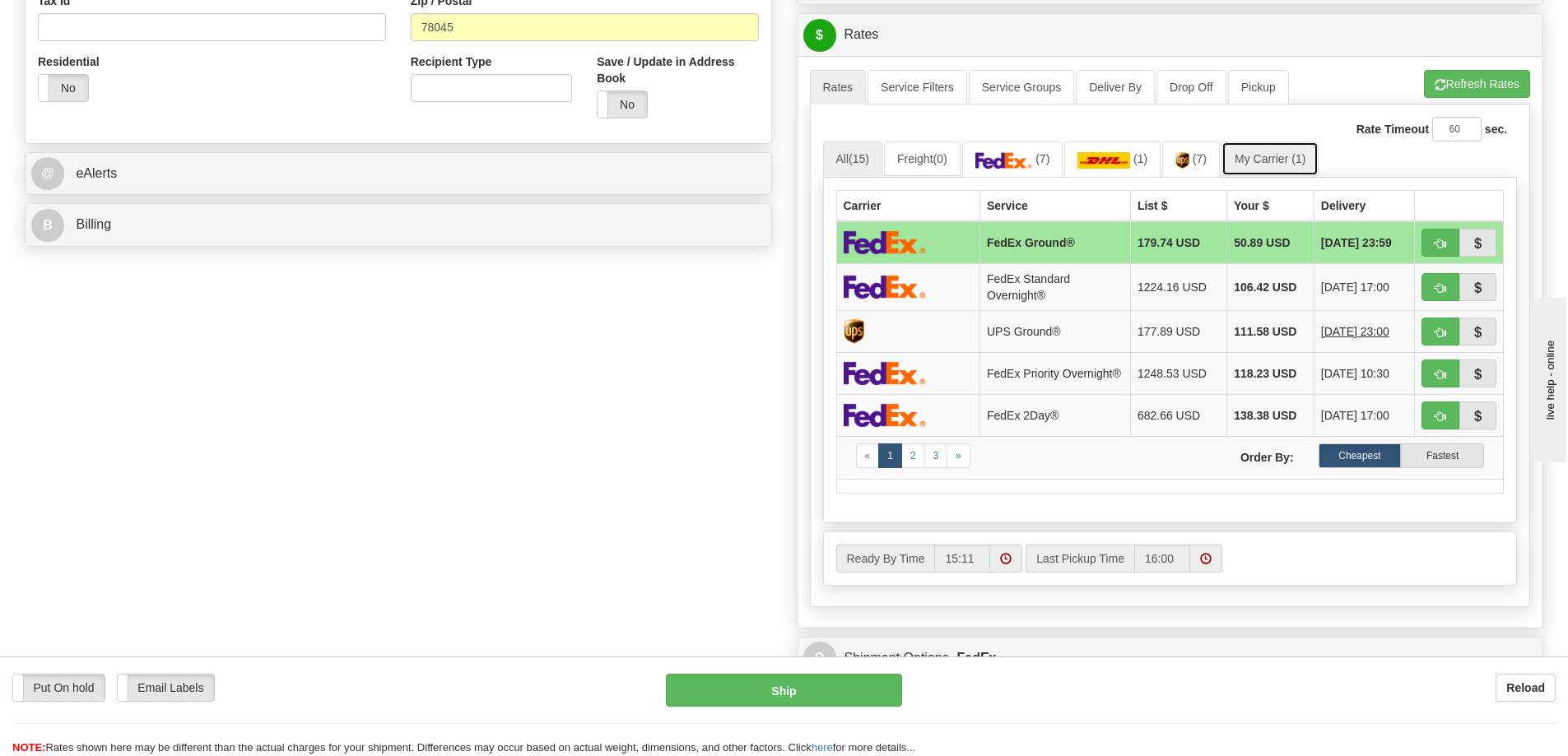
type input "27.00"
click at [1266, 153] on link "My Carrier (1)" at bounding box center [1270, 159] width 97 height 35
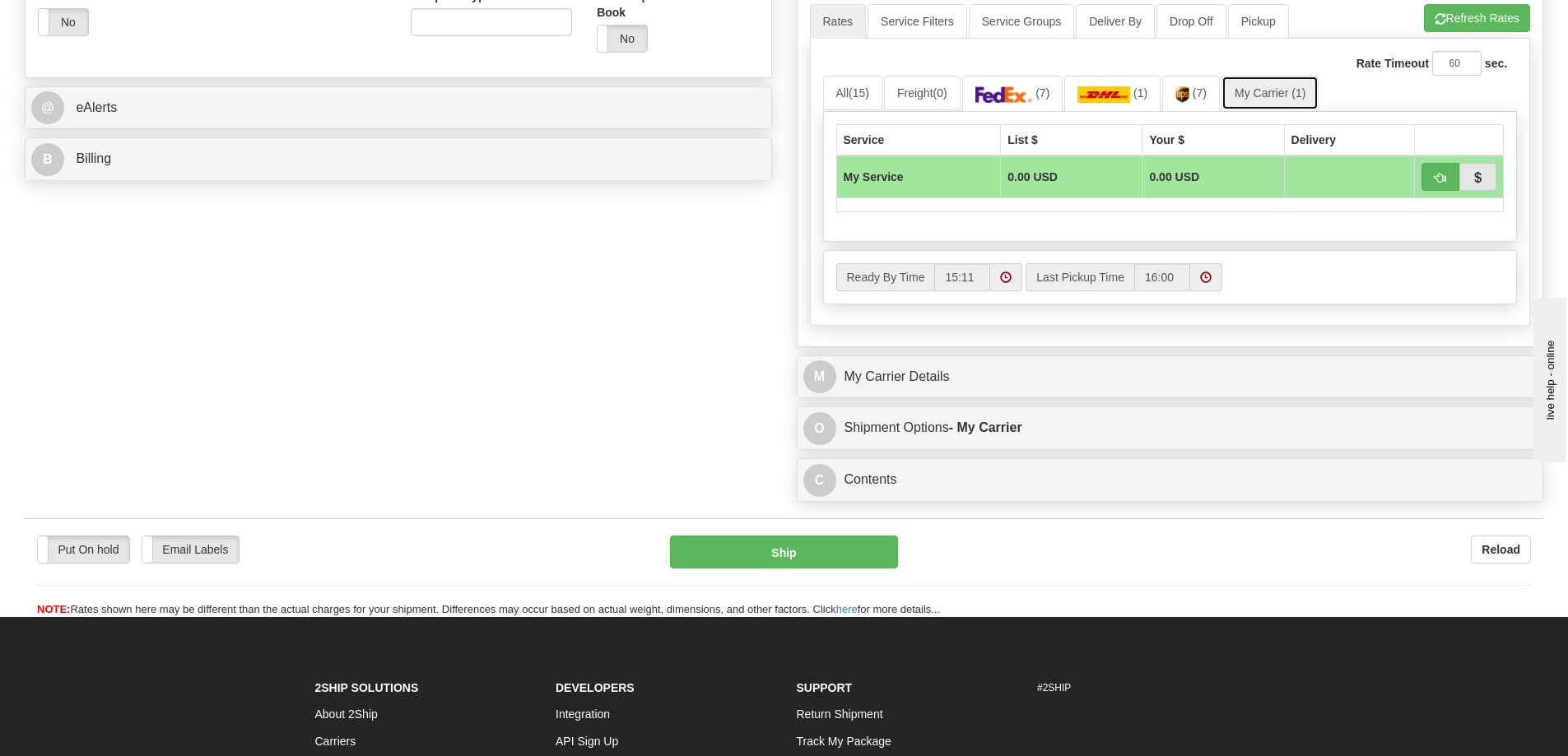
scroll to position [753, 0]
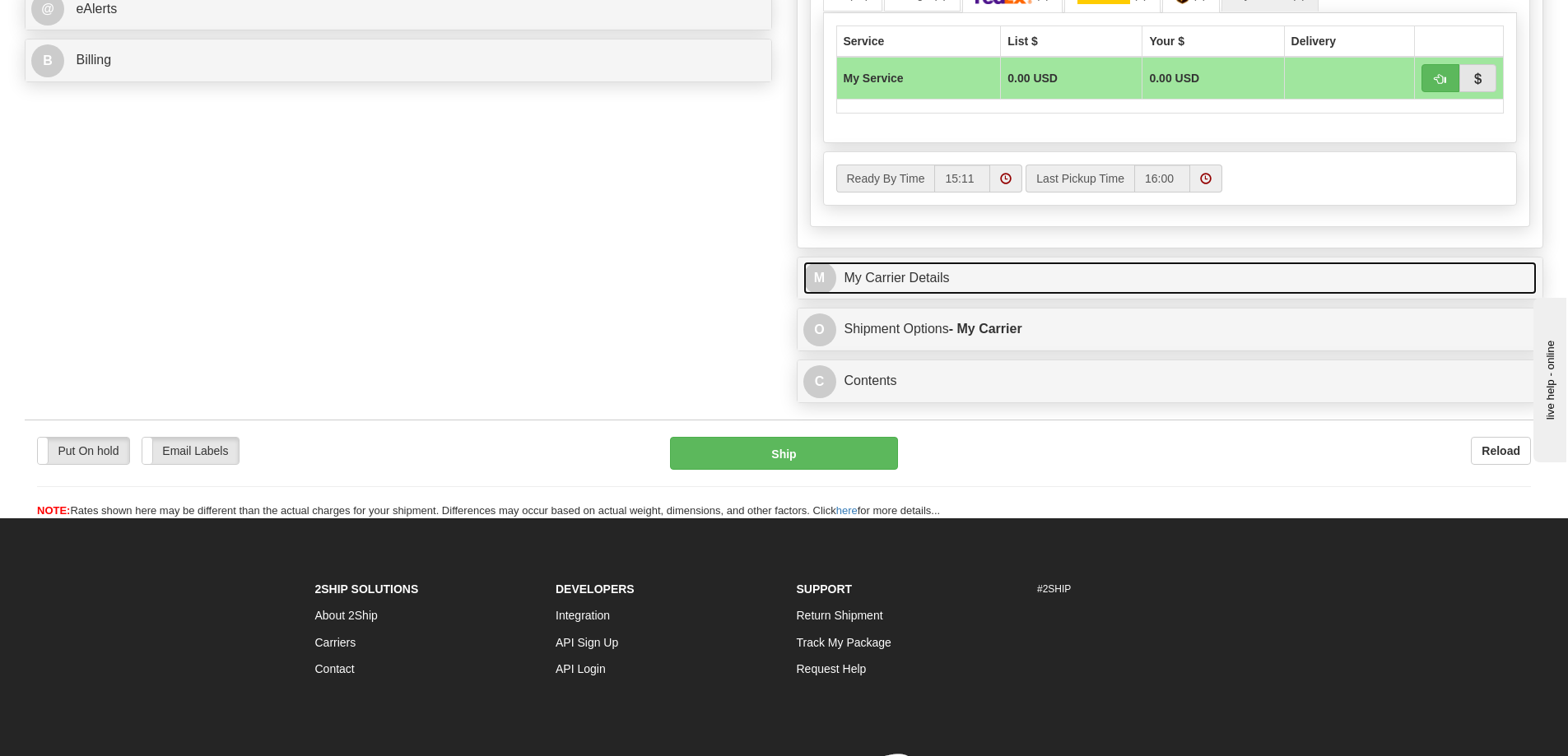
click at [994, 286] on link "M My Carrier Details" at bounding box center [1170, 279] width 734 height 34
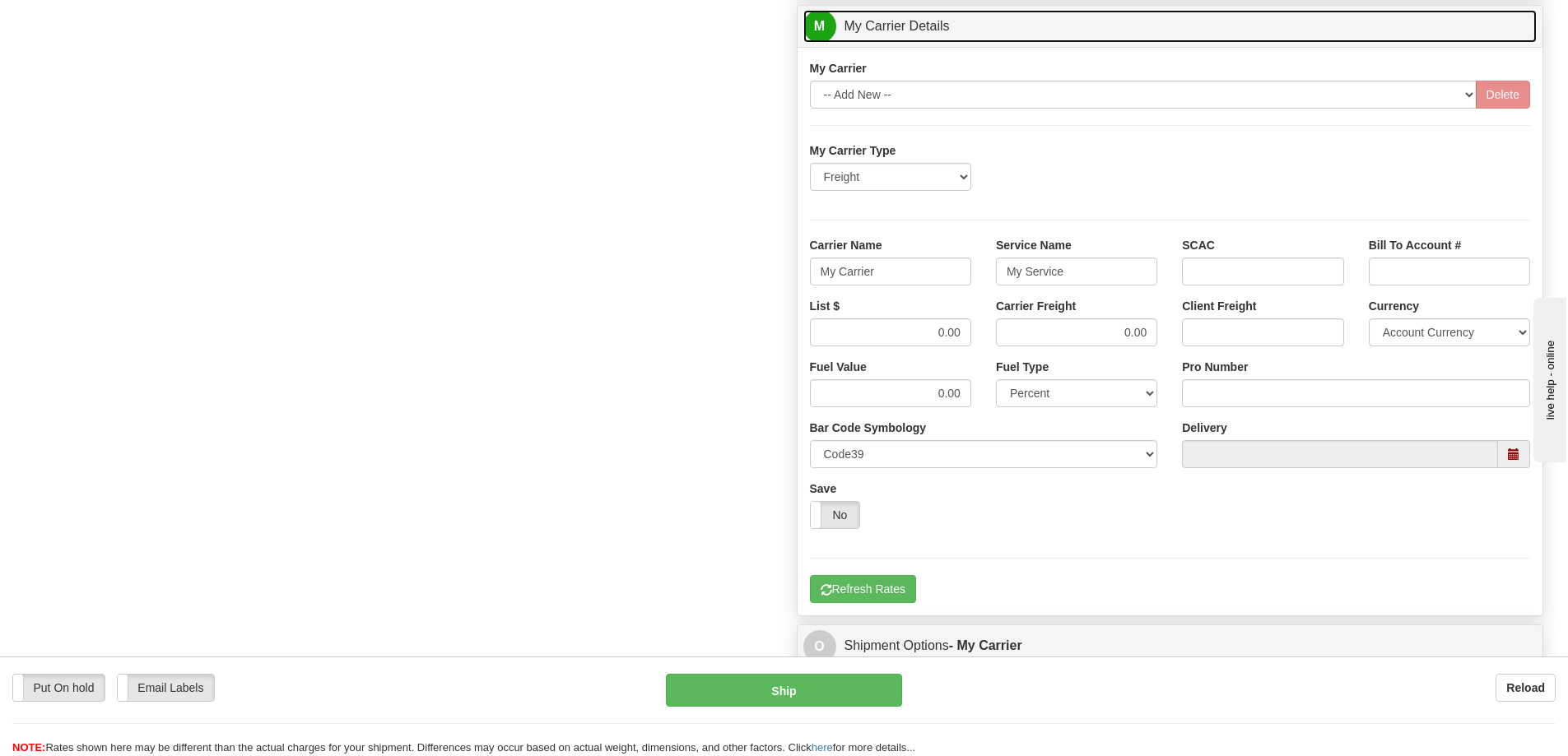
scroll to position [1082, 0]
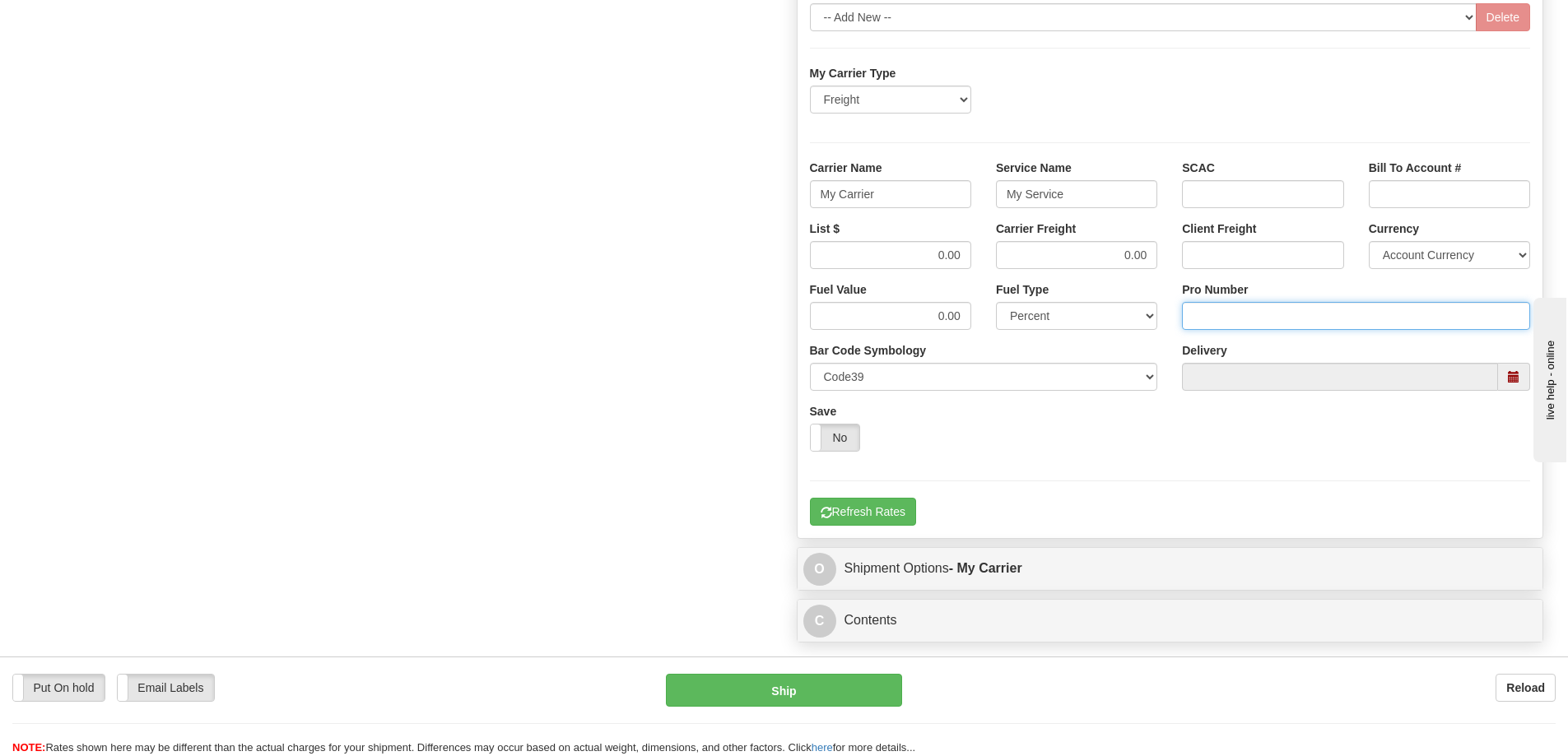
click at [1219, 314] on input "Pro Number" at bounding box center [1356, 315] width 348 height 28
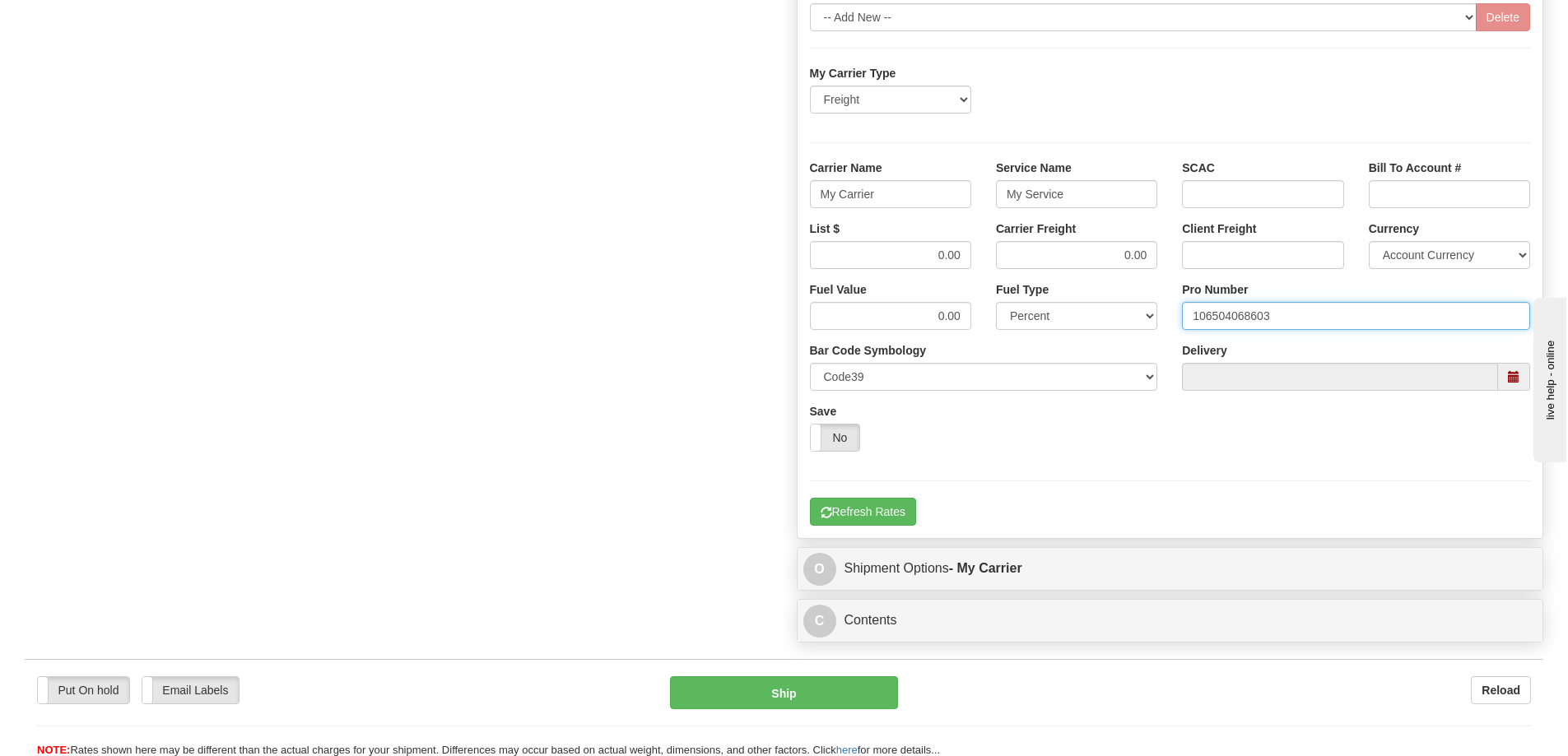
type input "106504068603"
click button "Delete" at bounding box center [0, 0] width 0 height 0
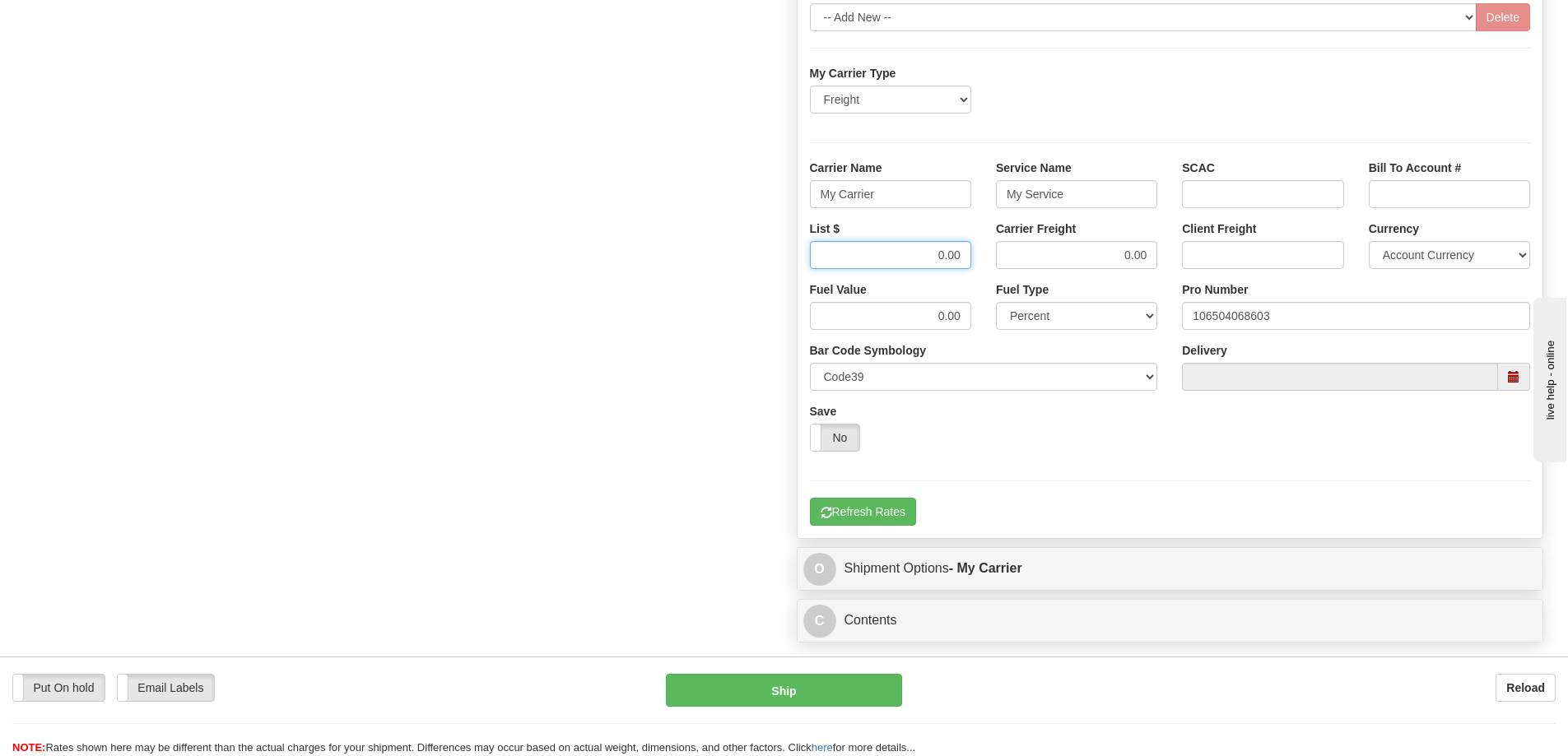
click at [967, 256] on input "0.00" at bounding box center [890, 254] width 161 height 28
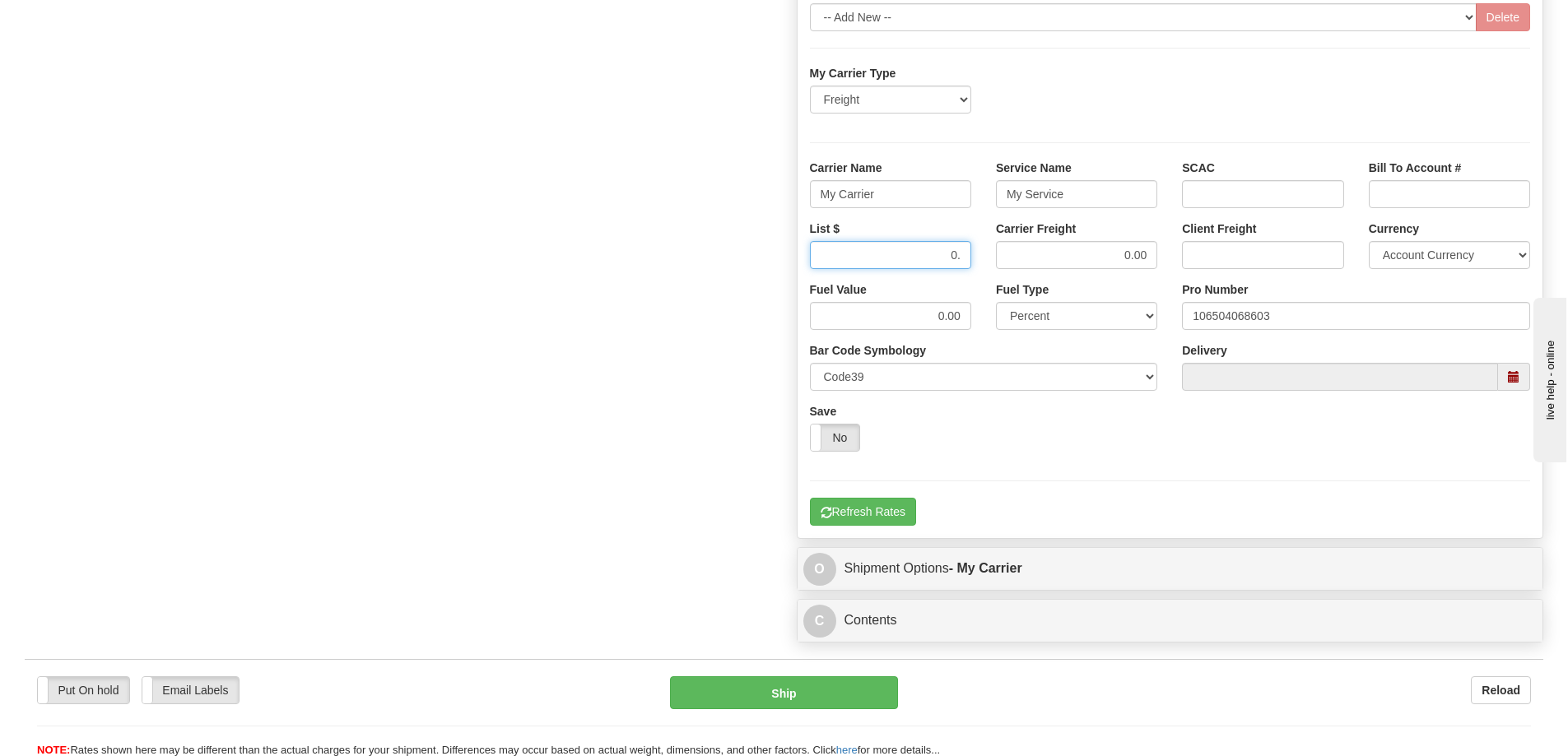
type input "0"
type input "329.05"
click at [890, 204] on input "My Carrier" at bounding box center [890, 193] width 161 height 28
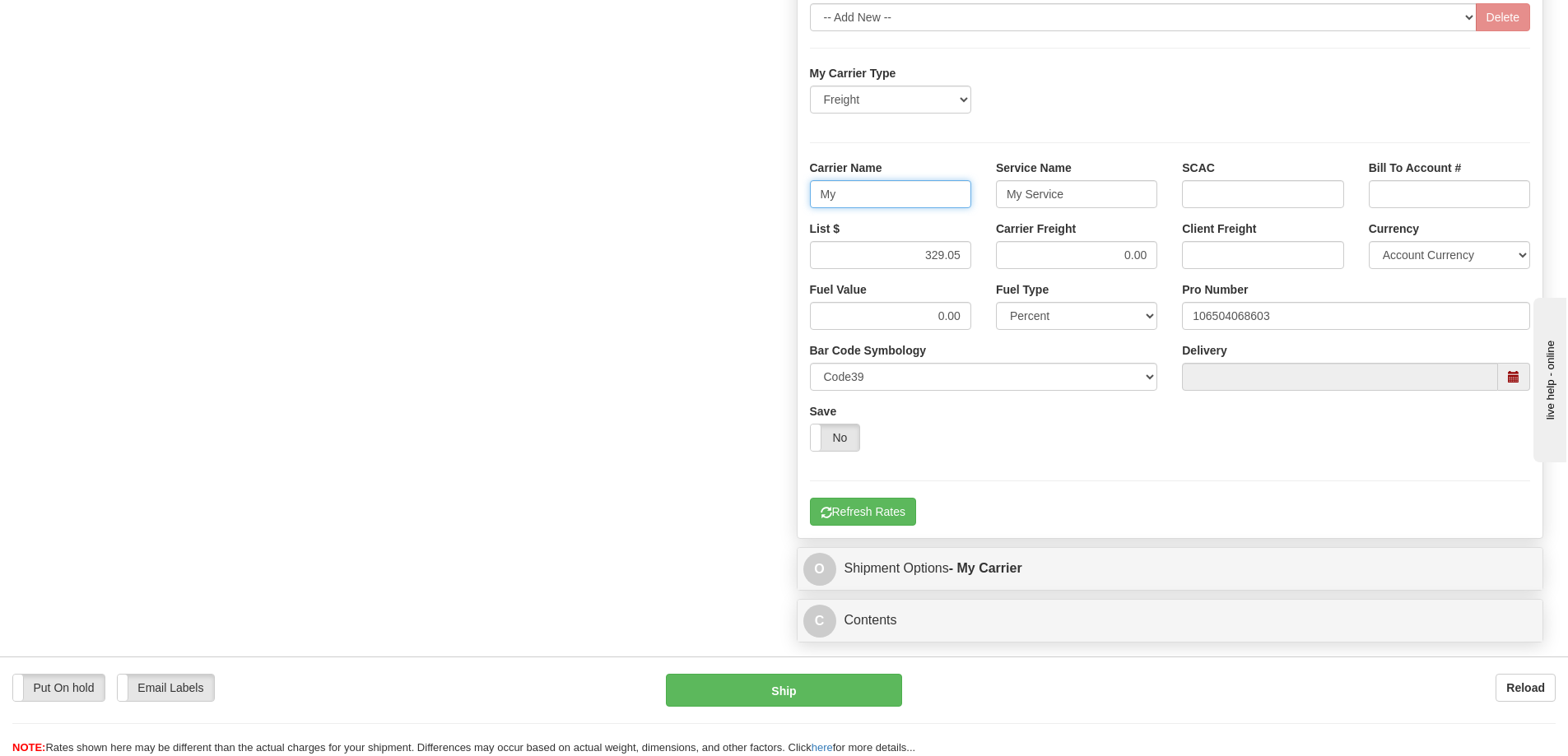
type input "M"
type input "SAIA"
click at [1073, 197] on input "My Service" at bounding box center [1076, 193] width 161 height 28
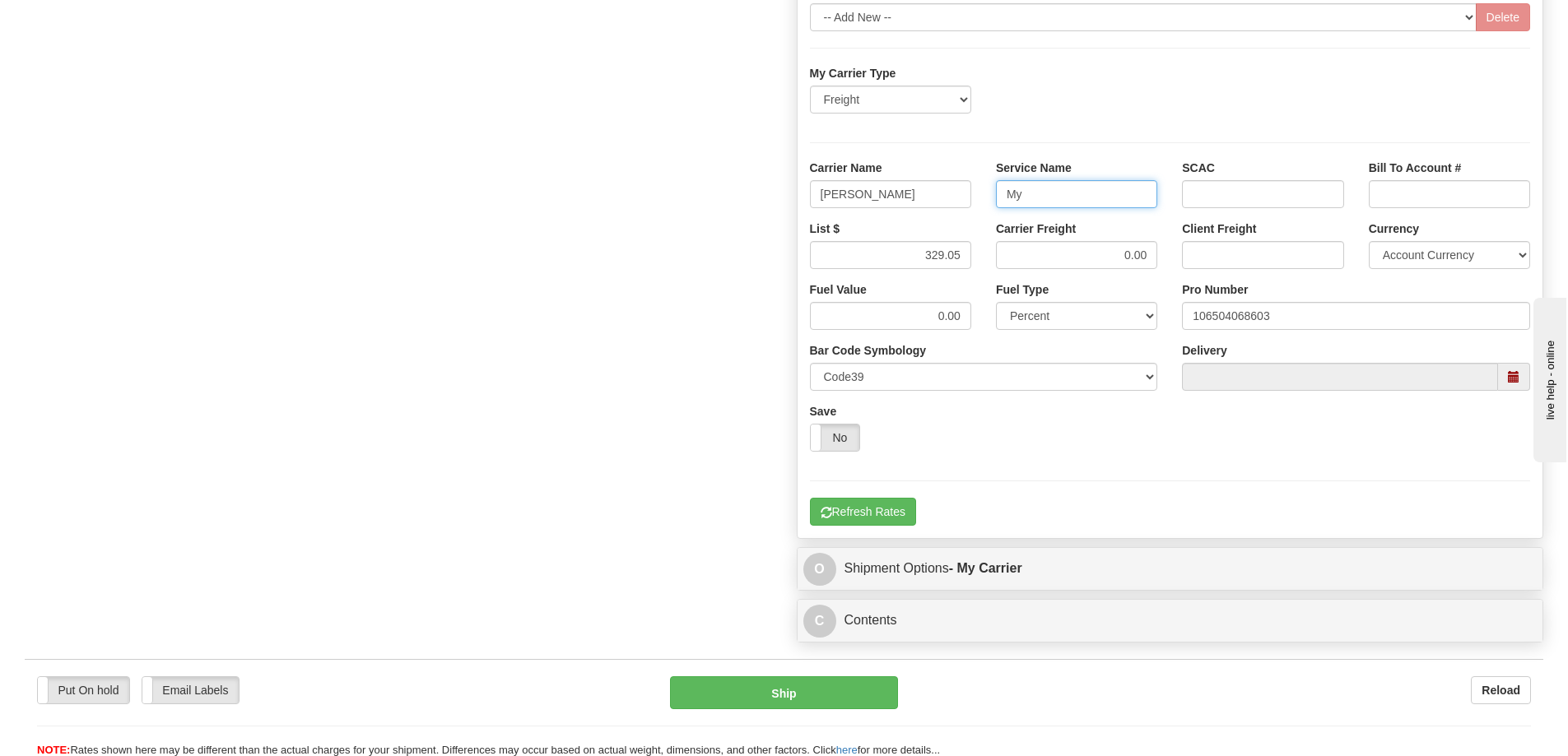
type input "M"
type input "LTL"
click at [859, 503] on button "Refresh Rates" at bounding box center [863, 511] width 106 height 28
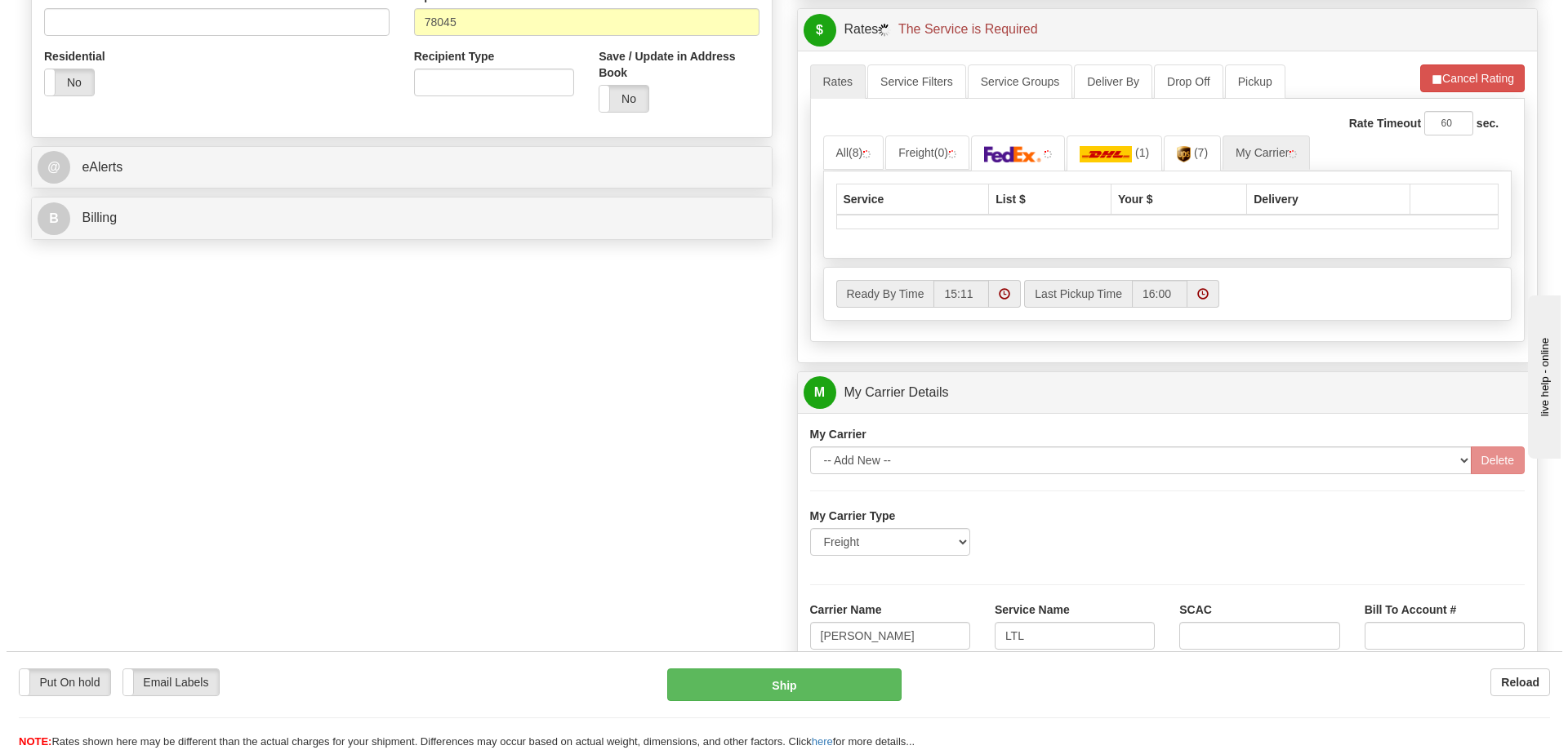
scroll to position [542, 0]
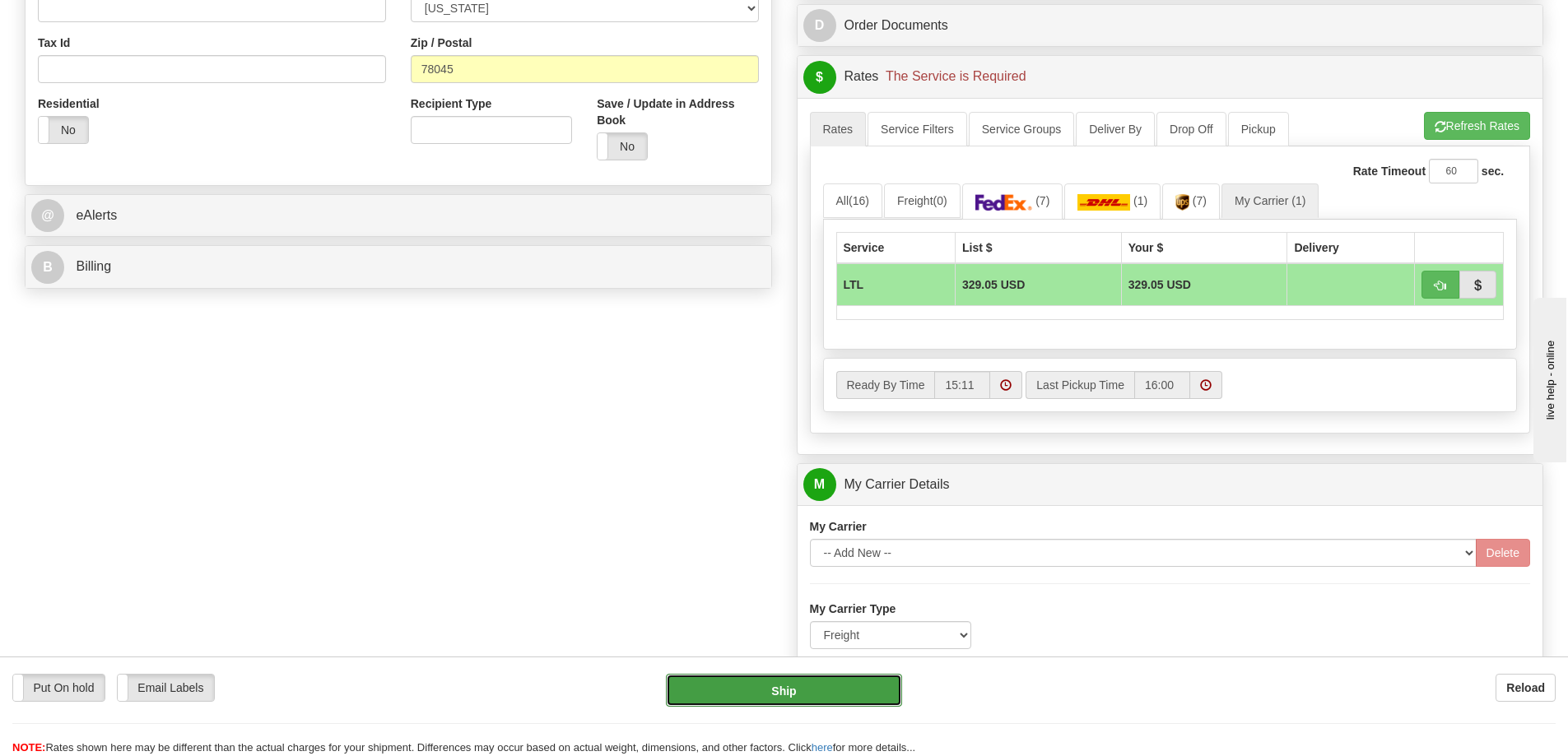
click at [838, 687] on button "Ship" at bounding box center [784, 690] width 237 height 33
type input "00"
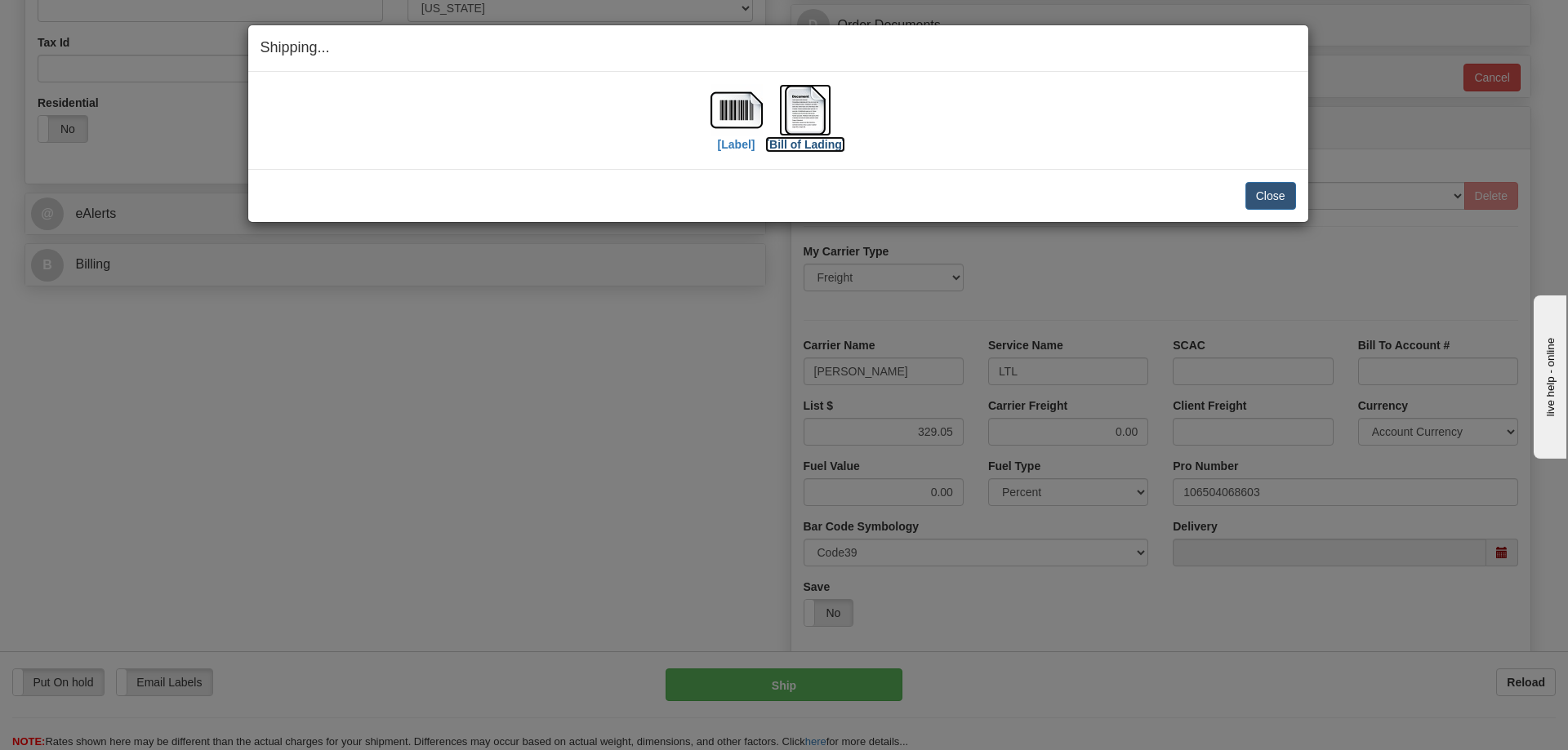
click at [808, 113] on img at bounding box center [805, 110] width 52 height 52
click at [1277, 191] on button "Close" at bounding box center [1271, 195] width 50 height 28
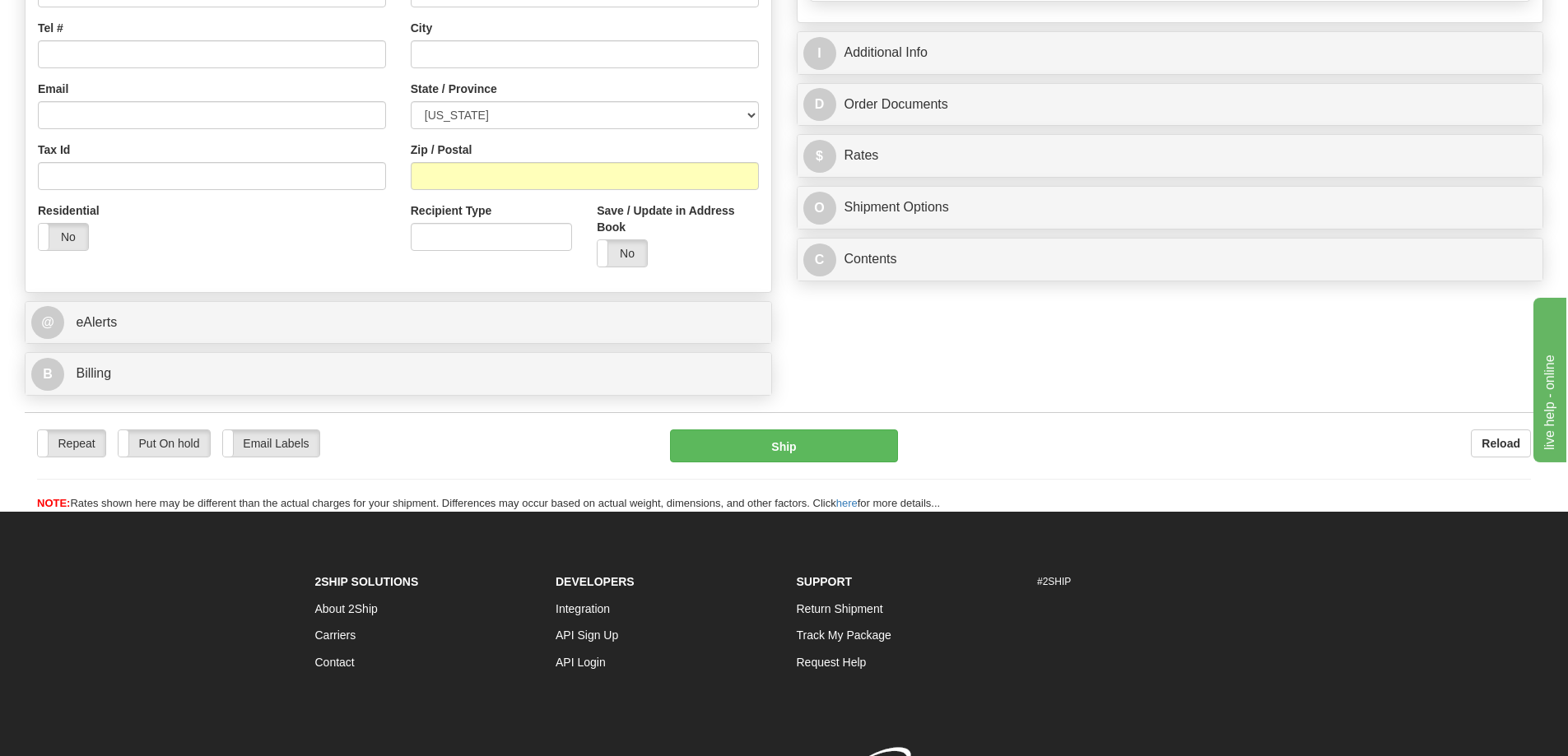
scroll to position [290, 0]
